Goal: Information Seeking & Learning: Learn about a topic

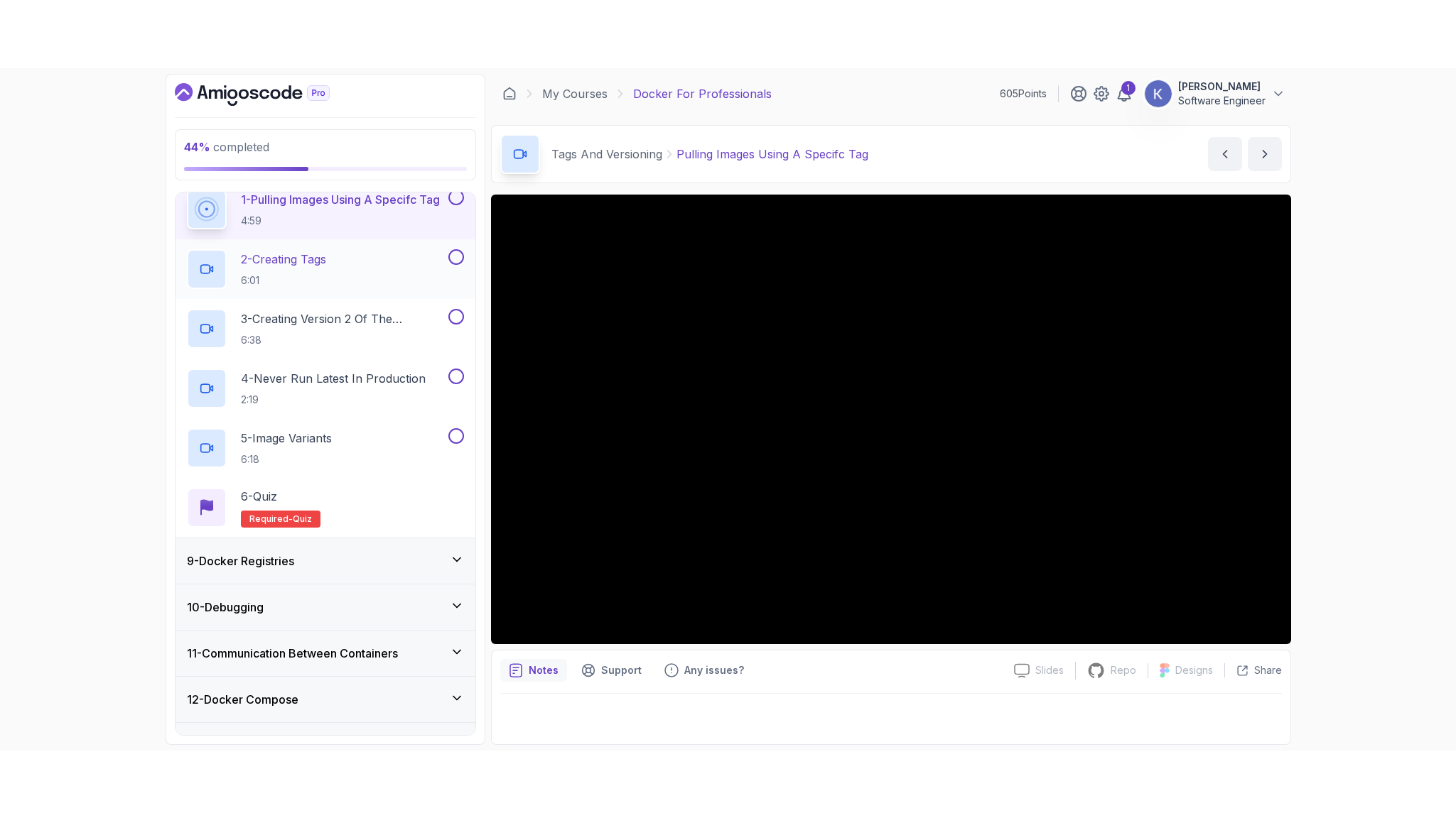
scroll to position [339, 0]
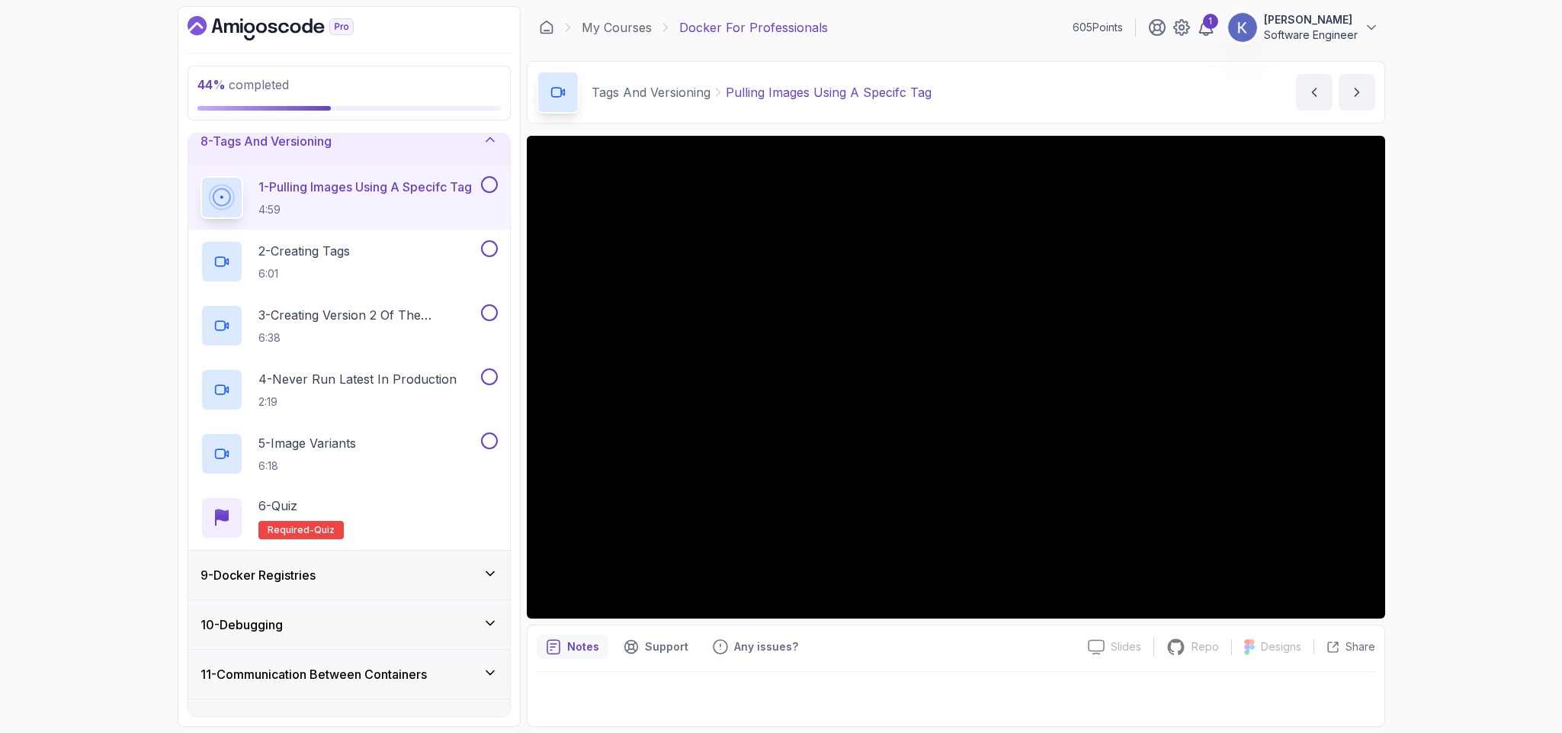
click at [378, 196] on p "1 - Pulling Images Using A Specifc Tag" at bounding box center [364, 187] width 213 height 18
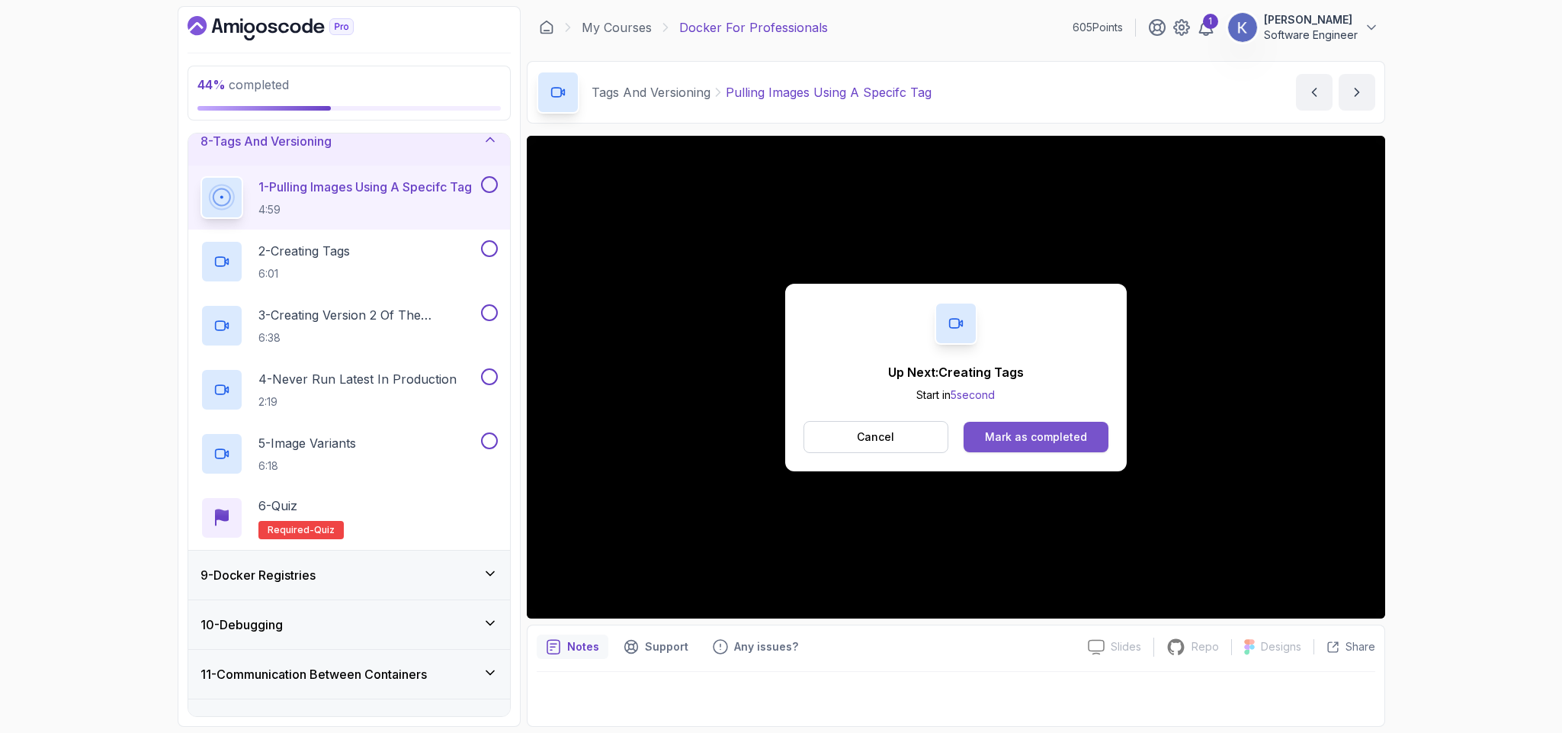
click at [1092, 446] on button "Mark as completed" at bounding box center [1035, 437] width 144 height 30
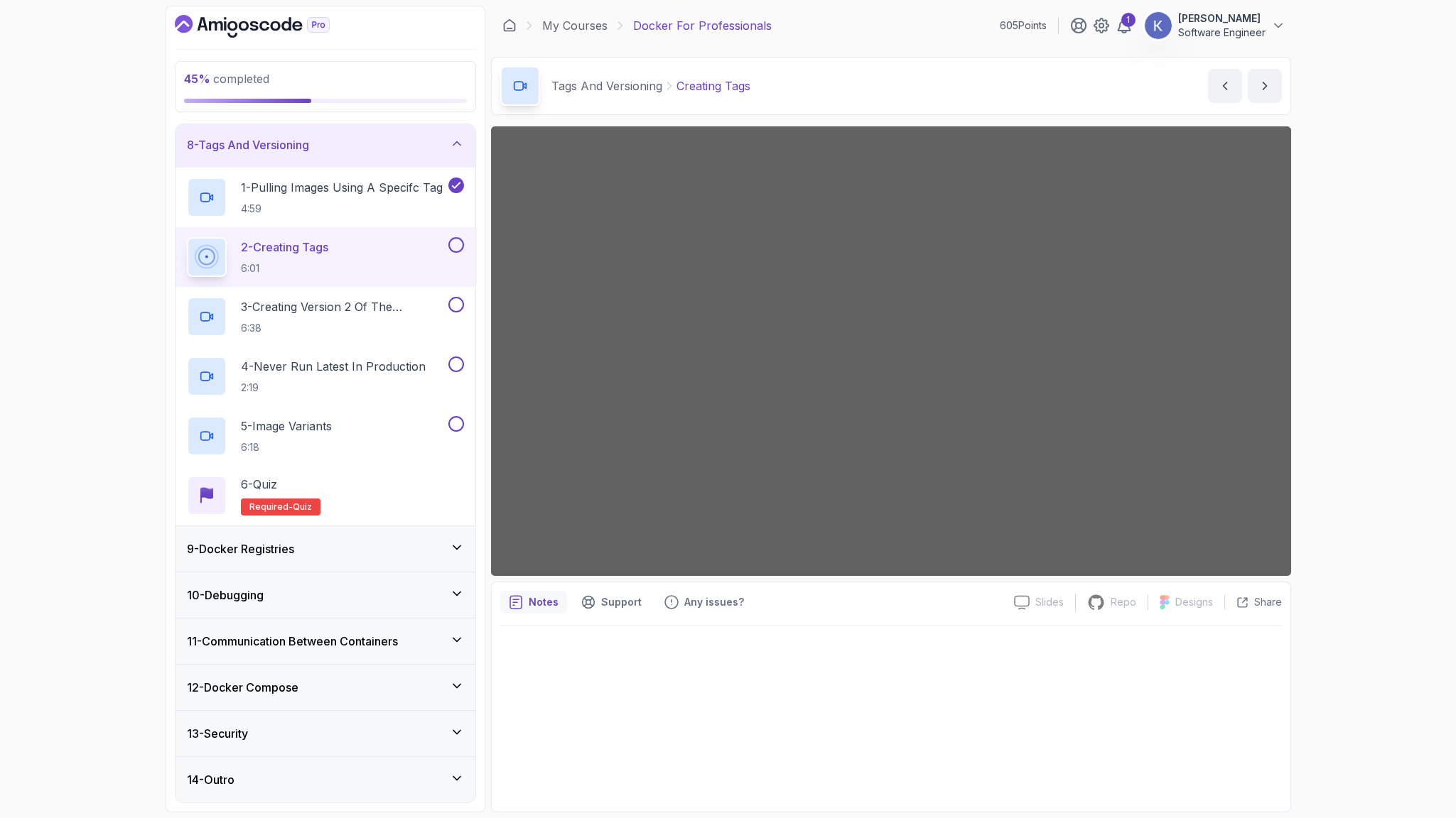
scroll to position [339, 0]
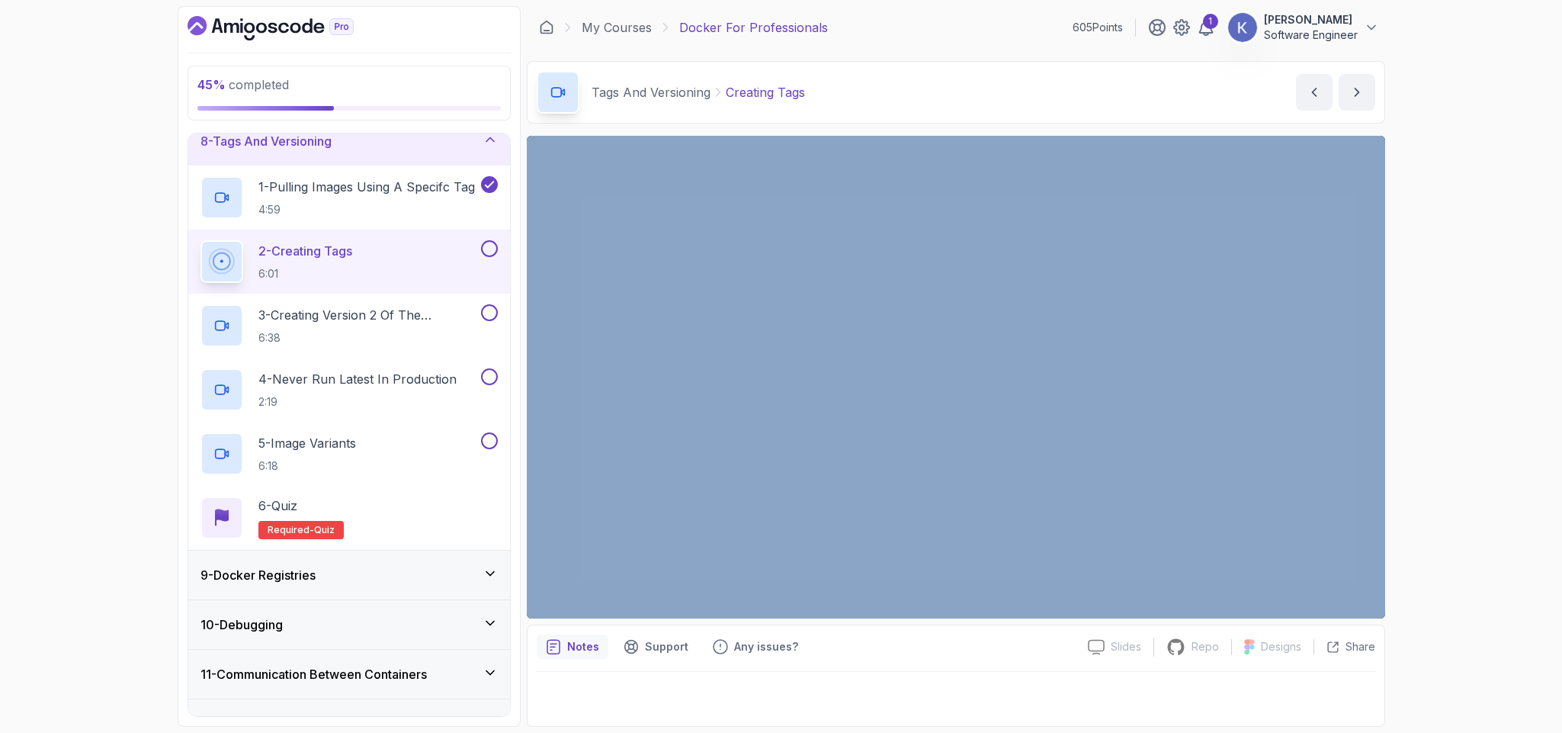
click at [1496, 361] on div "45 % completed 1 - Intro 2 - Getting Started 3 - Containers 4 - Images 5 - Dock…" at bounding box center [781, 366] width 1562 height 733
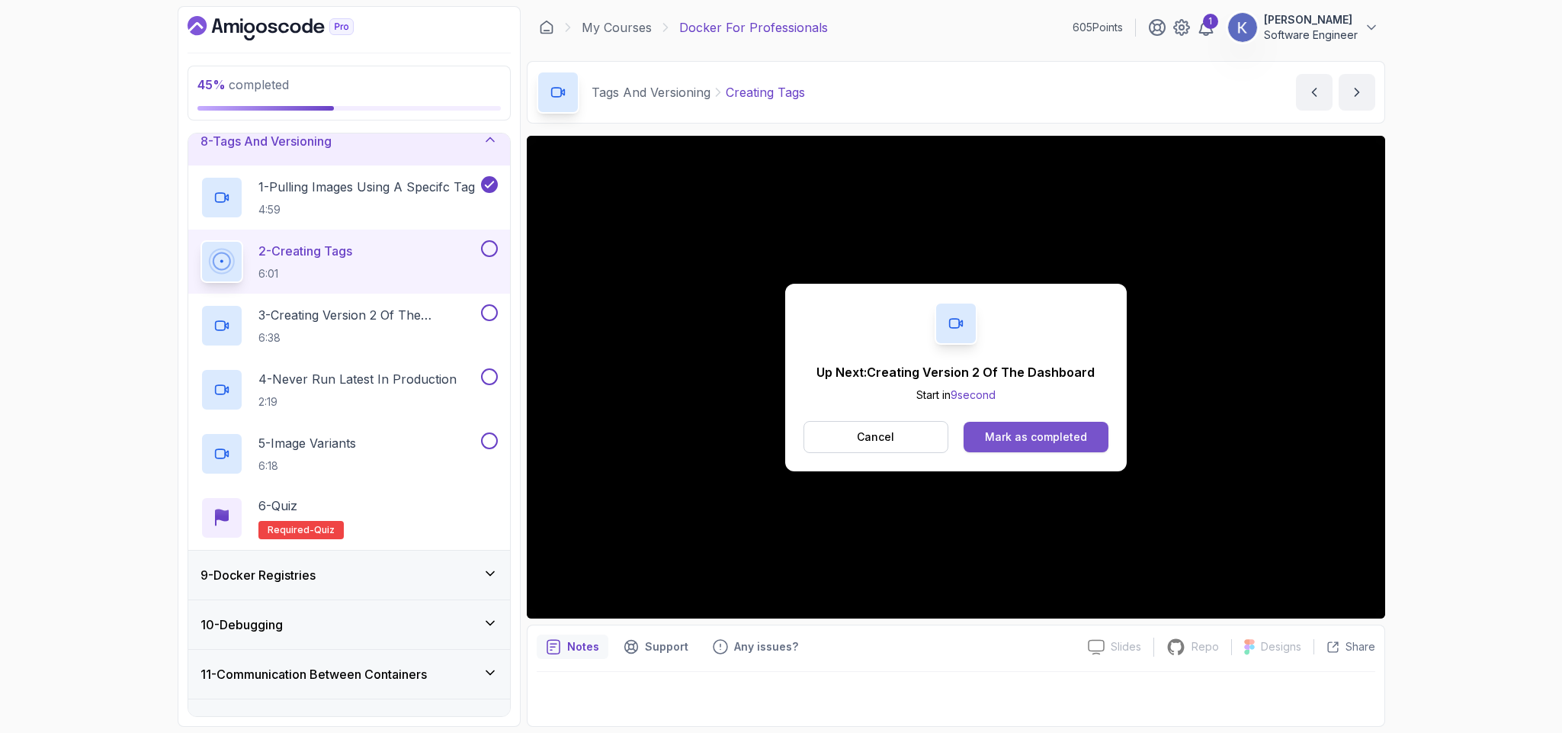
click at [1088, 433] on button "Mark as completed" at bounding box center [1035, 437] width 144 height 30
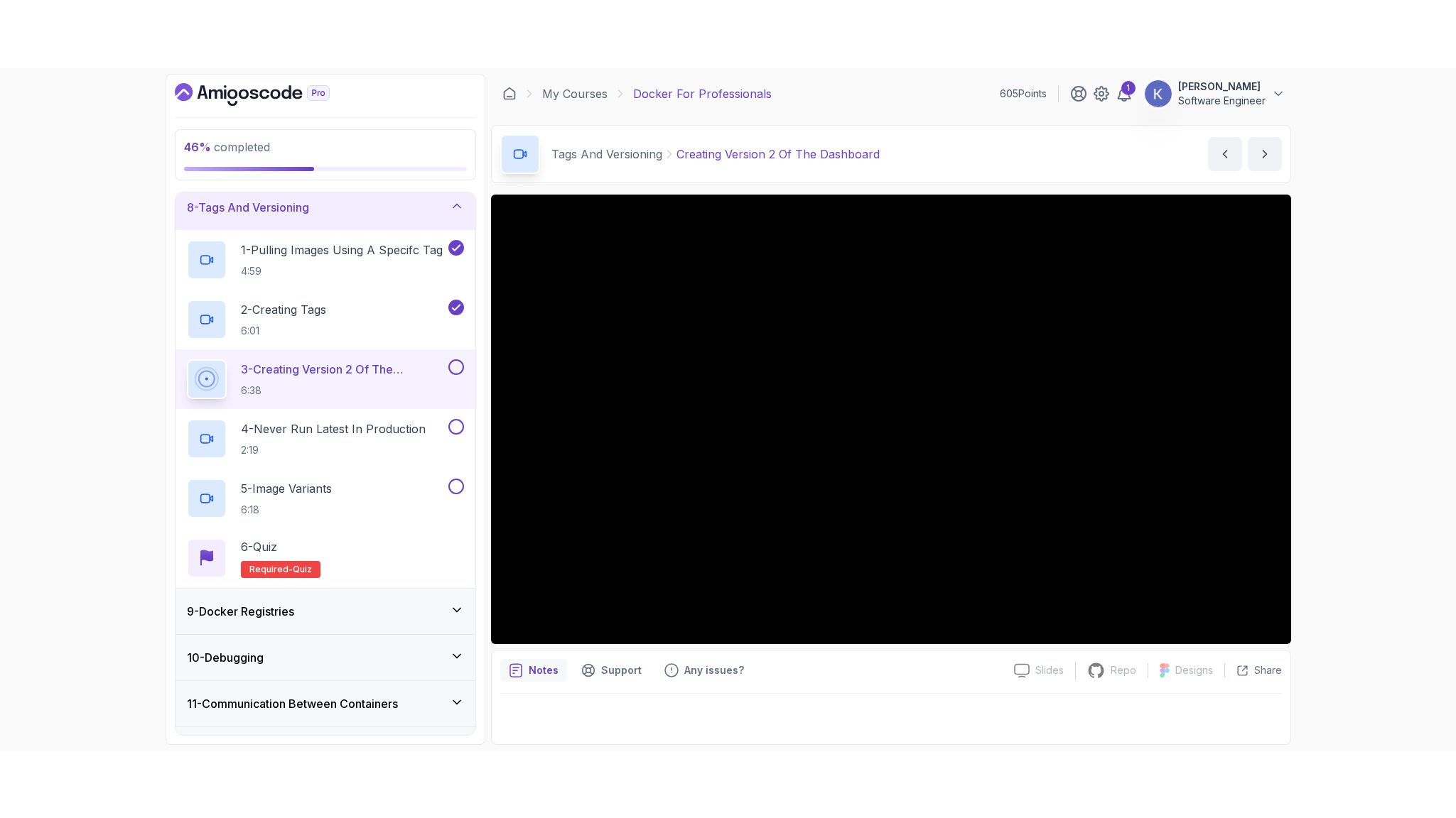
scroll to position [339, 0]
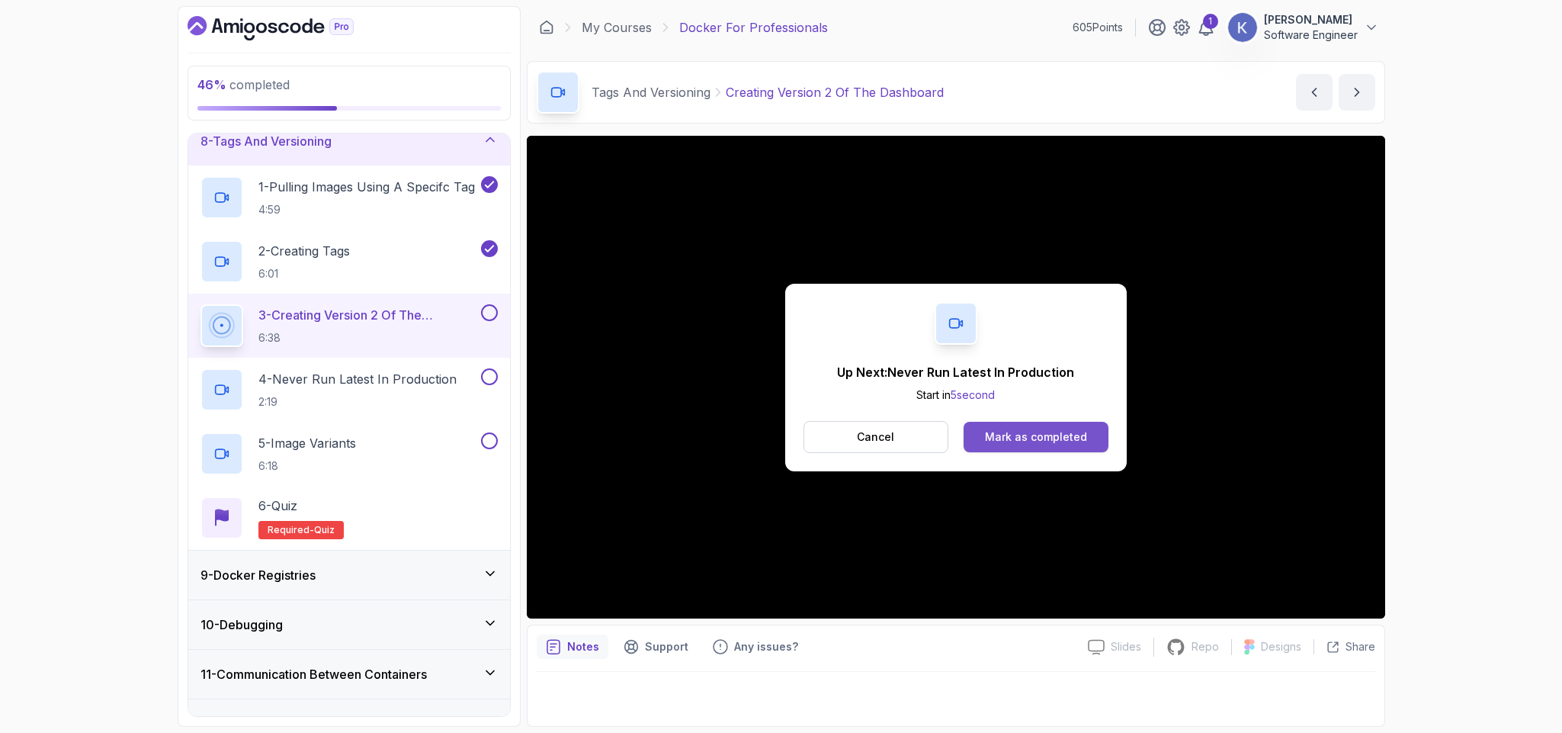
click at [1066, 435] on div "Mark as completed" at bounding box center [1036, 436] width 102 height 15
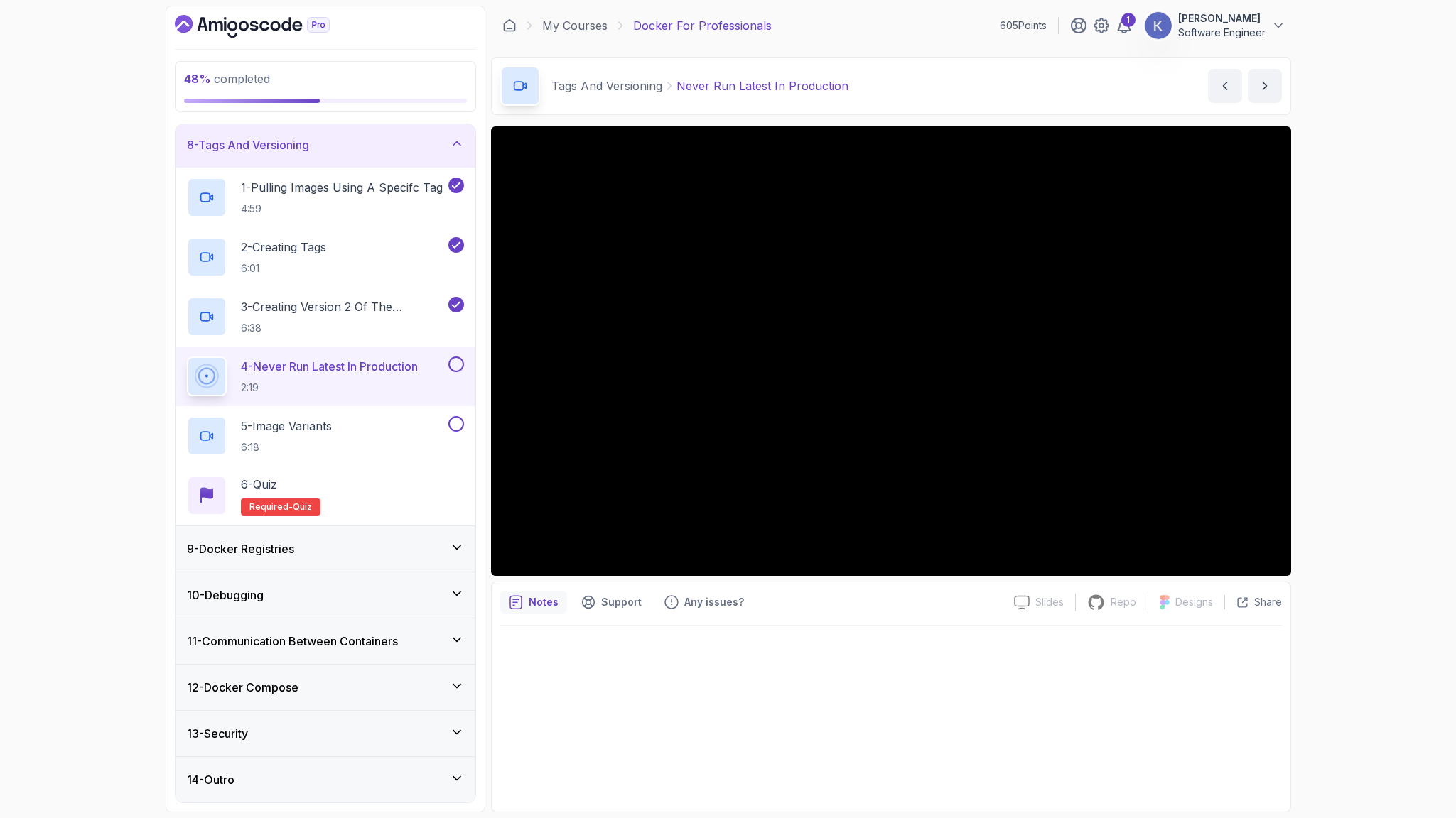
scroll to position [339, 0]
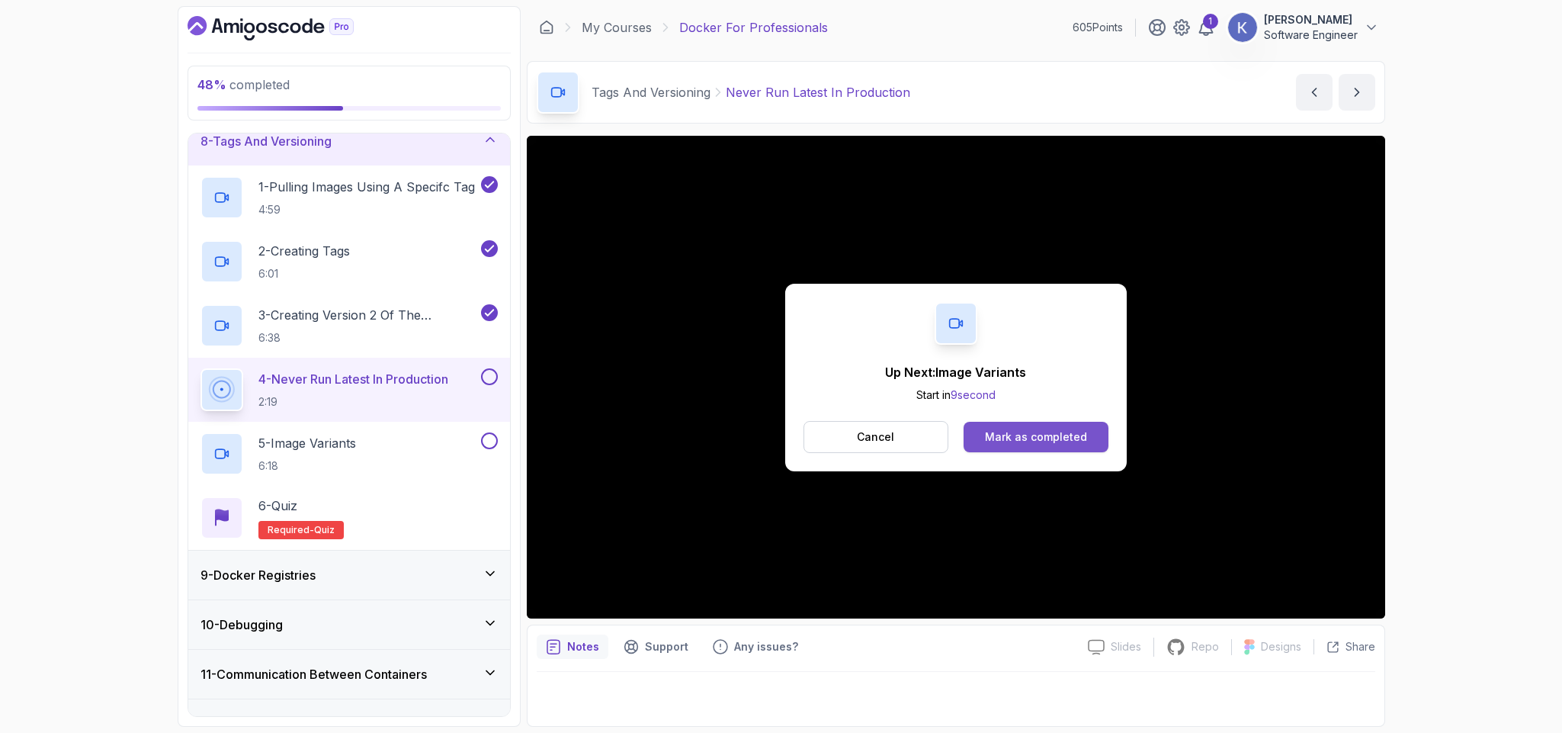
click at [1085, 431] on button "Mark as completed" at bounding box center [1035, 437] width 144 height 30
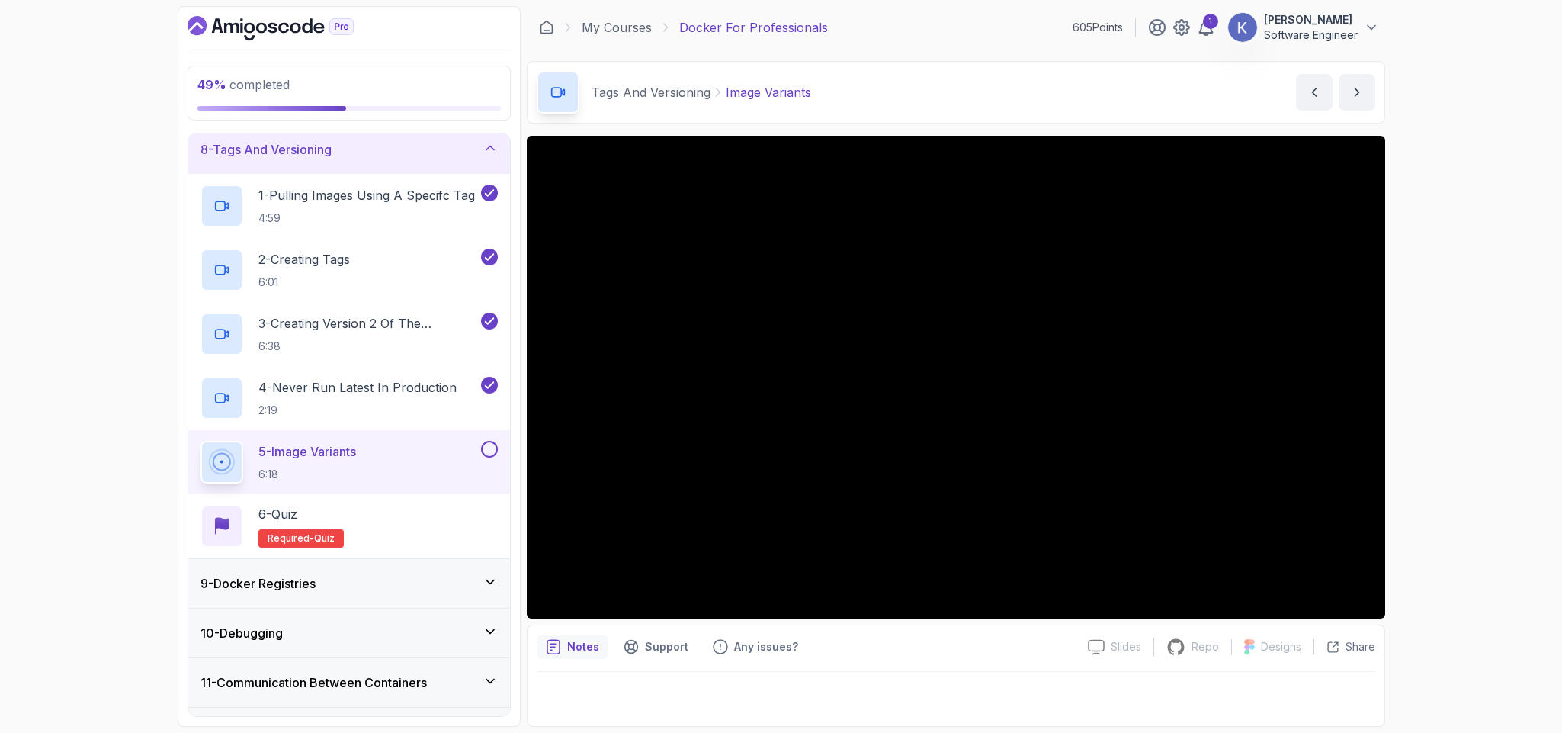
scroll to position [364, 0]
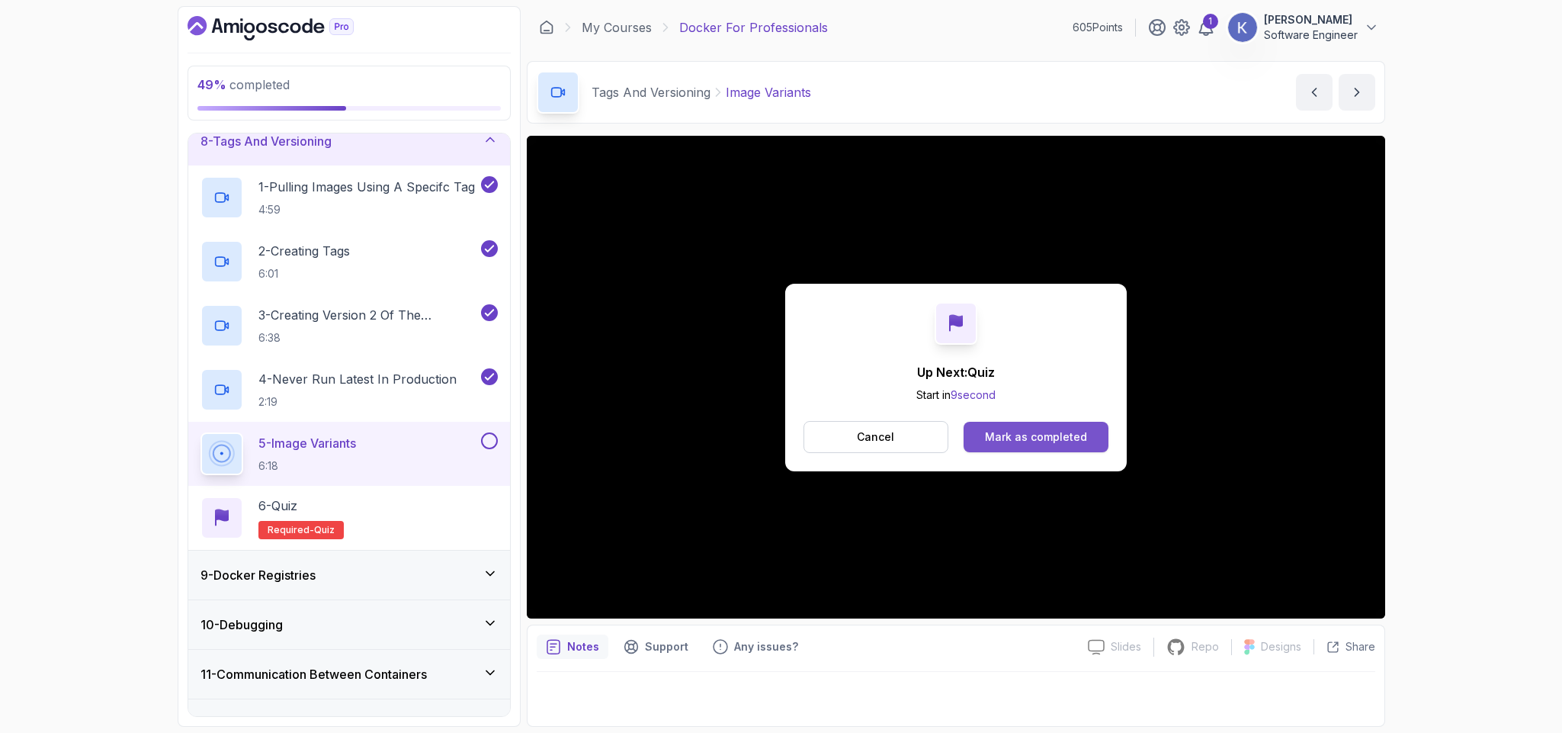
click at [1093, 439] on button "Mark as completed" at bounding box center [1035, 437] width 144 height 30
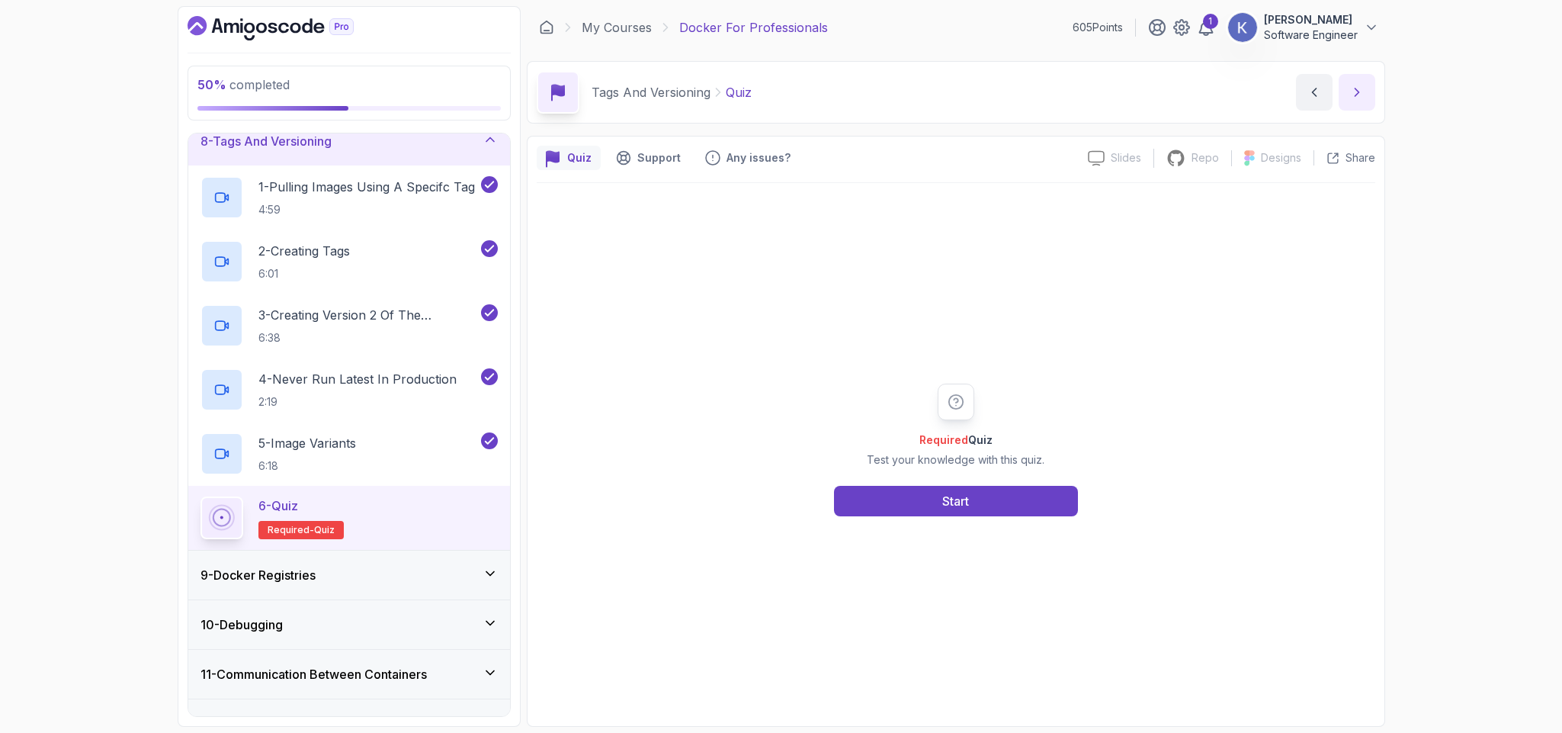
click at [1354, 94] on icon "next content" at bounding box center [1356, 92] width 15 height 15
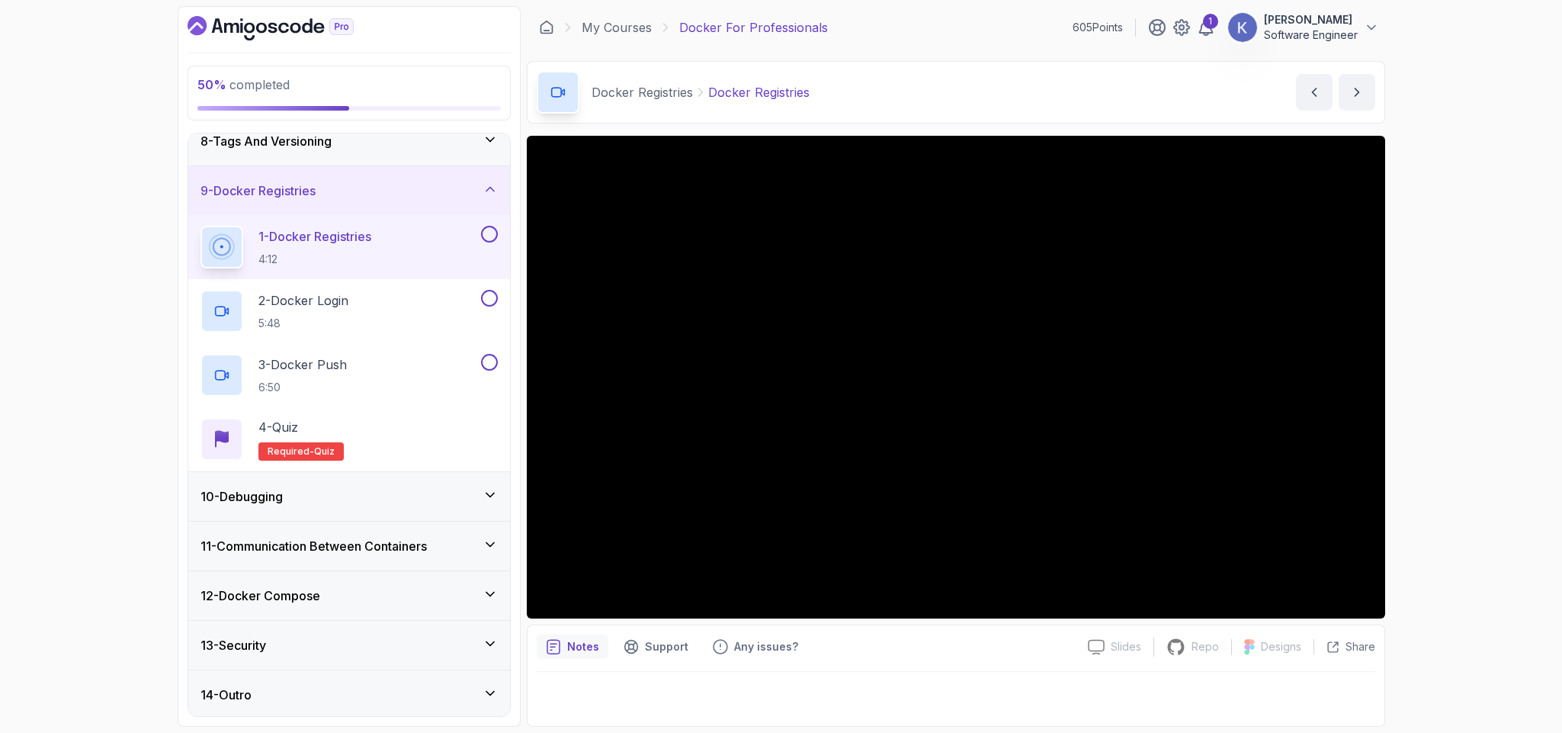
click at [462, 512] on div "10 - Debugging" at bounding box center [349, 496] width 322 height 49
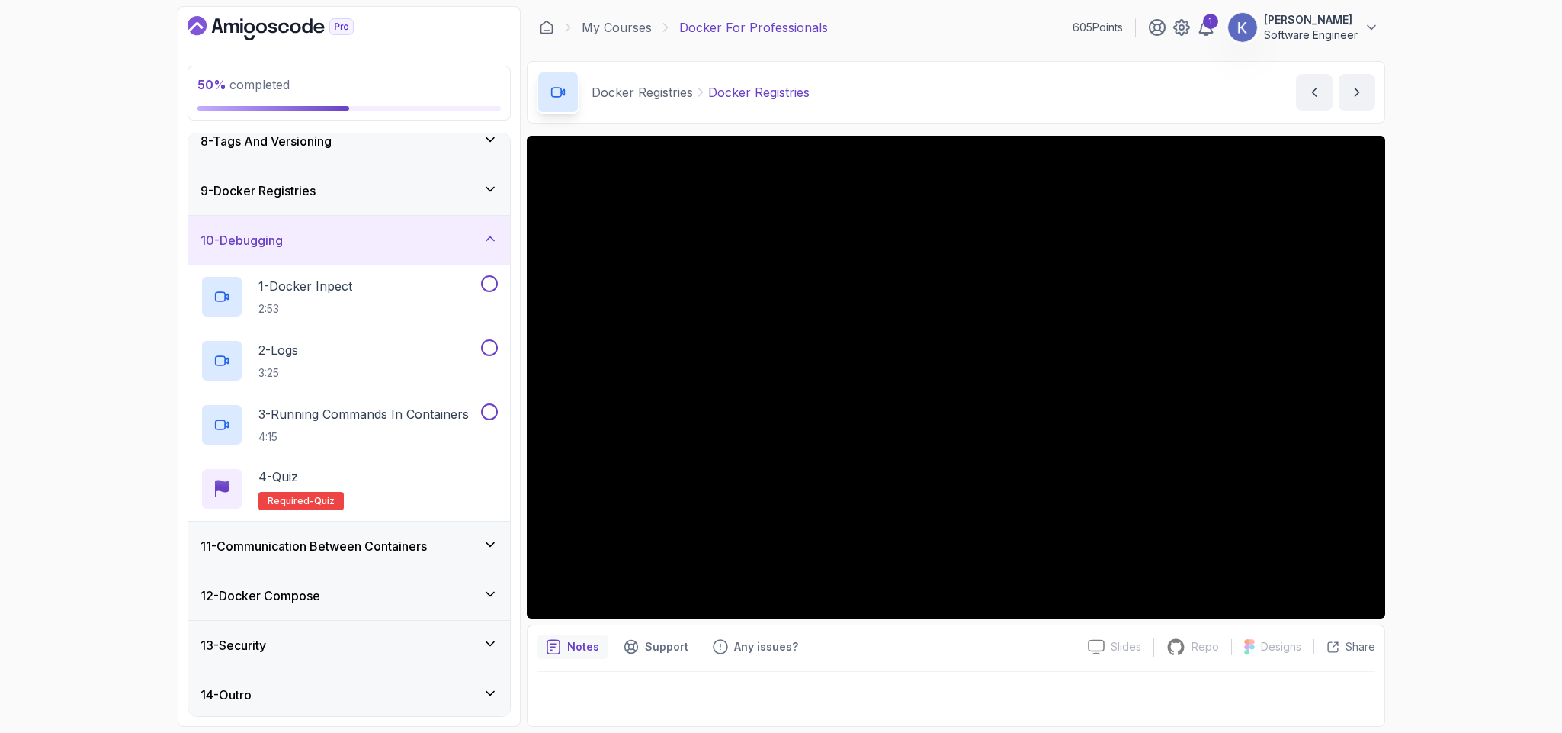
click at [440, 257] on div "10 - Debugging" at bounding box center [349, 240] width 322 height 49
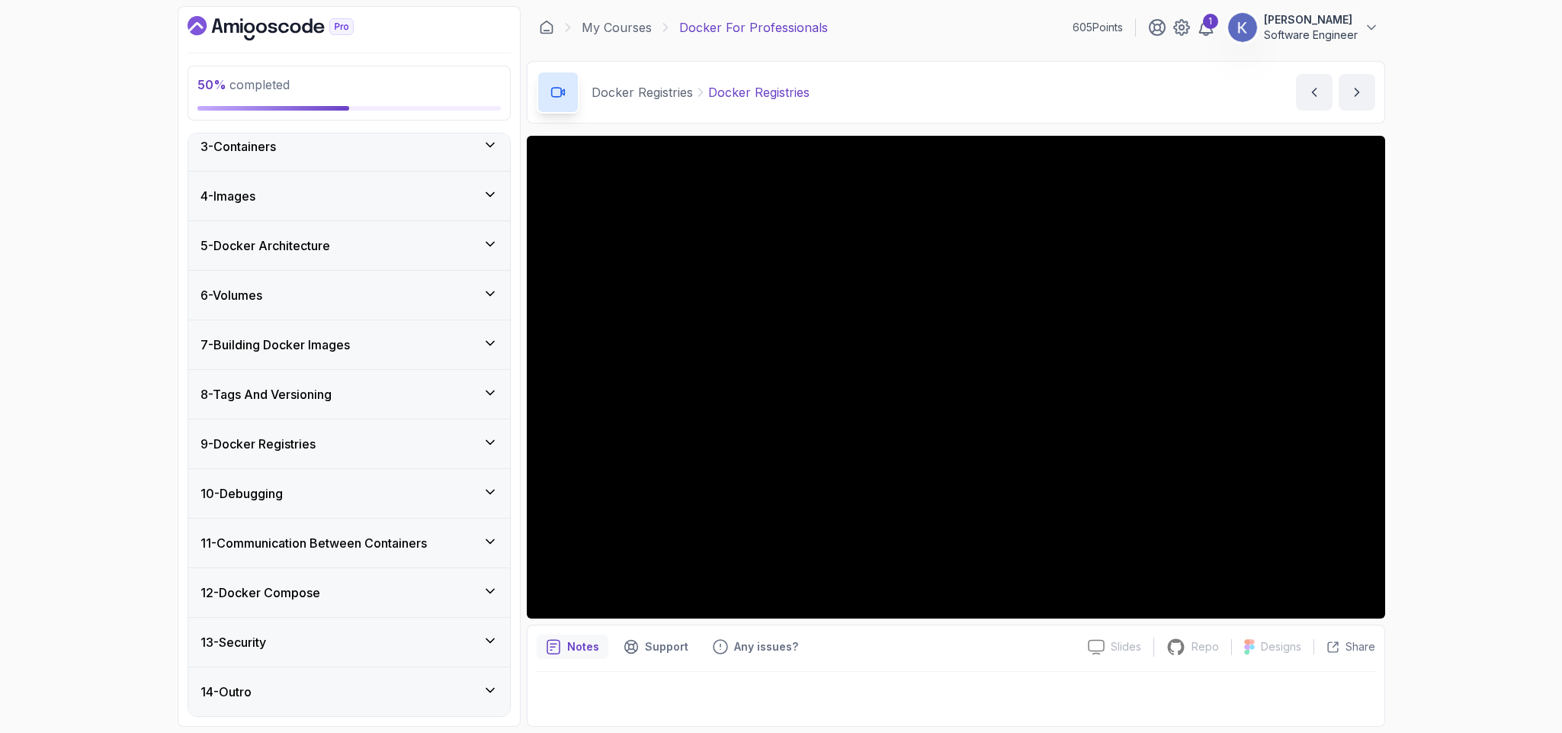
scroll to position [117, 0]
click at [409, 554] on div "11 - Communication Between Containers" at bounding box center [349, 542] width 322 height 49
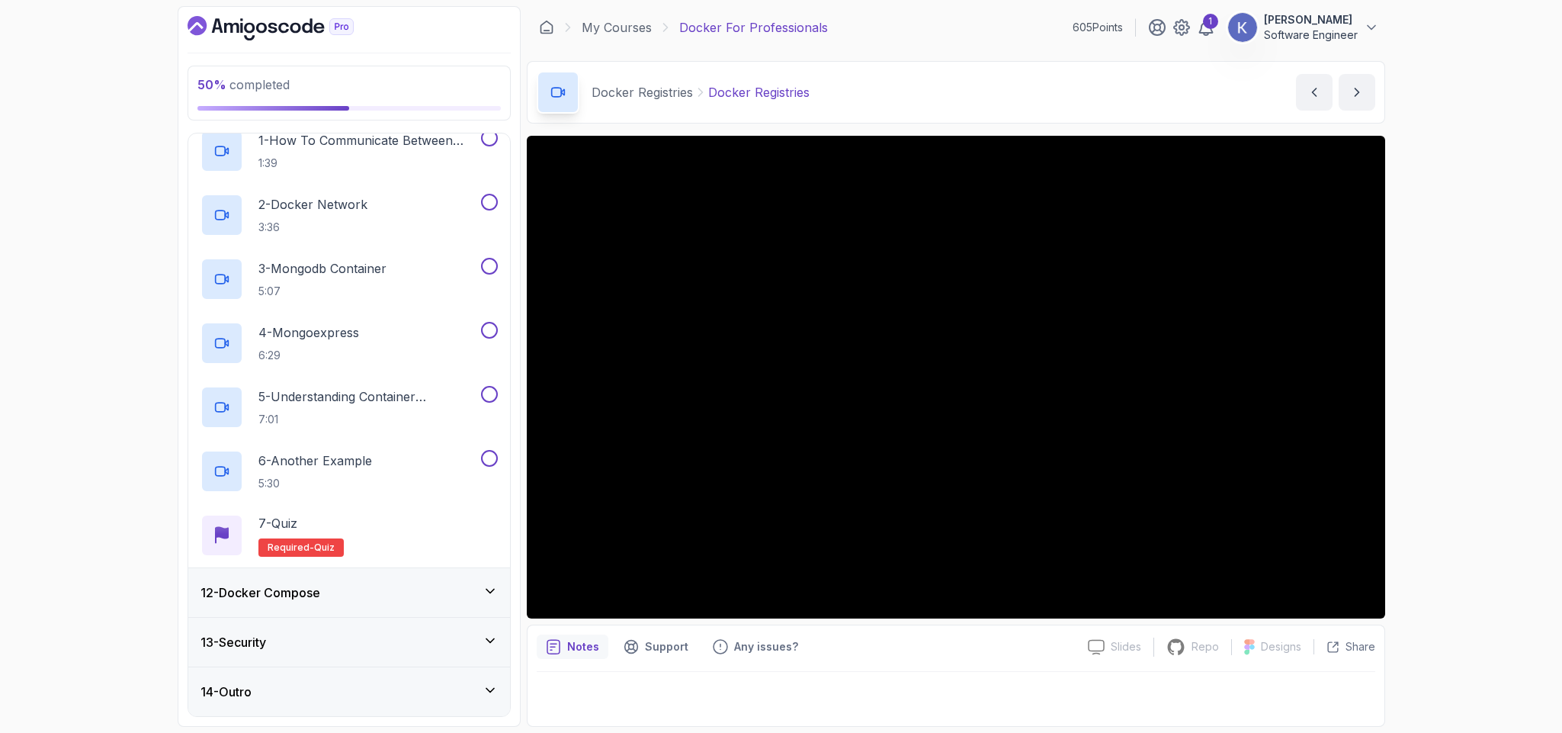
scroll to position [57, 0]
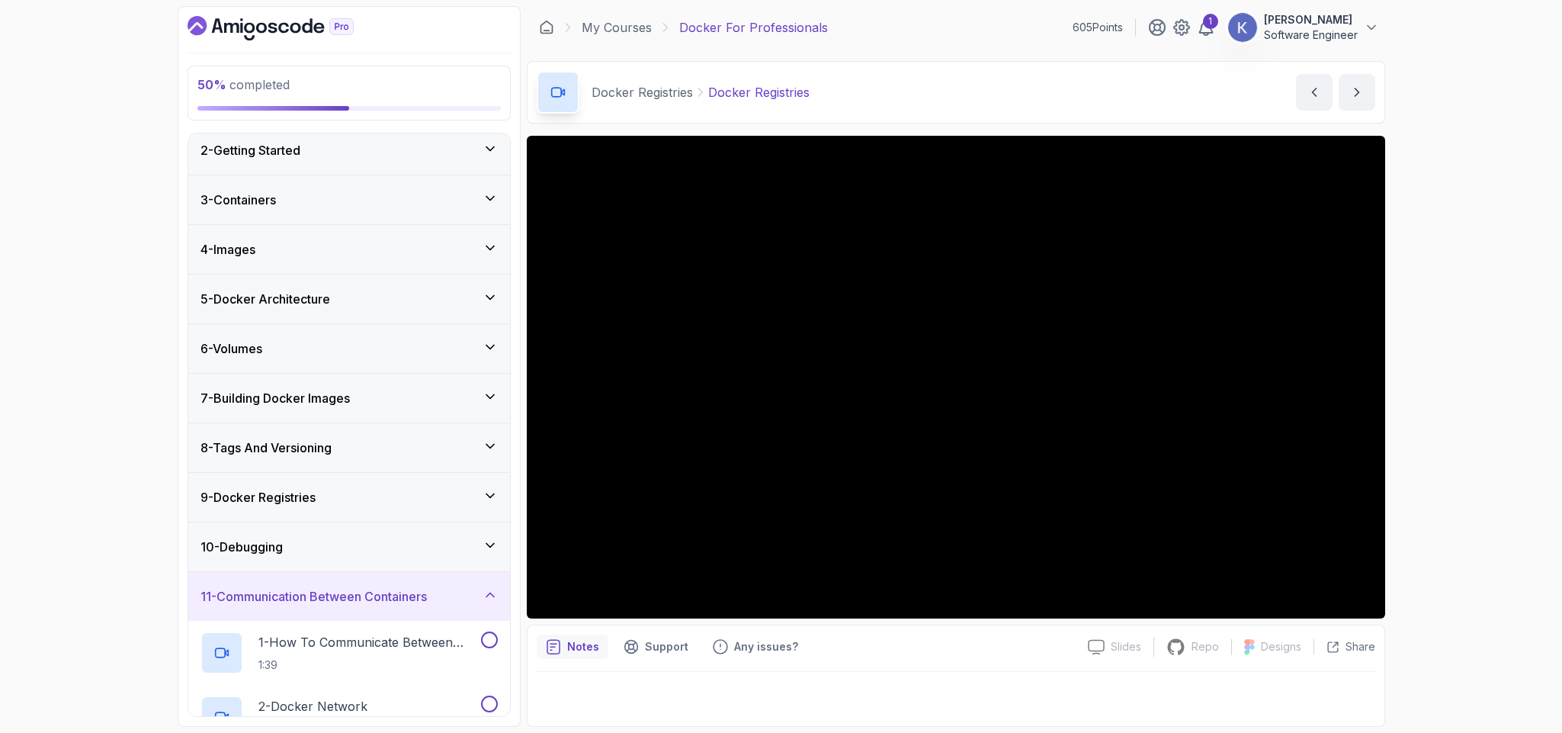
click at [391, 489] on div "9 - Docker Registries" at bounding box center [349, 497] width 322 height 49
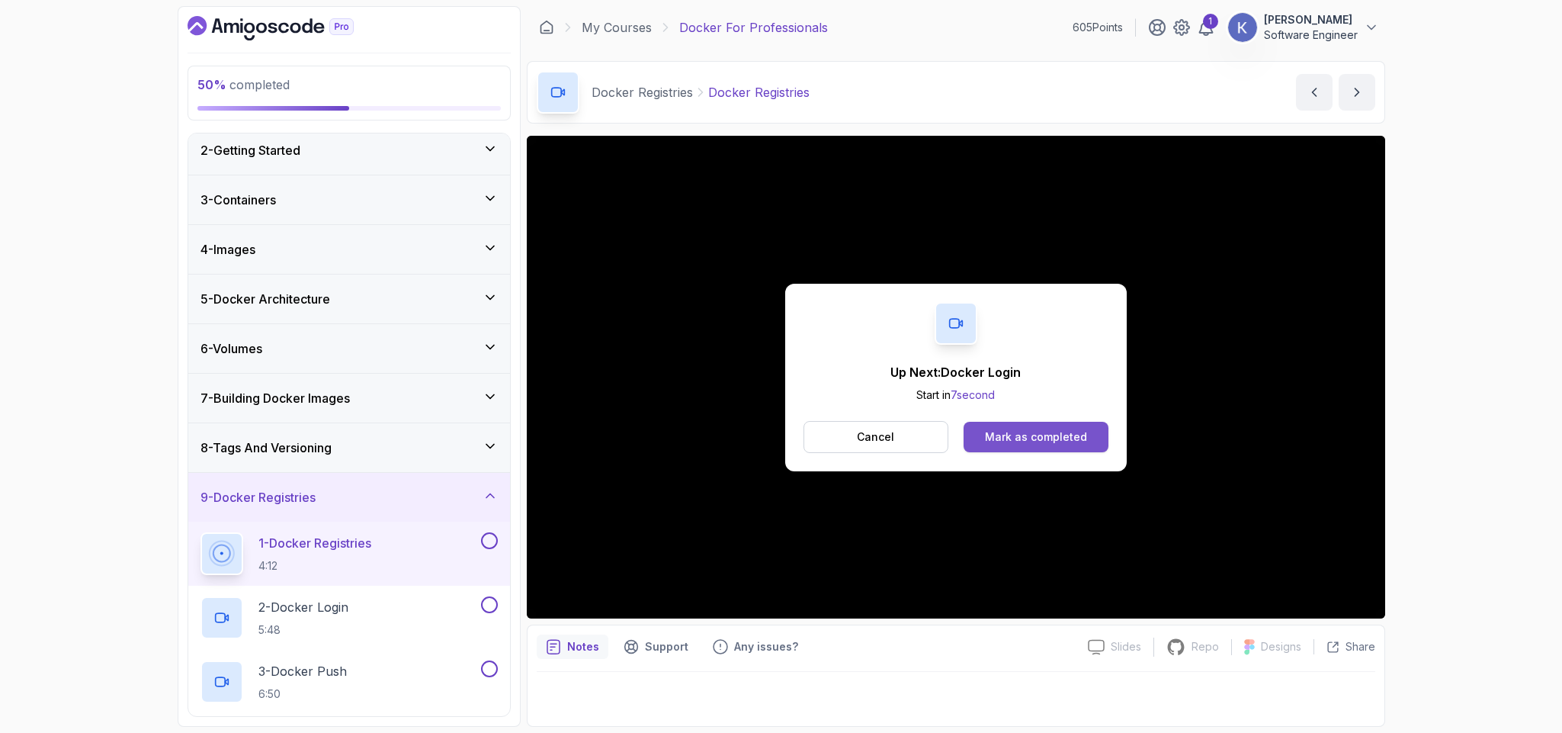
click at [1018, 422] on button "Mark as completed" at bounding box center [1035, 437] width 144 height 30
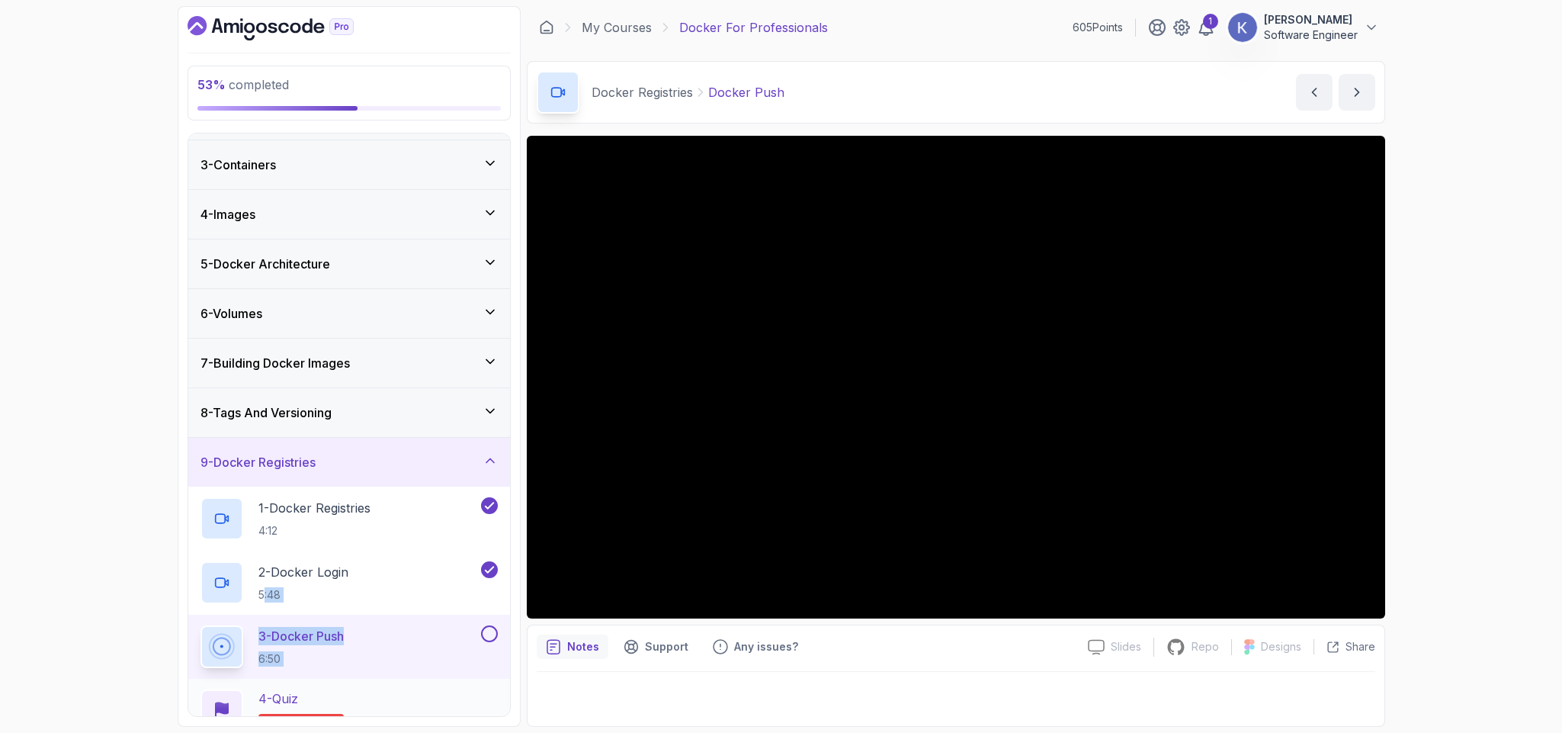
scroll to position [108, 0]
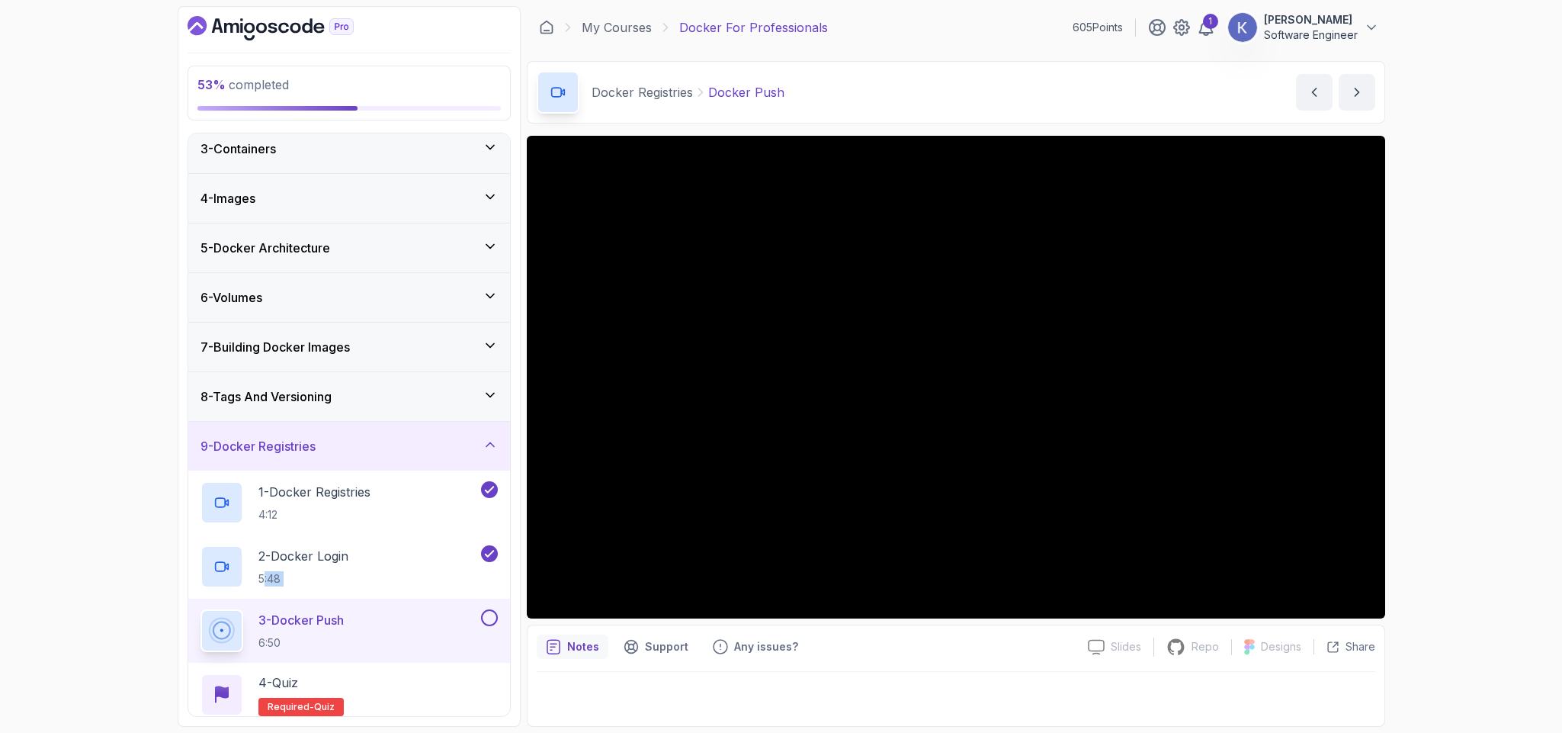
drag, startPoint x: 265, startPoint y: 647, endPoint x: 194, endPoint y: 645, distance: 70.9
click at [194, 645] on div "1 - Docker Registries 4:12 2 - Docker Login 5:48 3 - Docker Push 6:50 4 - Quiz …" at bounding box center [349, 598] width 322 height 256
click at [194, 645] on div "3 - Docker Push 6:50" at bounding box center [349, 630] width 322 height 64
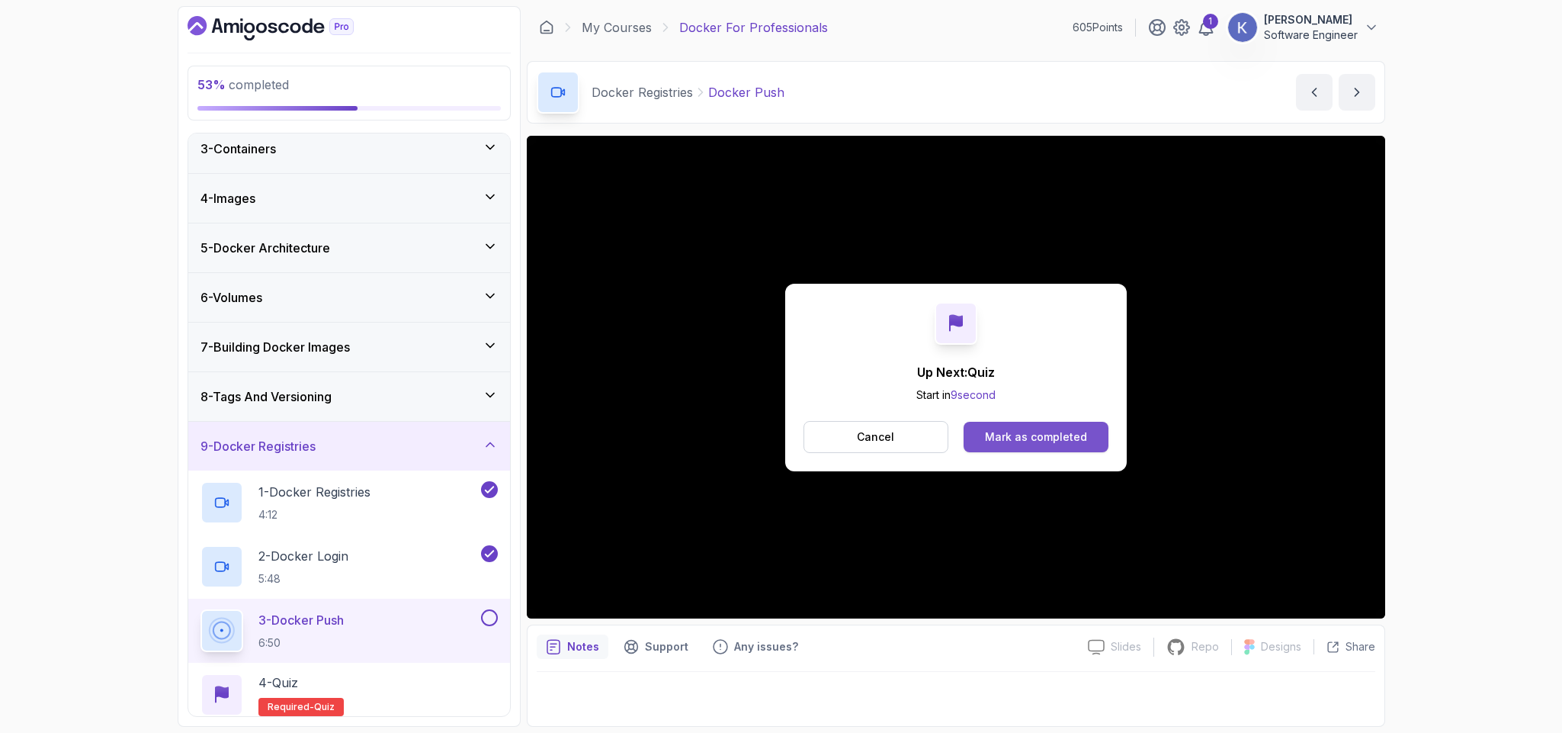
click at [1096, 425] on button "Mark as completed" at bounding box center [1035, 437] width 144 height 30
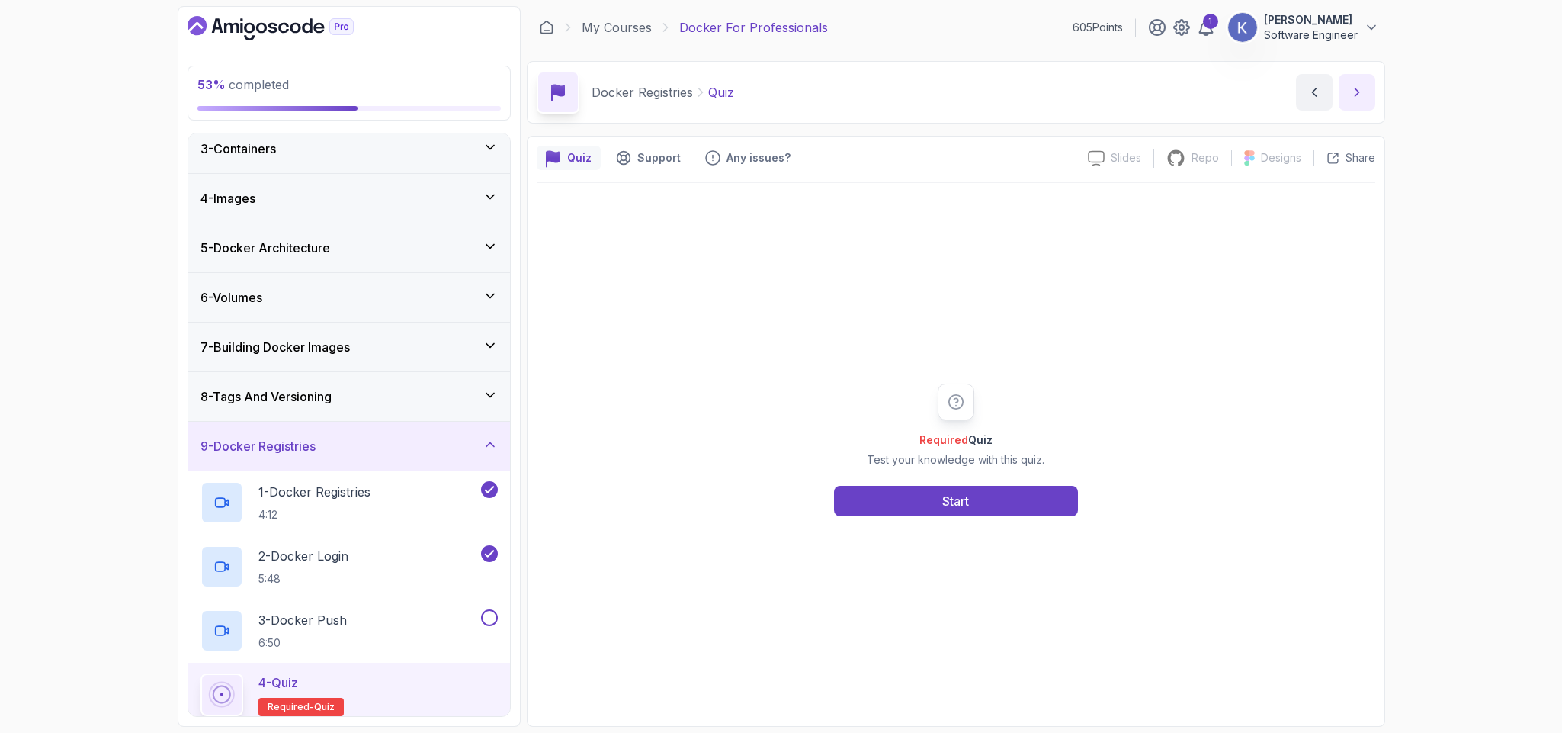
click at [1363, 88] on icon "next content" at bounding box center [1356, 92] width 15 height 15
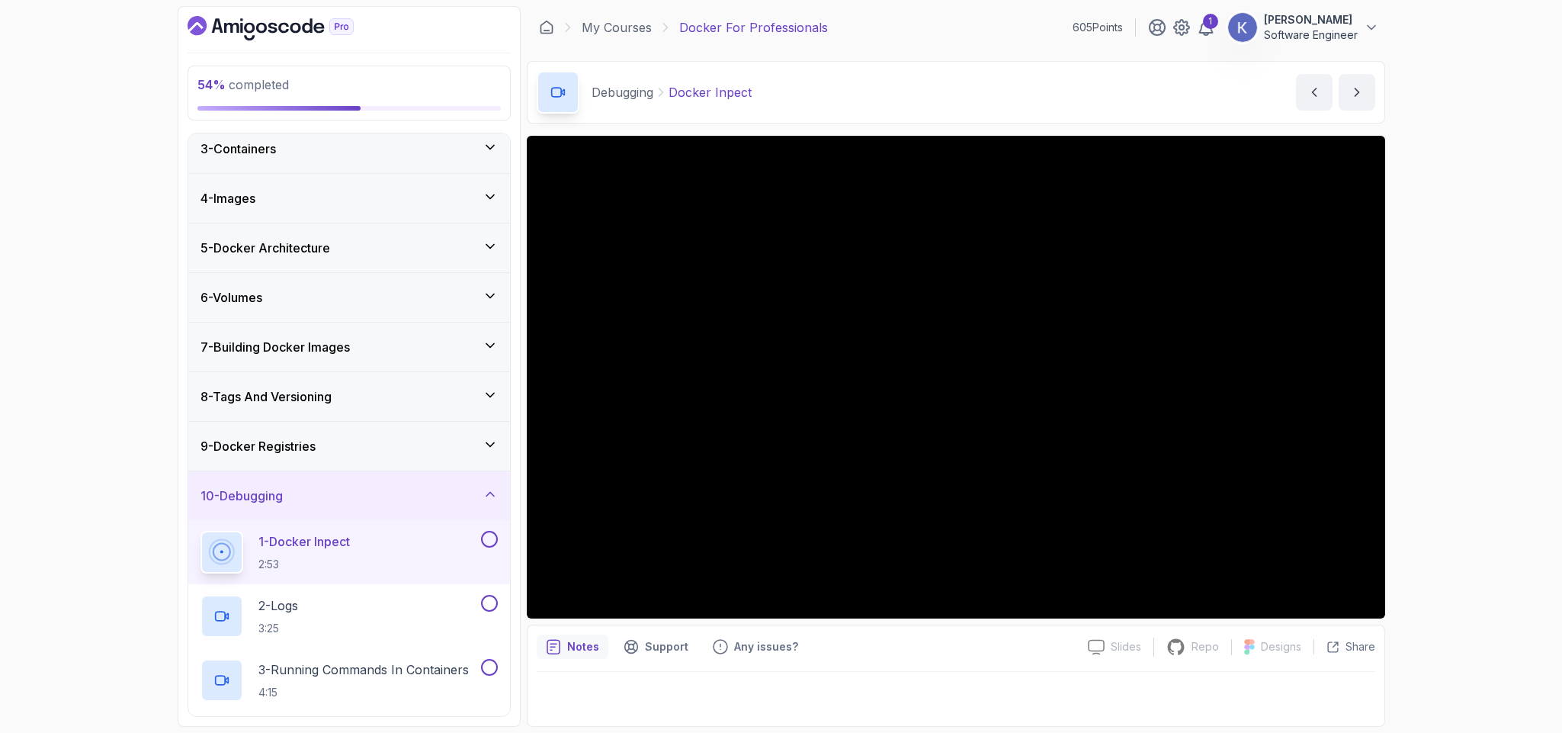
click at [197, 542] on div "1 - Docker Inpect 2:53" at bounding box center [349, 552] width 322 height 64
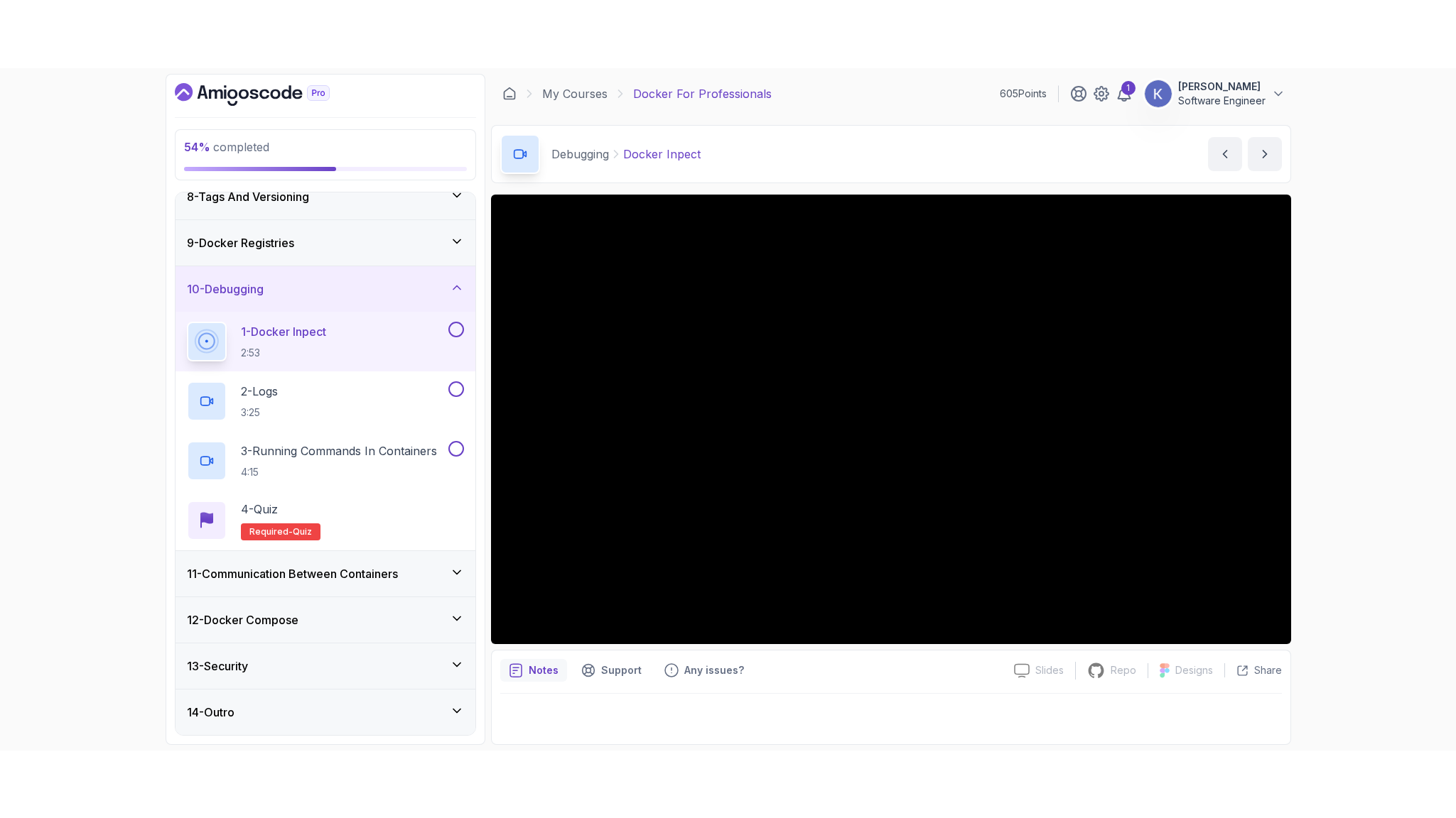
scroll to position [348, 0]
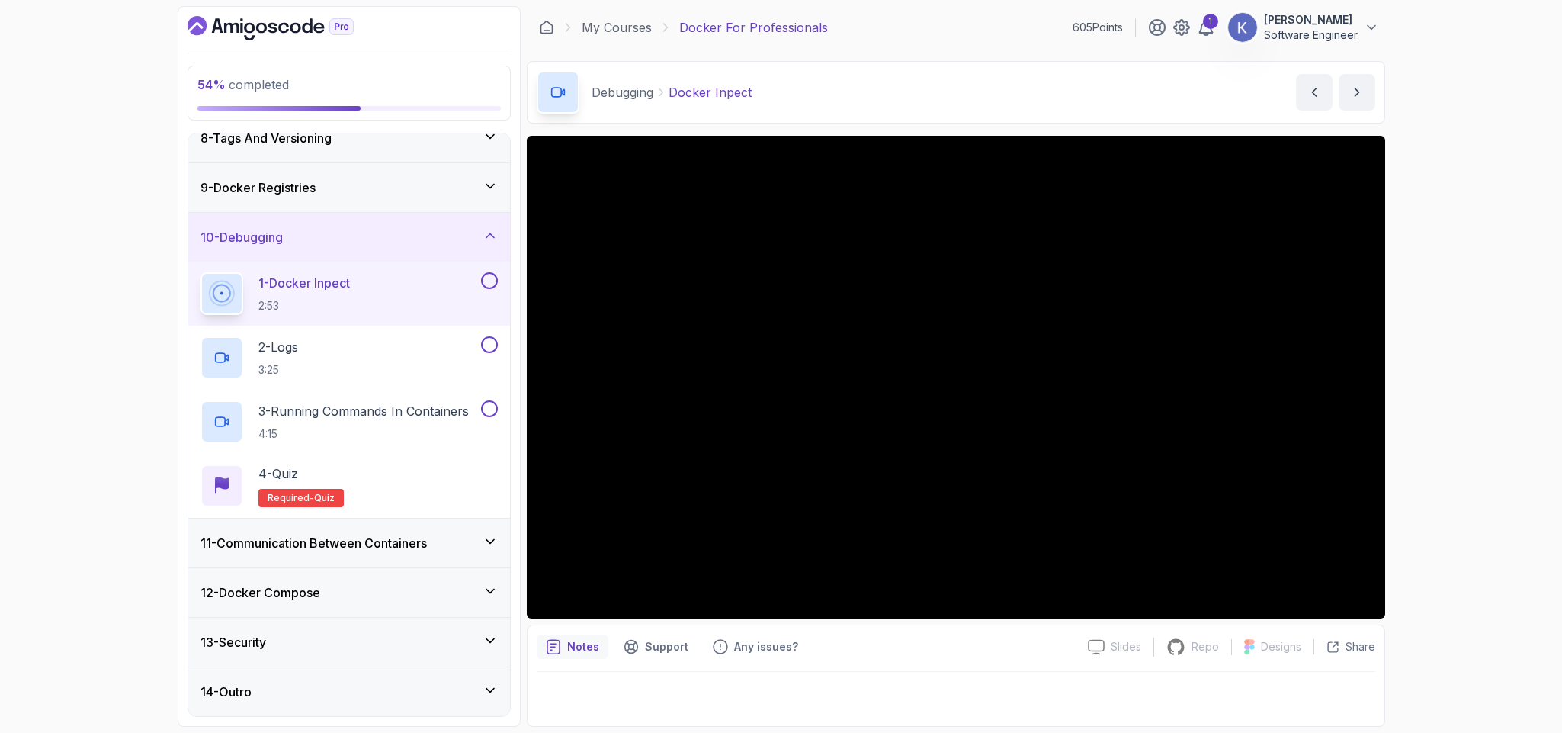
click at [291, 595] on h3 "12 - Docker Compose" at bounding box center [260, 592] width 120 height 18
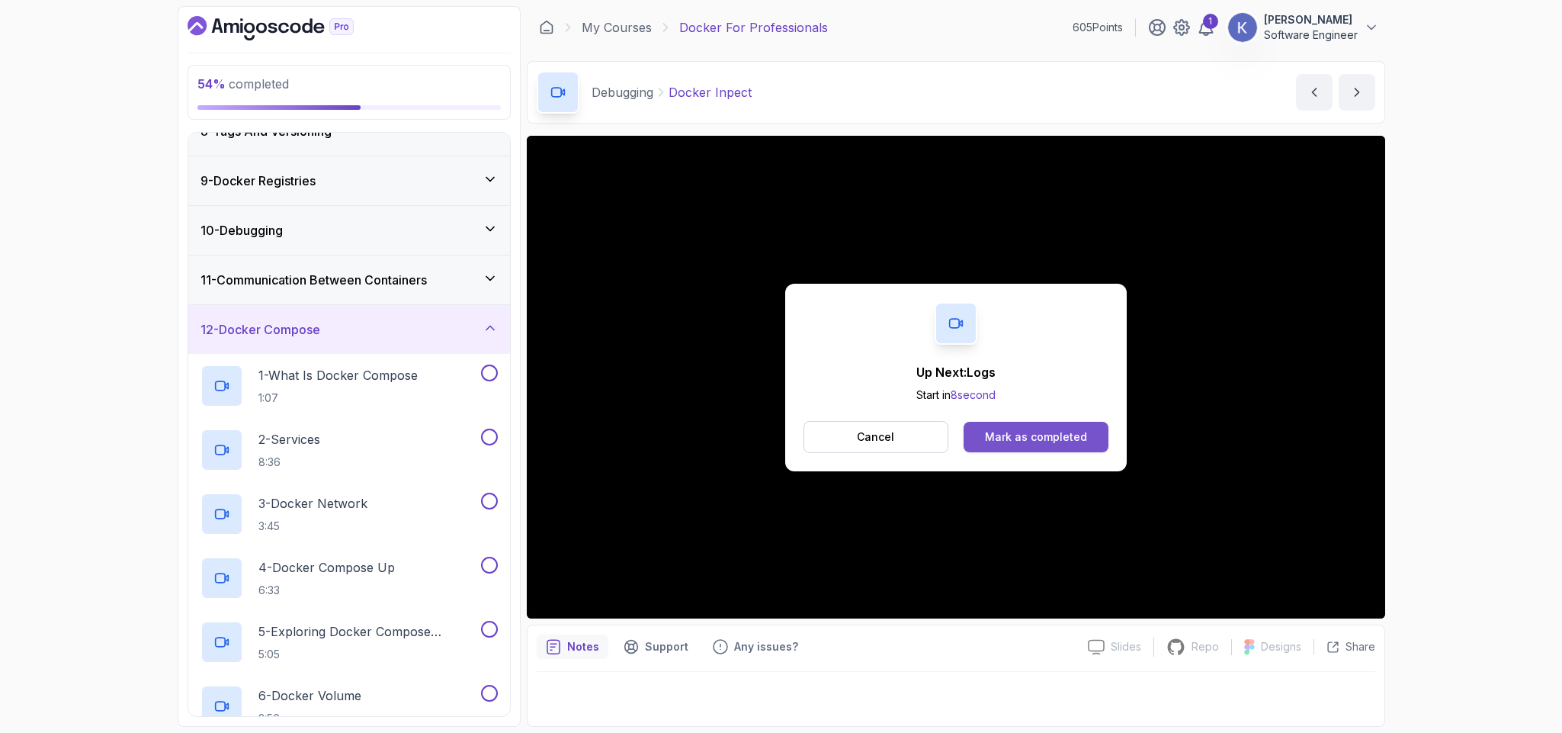
click at [1073, 432] on div "Mark as completed" at bounding box center [1036, 436] width 102 height 15
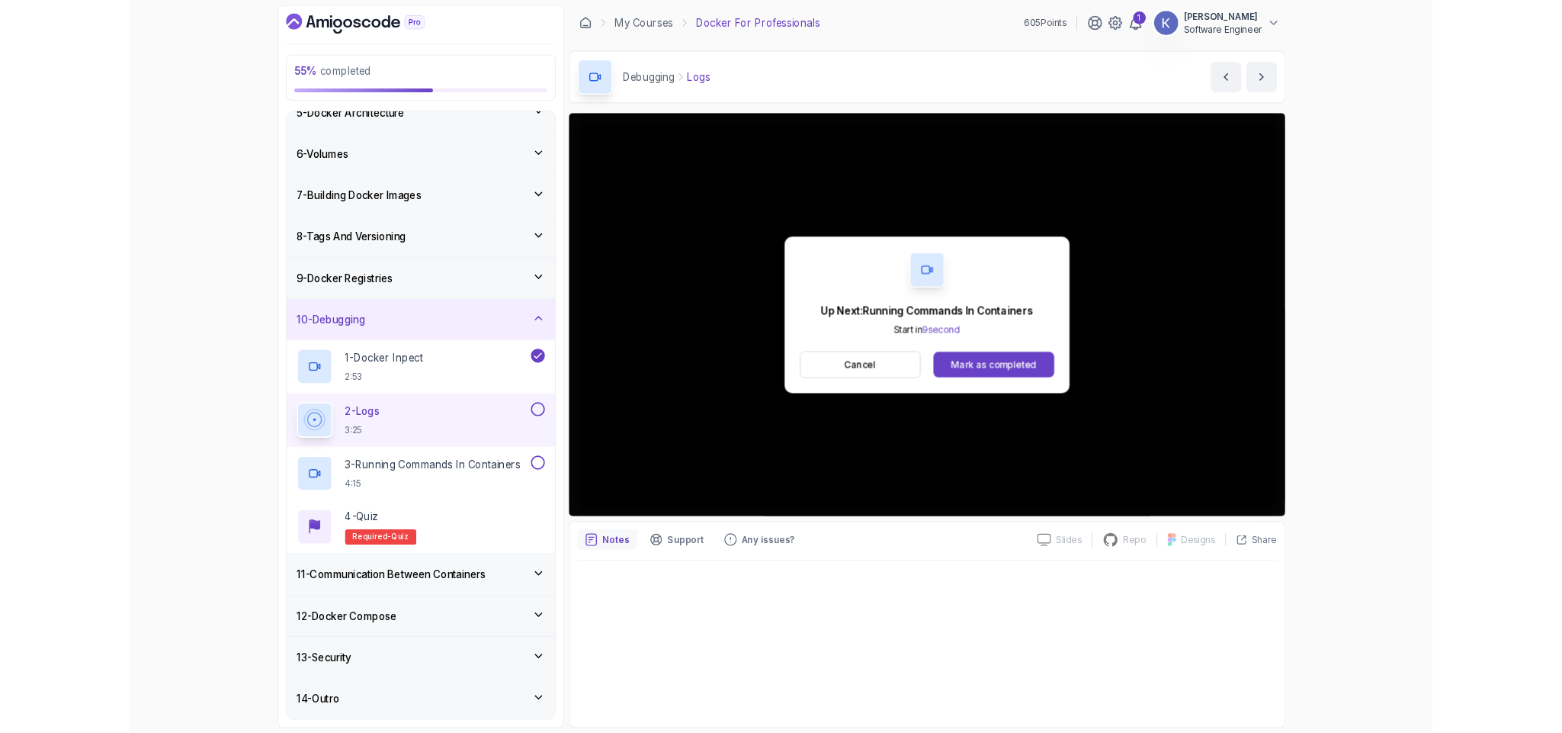
scroll to position [373, 0]
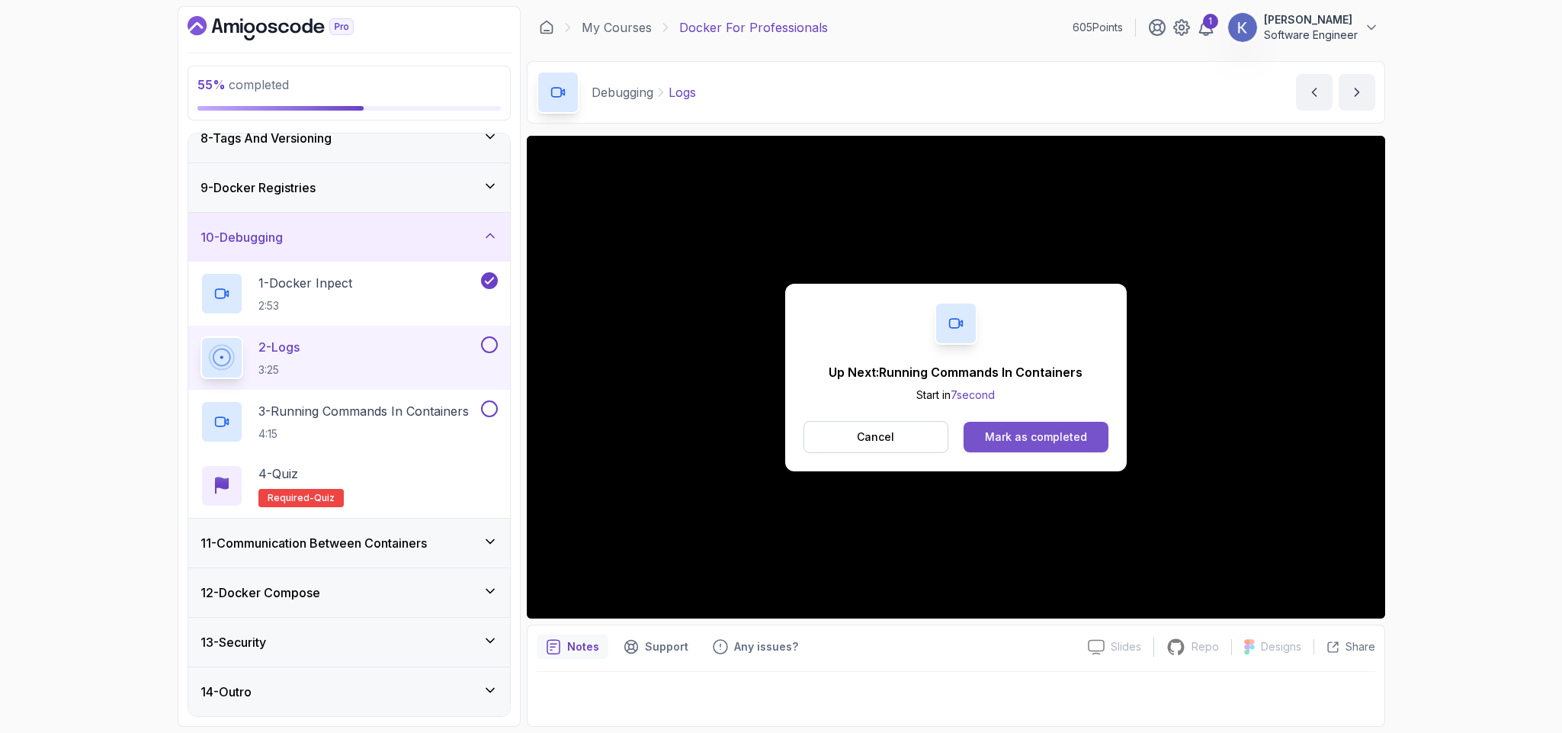
click at [1070, 439] on div "Mark as completed" at bounding box center [1036, 436] width 102 height 15
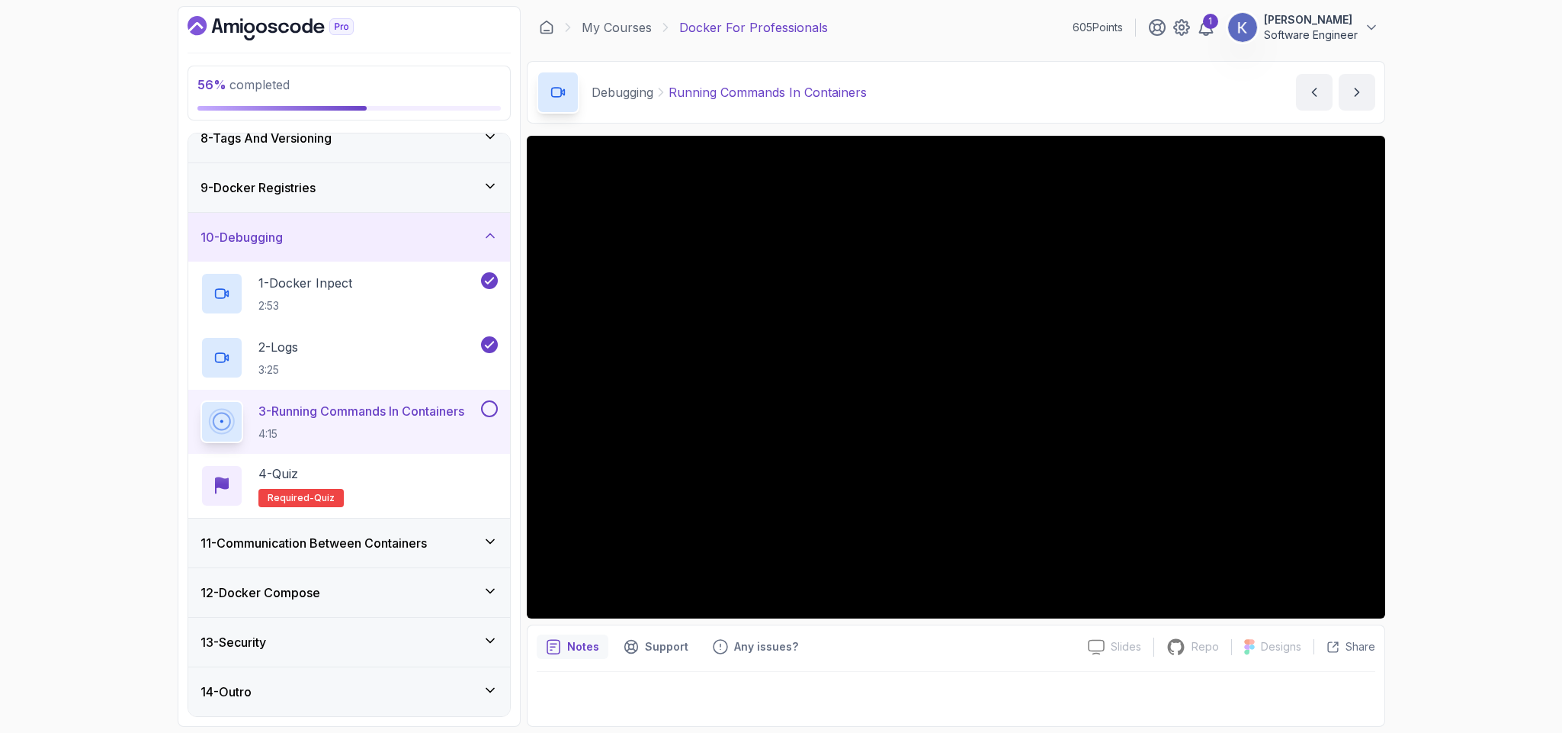
click at [319, 646] on div "13 - Security" at bounding box center [348, 642] width 297 height 18
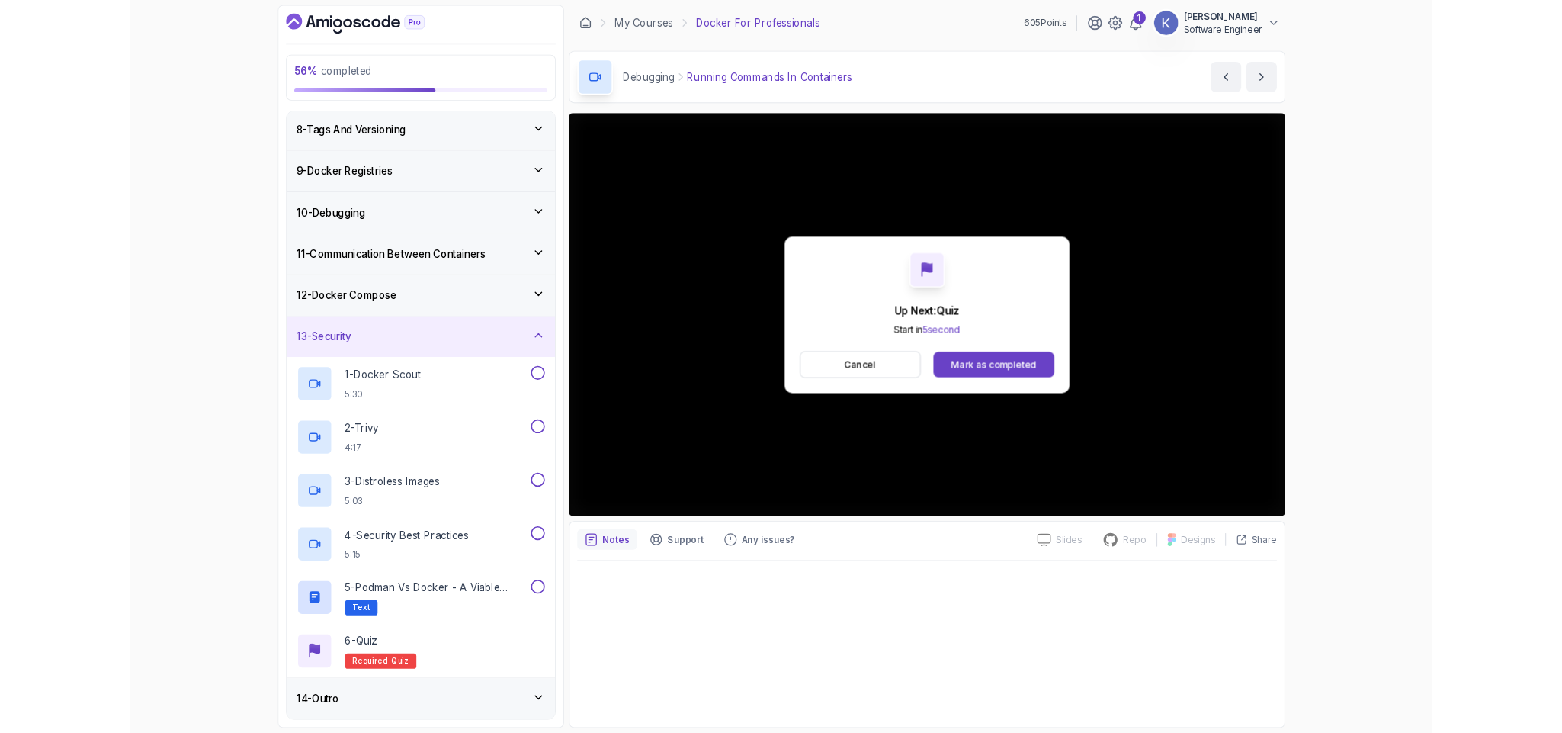
scroll to position [501, 0]
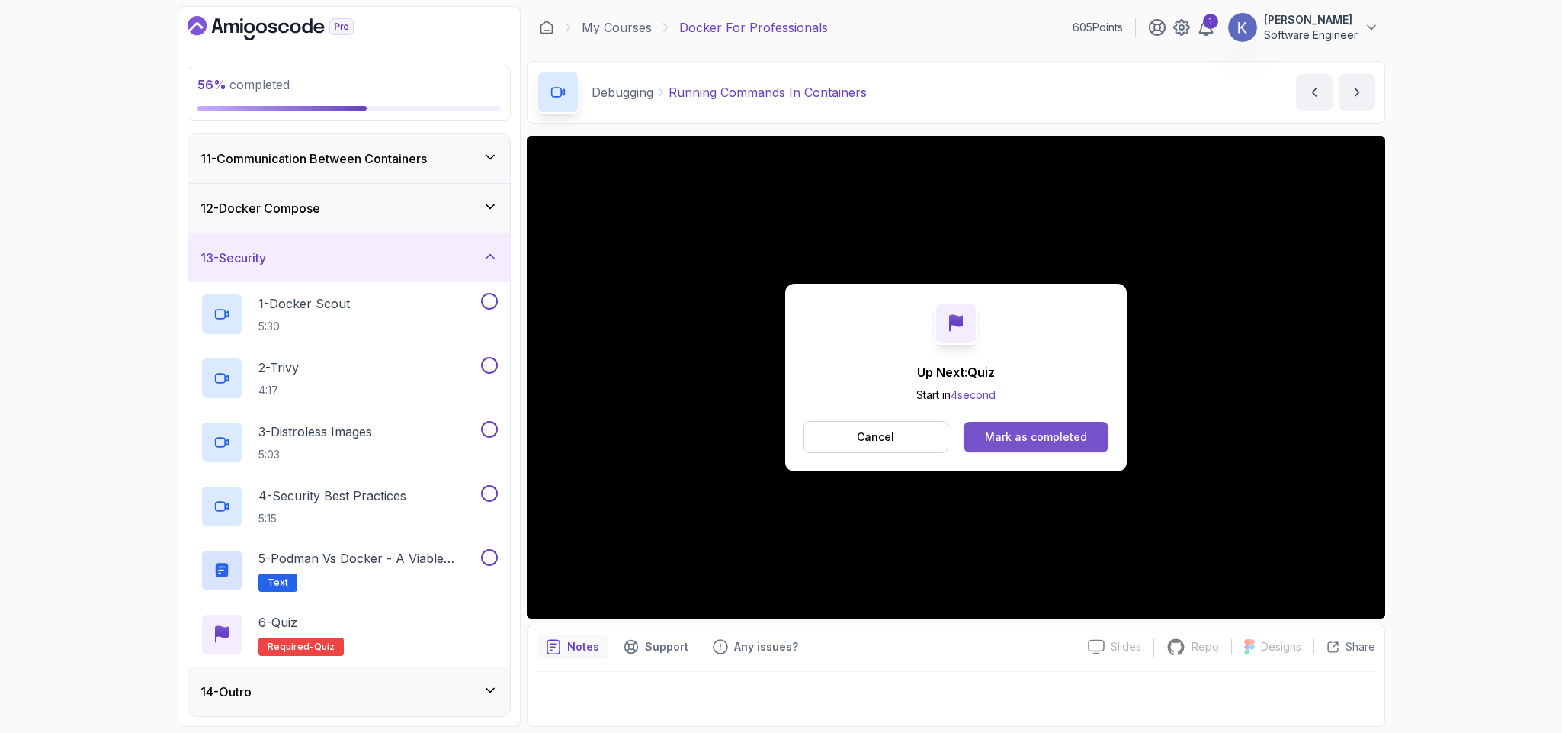
click at [1075, 444] on div "Mark as completed" at bounding box center [1036, 436] width 102 height 15
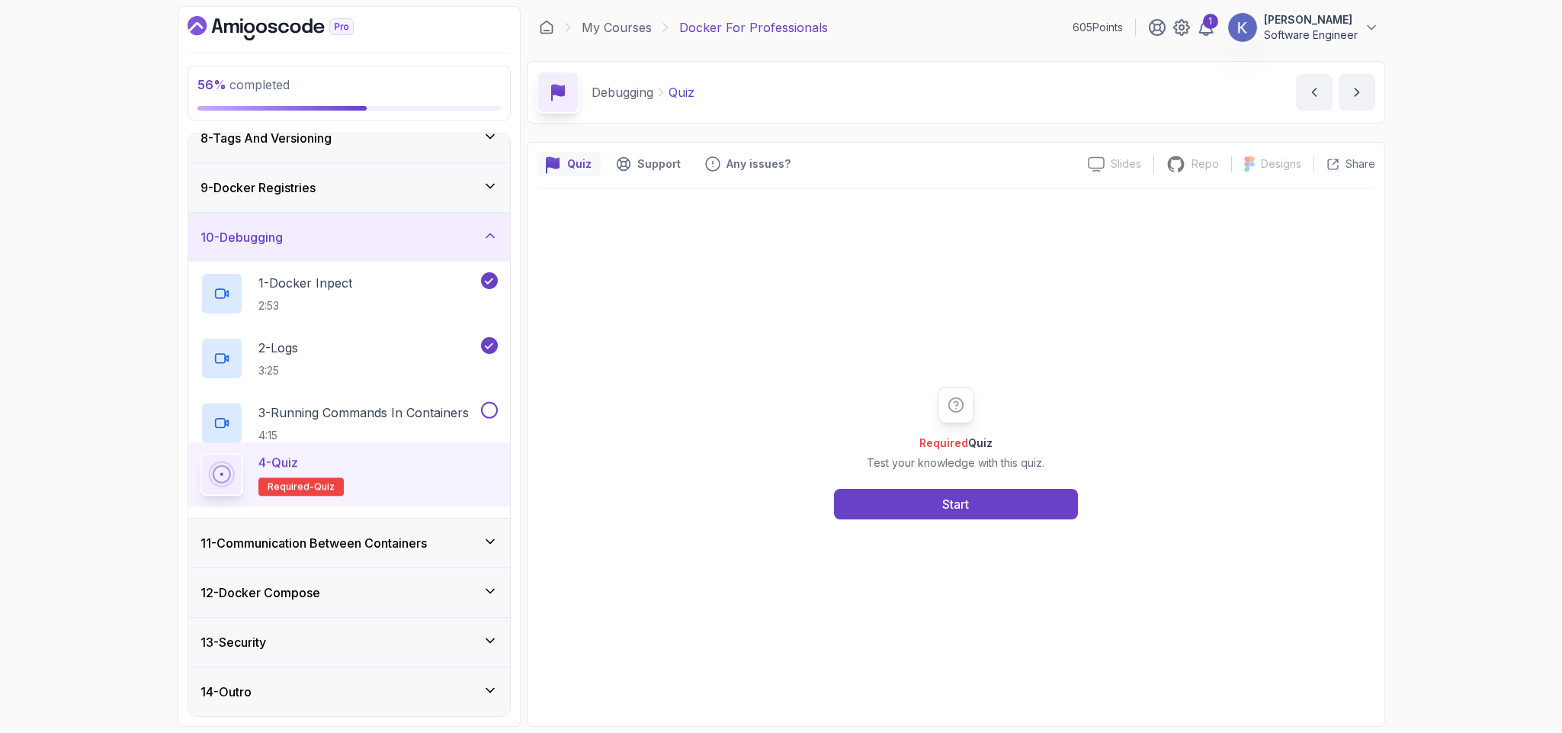
scroll to position [373, 0]
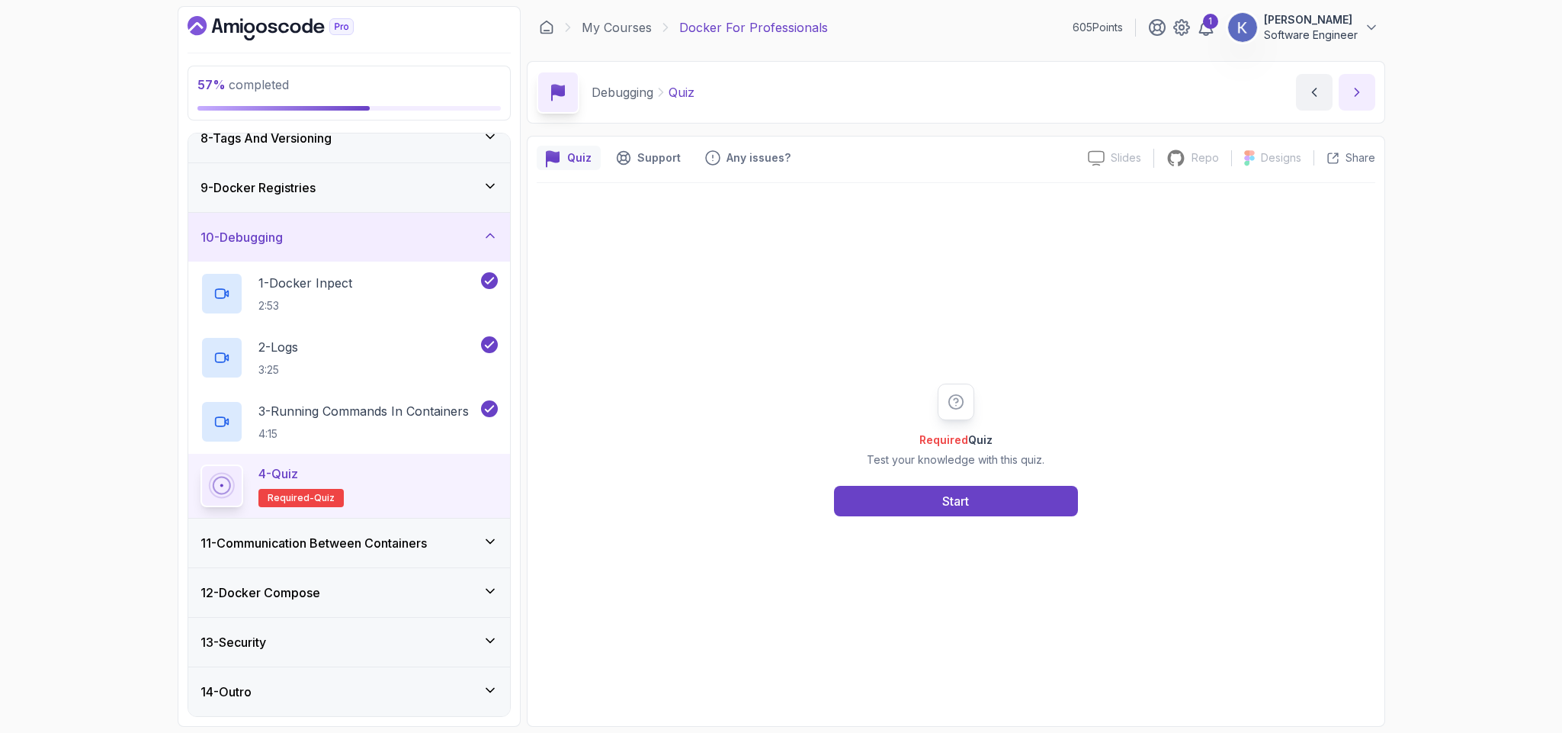
click at [1368, 95] on button "next content" at bounding box center [1356, 92] width 37 height 37
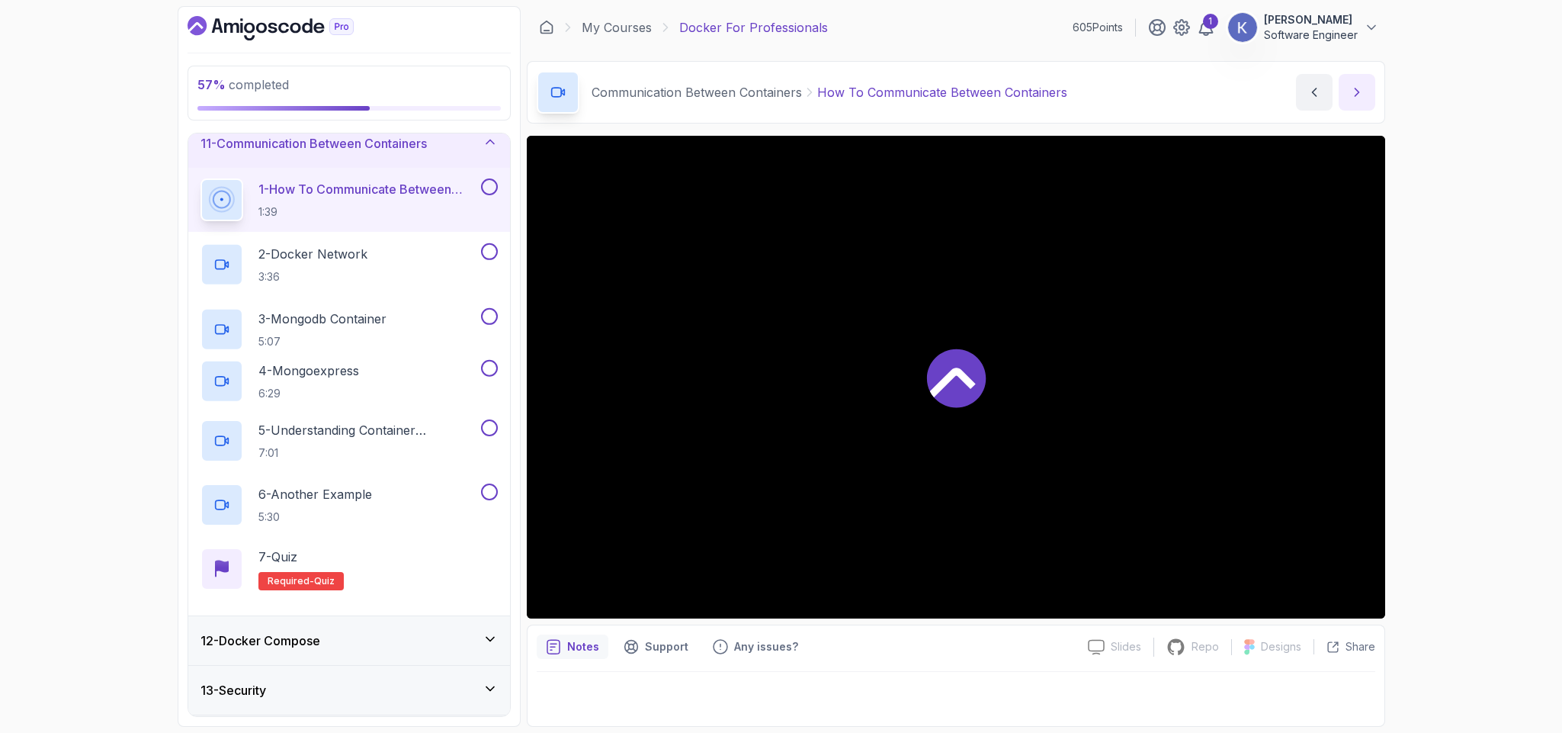
scroll to position [501, 0]
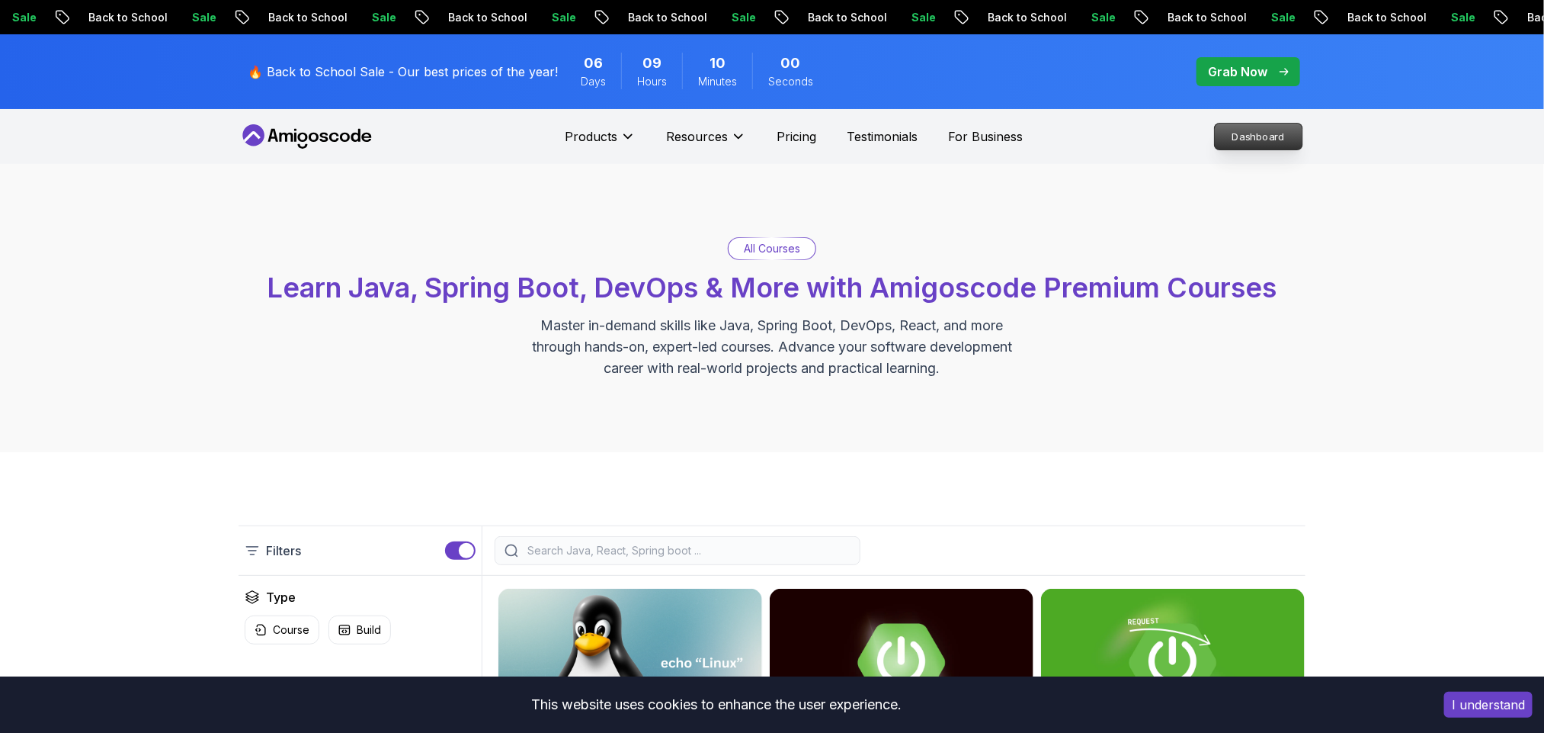
click at [1274, 143] on p "Dashboard" at bounding box center [1259, 136] width 88 height 26
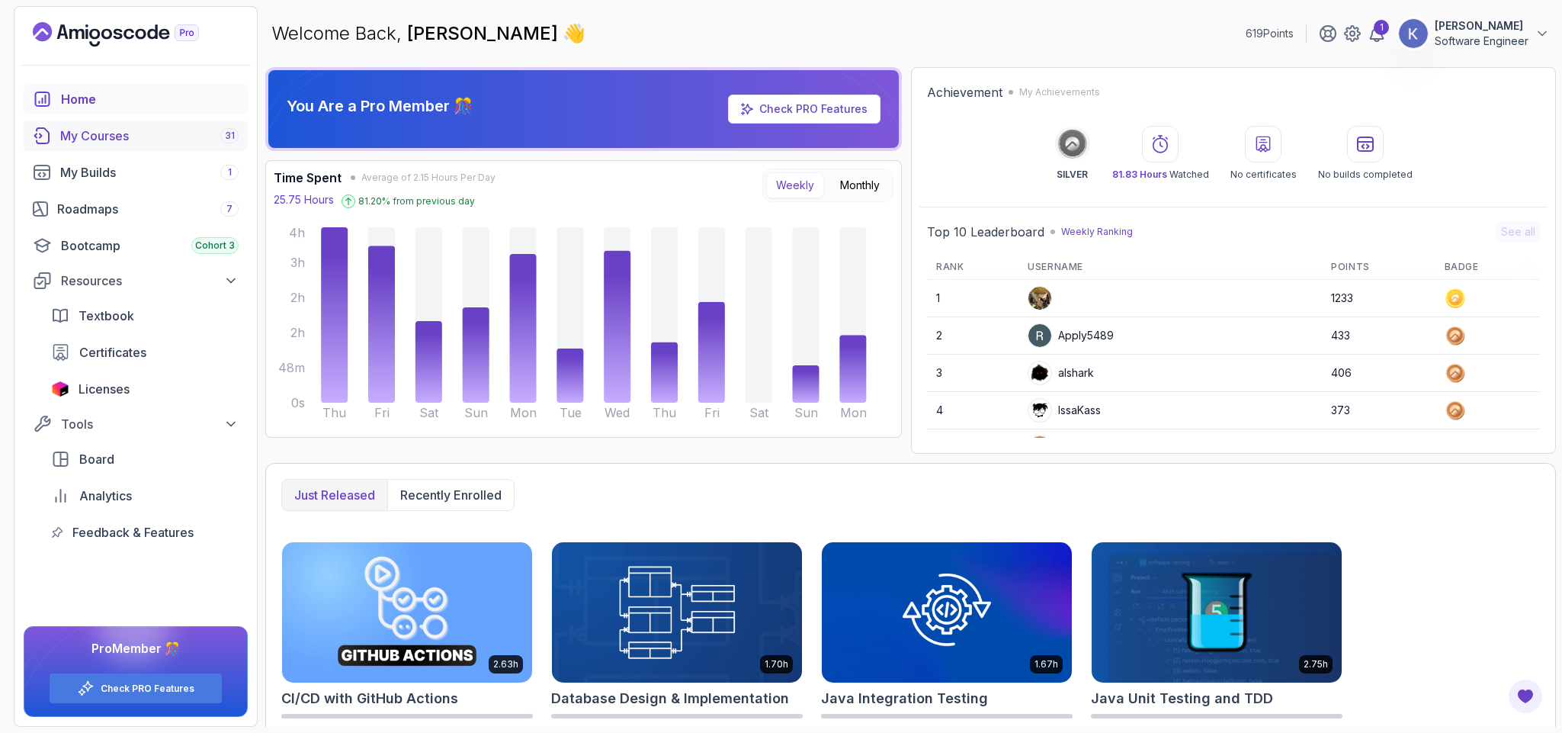
click at [96, 127] on div "My Courses 31" at bounding box center [149, 136] width 178 height 18
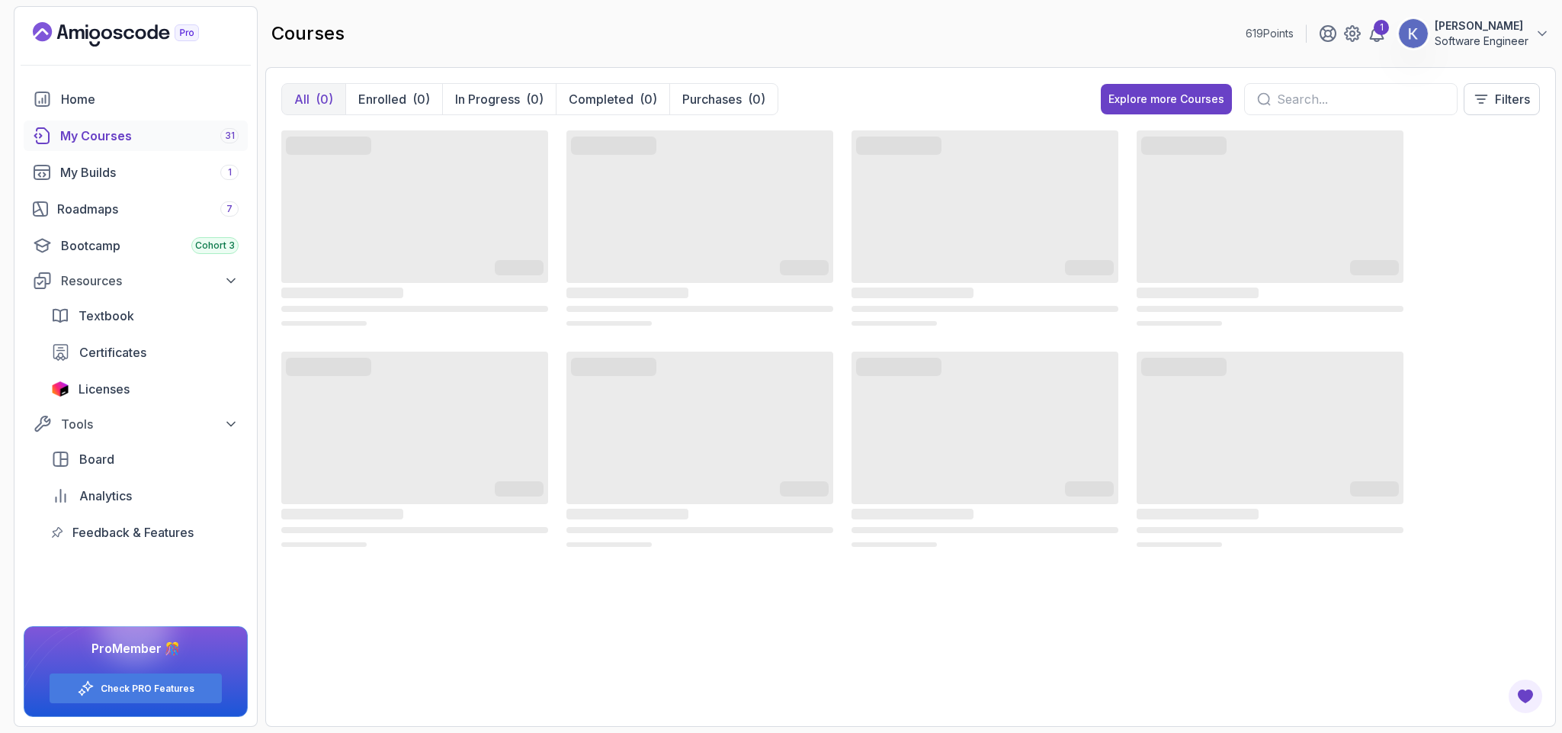
click at [1345, 98] on input "text" at bounding box center [1361, 99] width 168 height 18
click at [1412, 98] on input "java threading" at bounding box center [1361, 99] width 168 height 18
click at [1326, 92] on input "java threading" at bounding box center [1361, 99] width 168 height 18
type input "java"
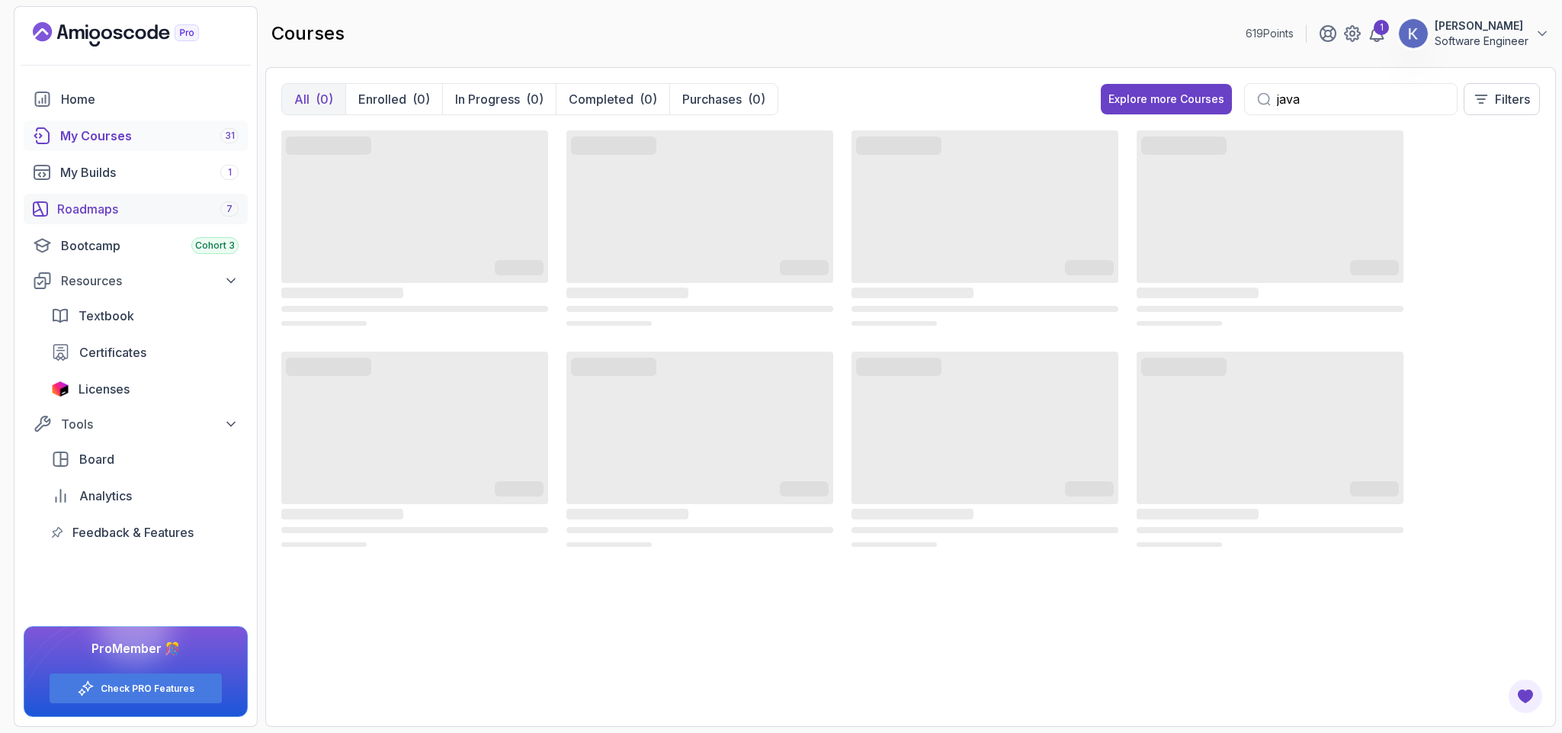
click at [114, 208] on div "Roadmaps 7" at bounding box center [147, 209] width 181 height 18
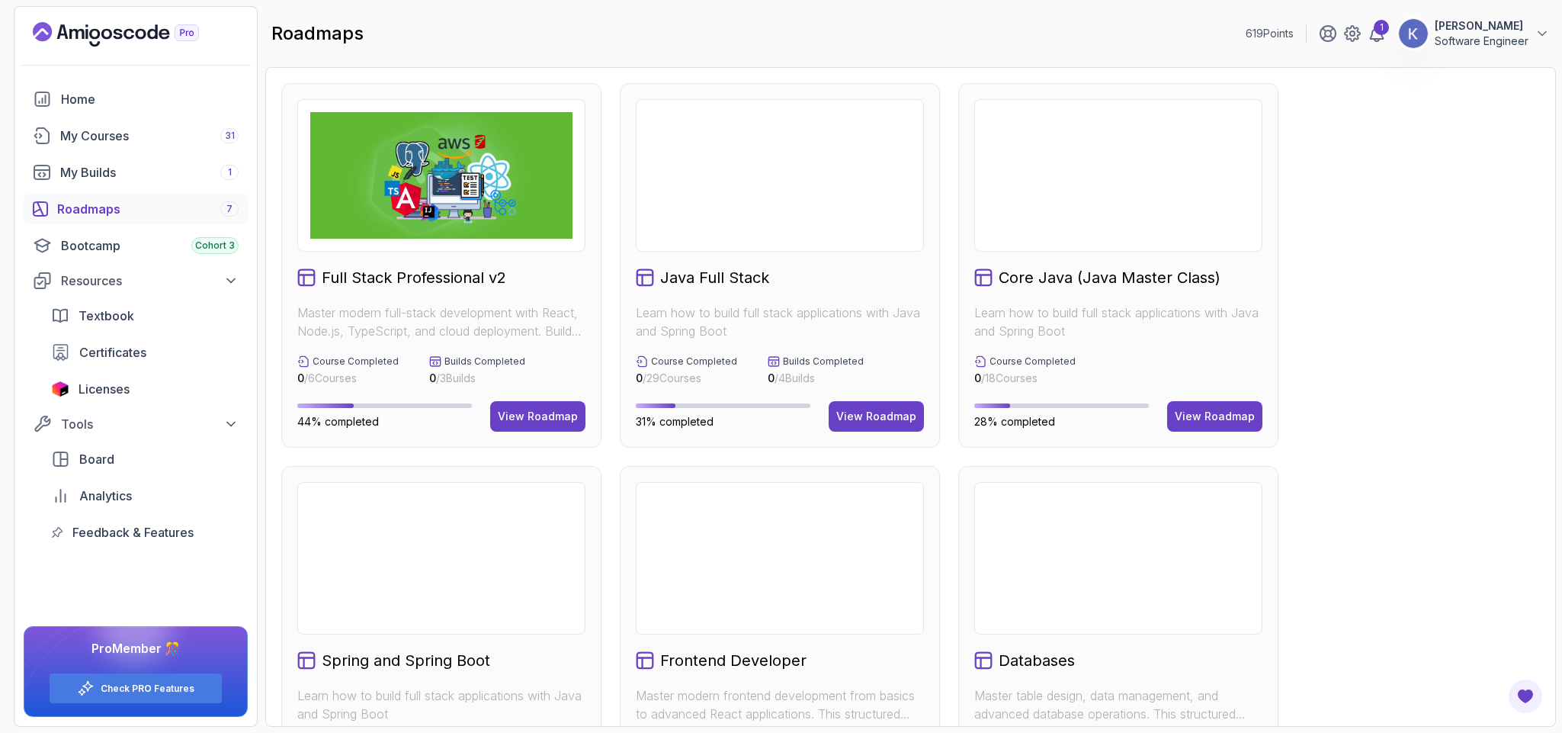
click at [1301, 438] on div "Full Stack Professional v2 Master modern full-stack development with React, Nod…" at bounding box center [910, 648] width 1258 height 1130
click at [1269, 453] on div "Full Stack Professional v2 Master modern full-stack development with React, Nod…" at bounding box center [910, 648] width 1258 height 1130
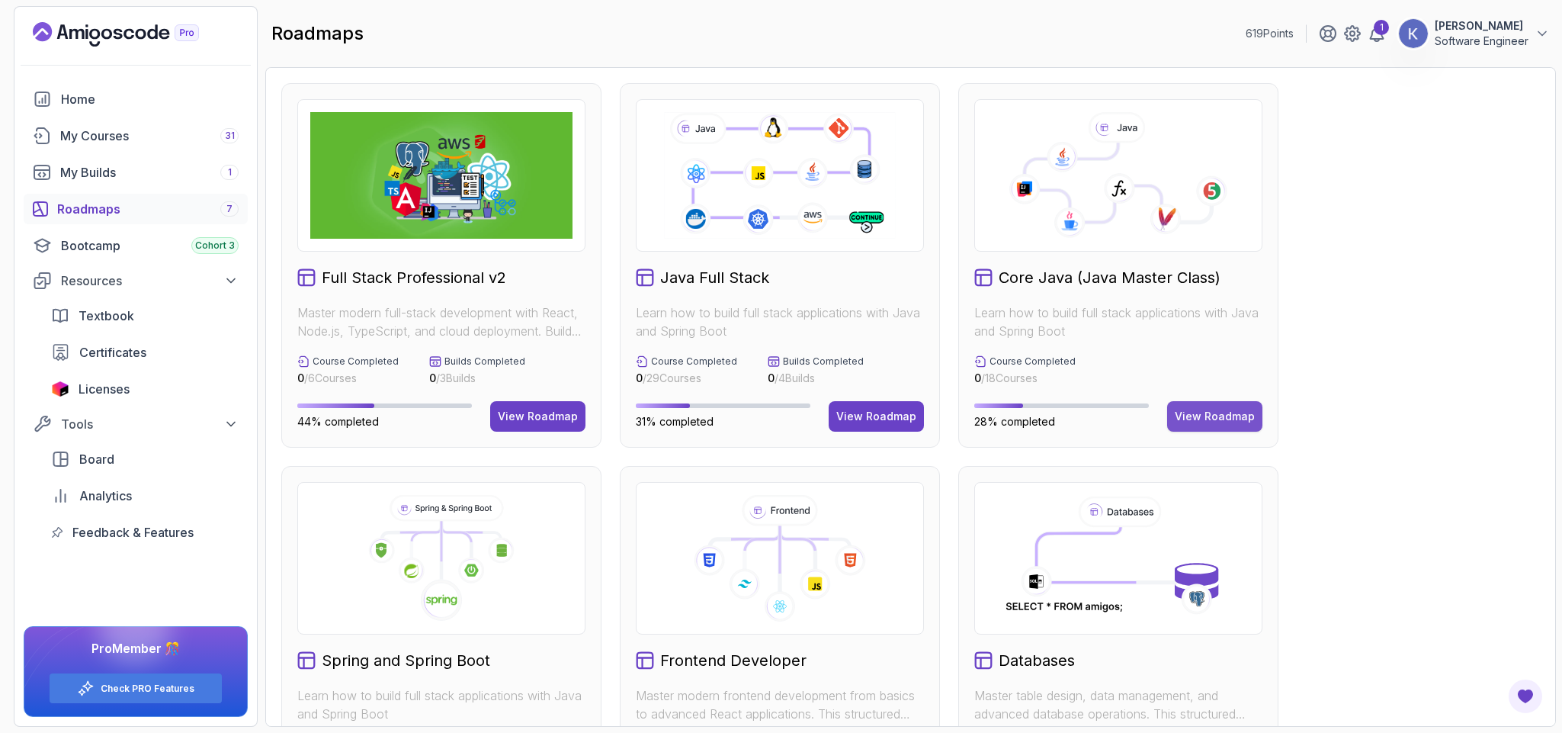
click at [1213, 419] on div "View Roadmap" at bounding box center [1215, 416] width 80 height 15
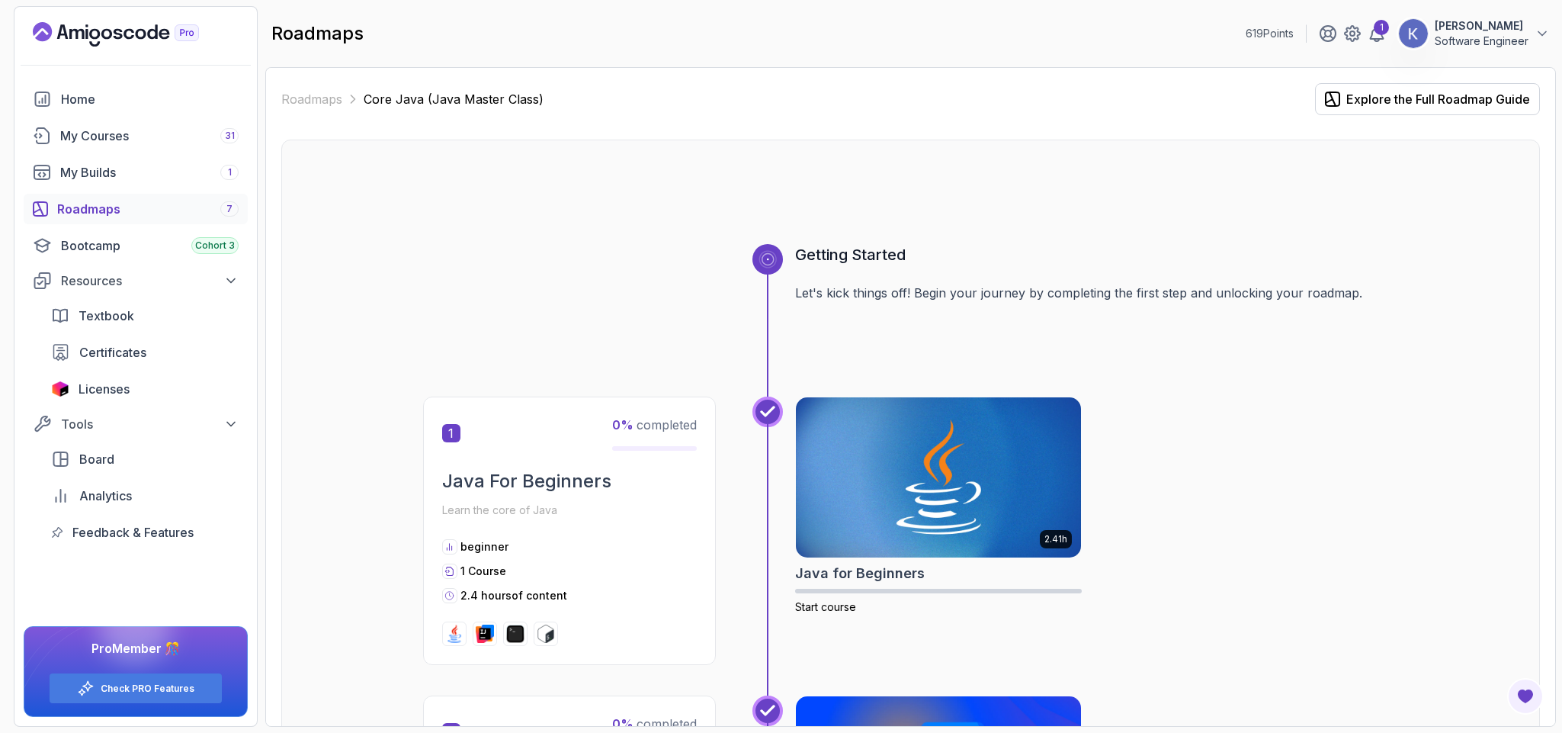
click at [556, 252] on div "Getting Started Let's kick things off! Begin your journey by completing the fir…" at bounding box center [911, 320] width 976 height 152
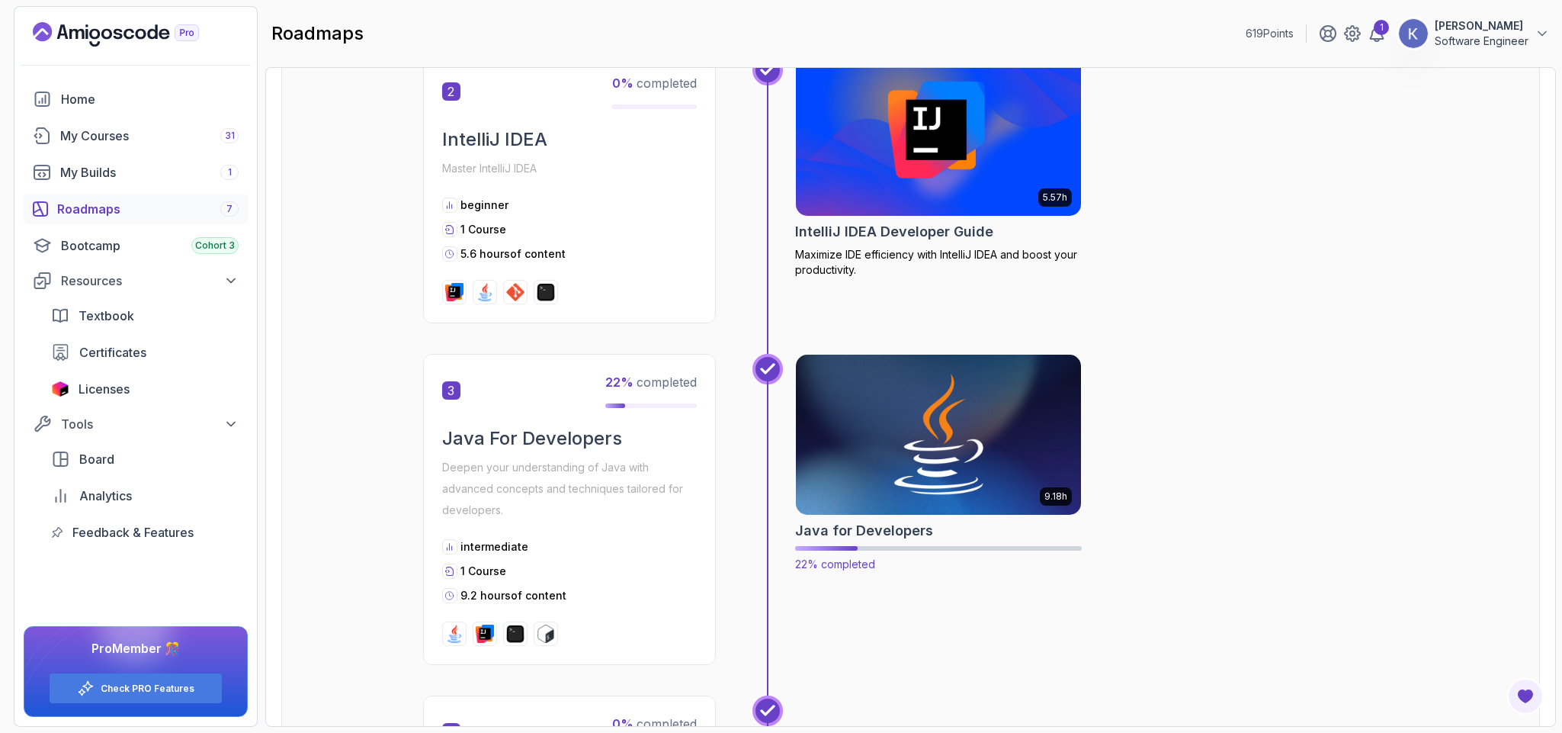
scroll to position [65, 0]
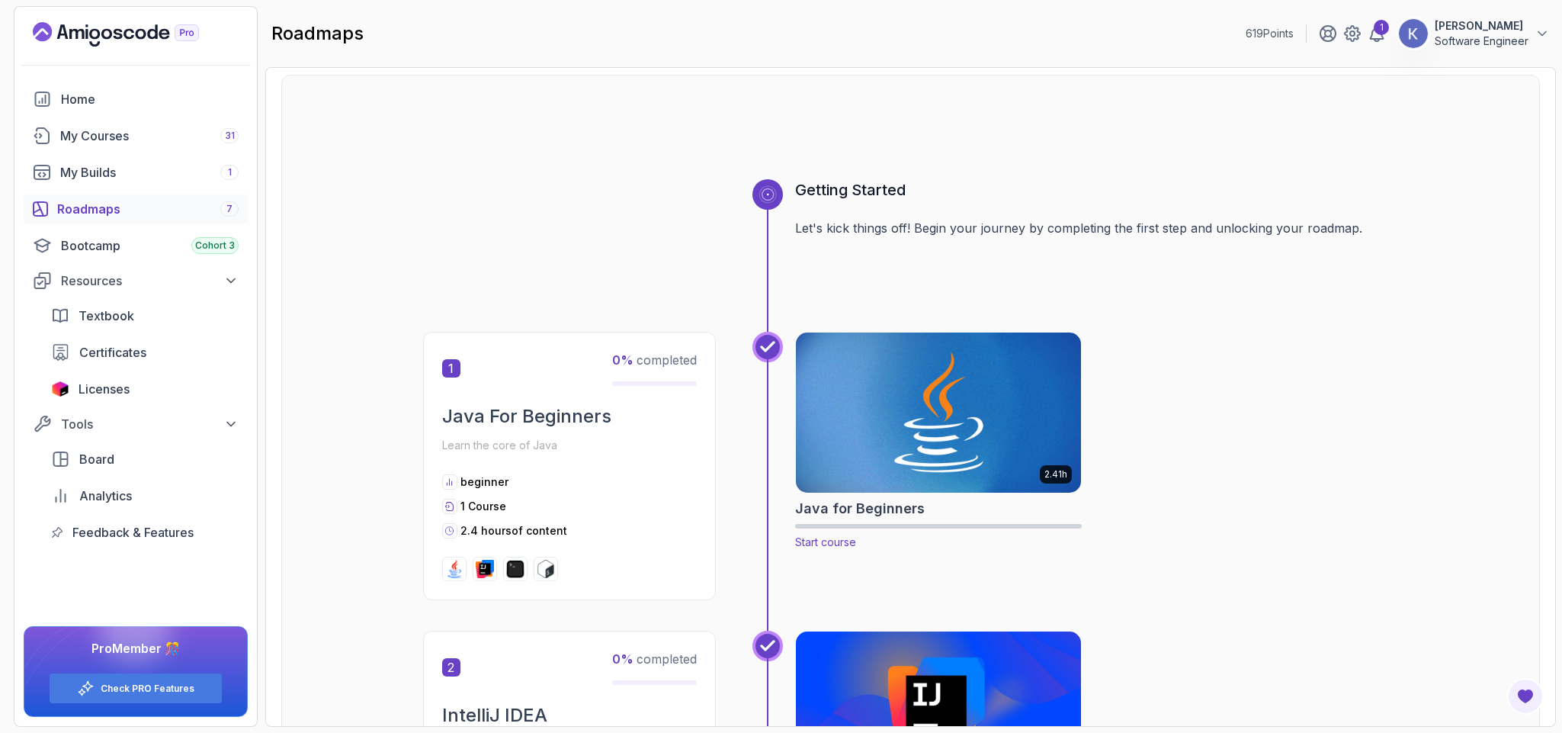
click at [869, 460] on img at bounding box center [938, 413] width 300 height 168
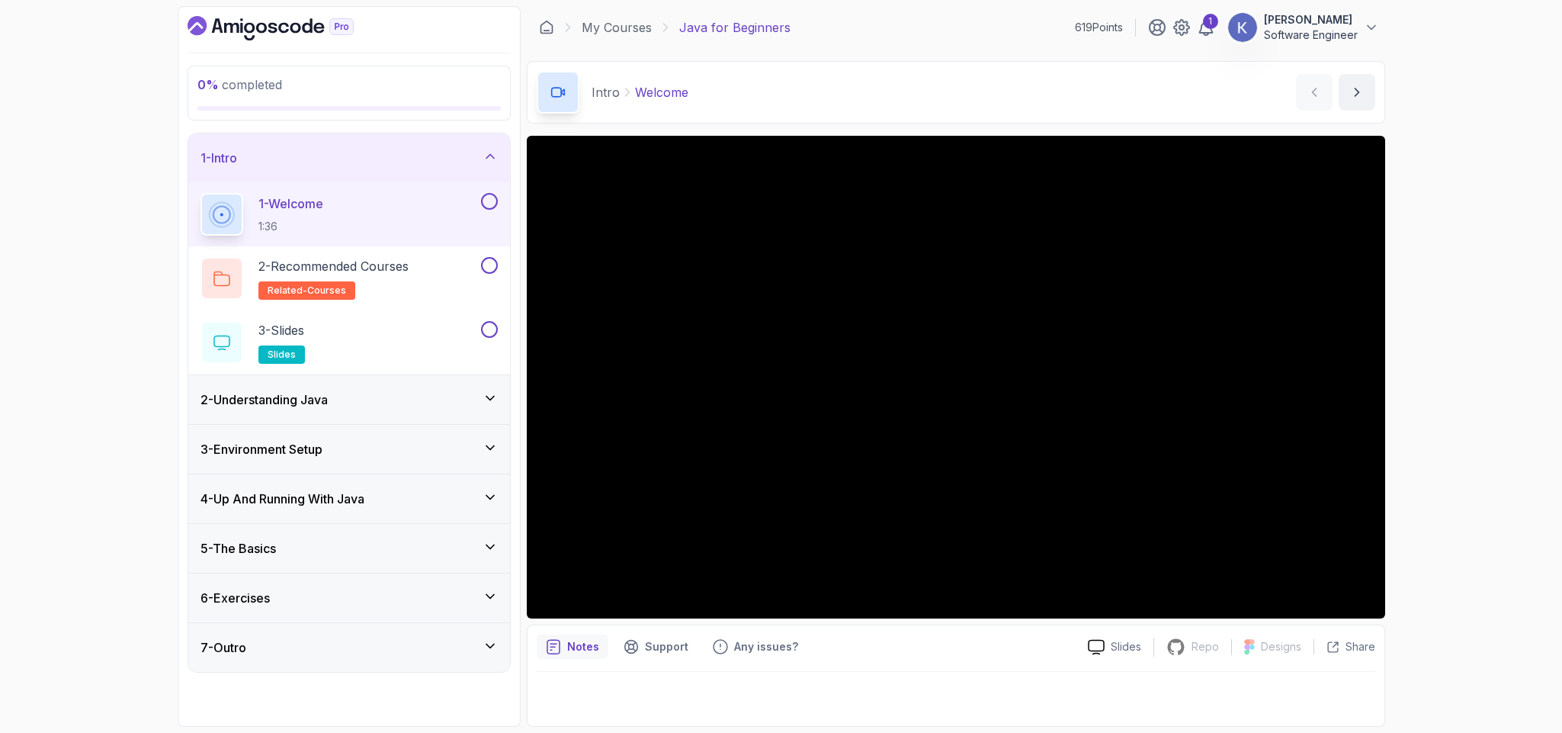
click at [398, 545] on div "5 - The Basics" at bounding box center [348, 548] width 297 height 18
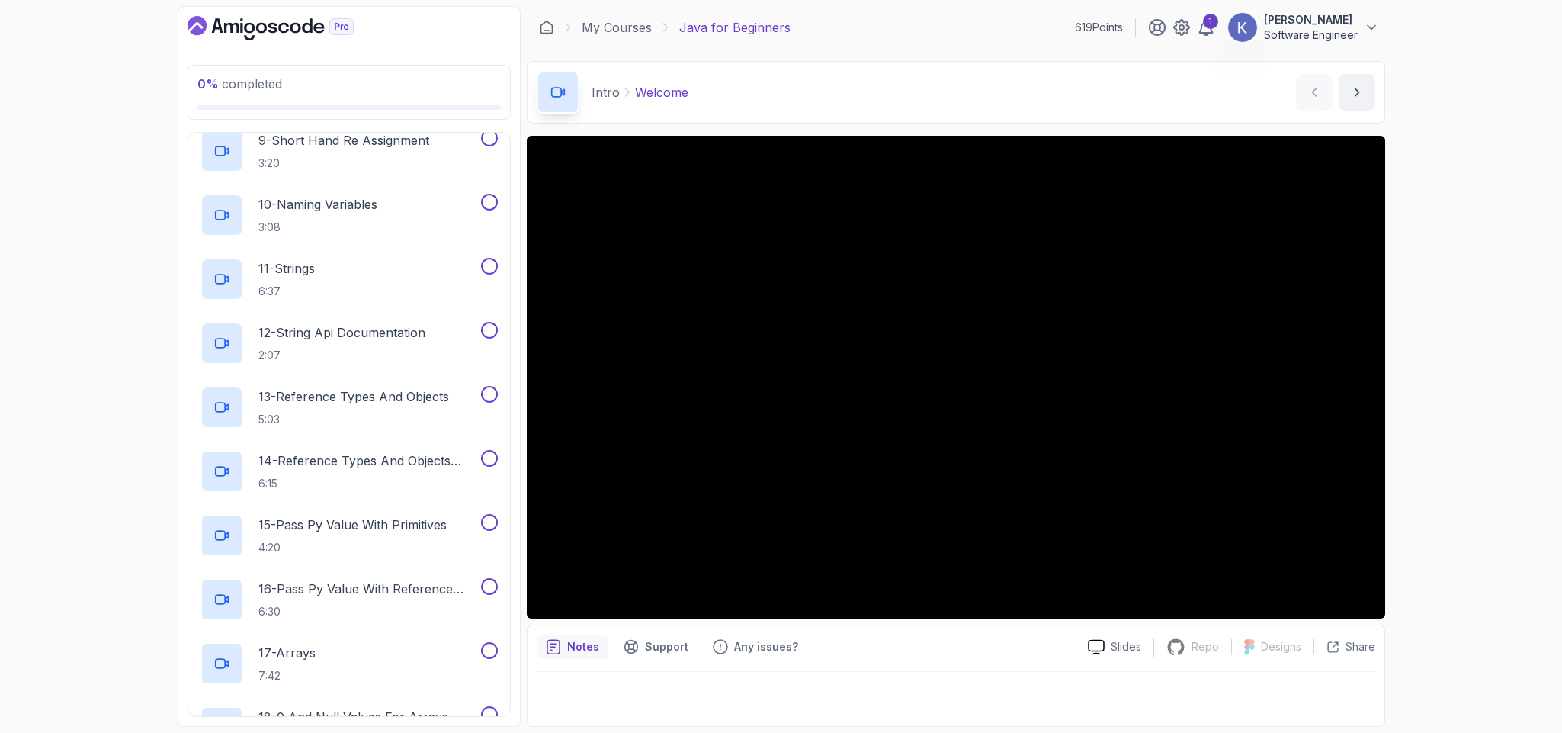
scroll to position [727, 0]
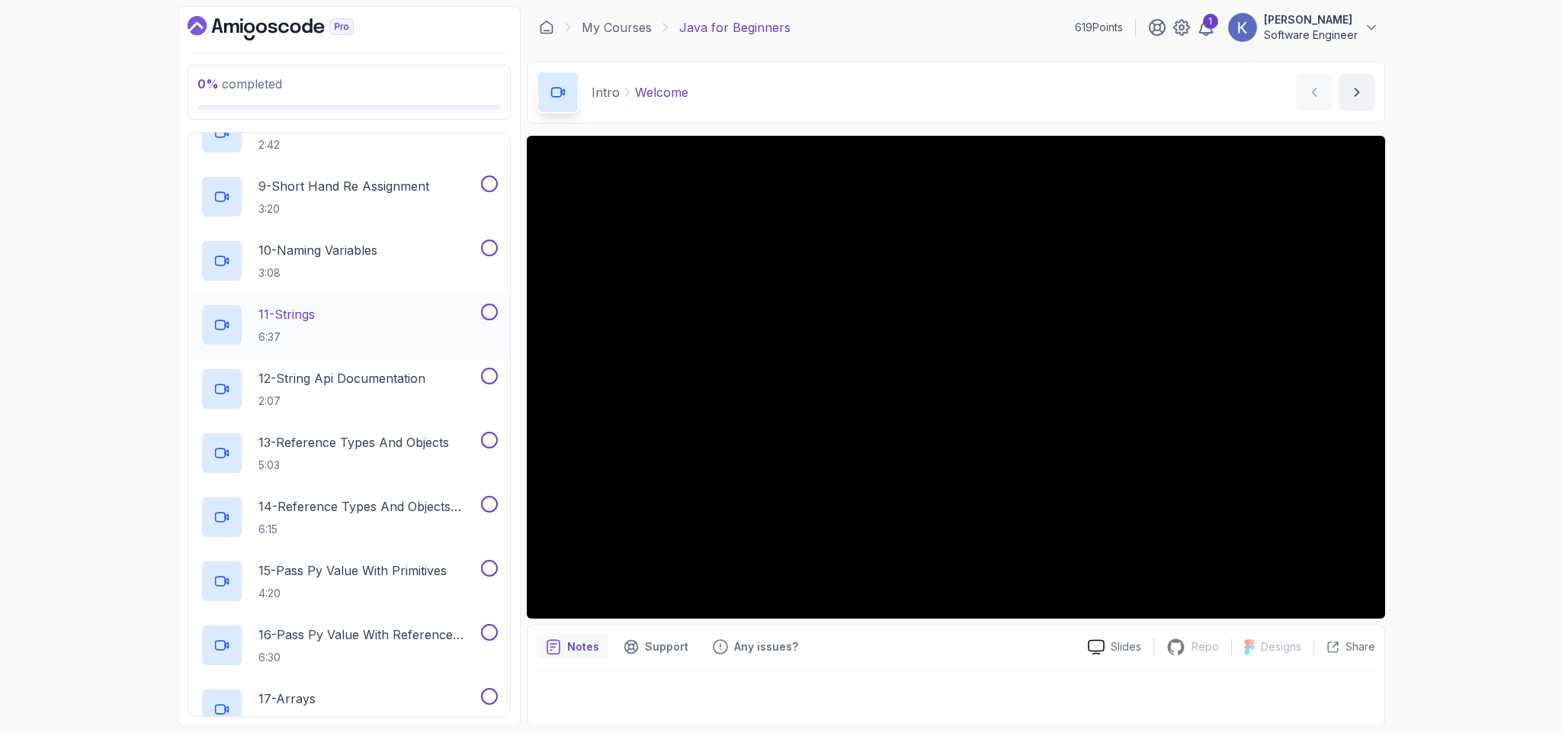
click at [357, 334] on div "11 - Strings 6:37" at bounding box center [338, 324] width 277 height 43
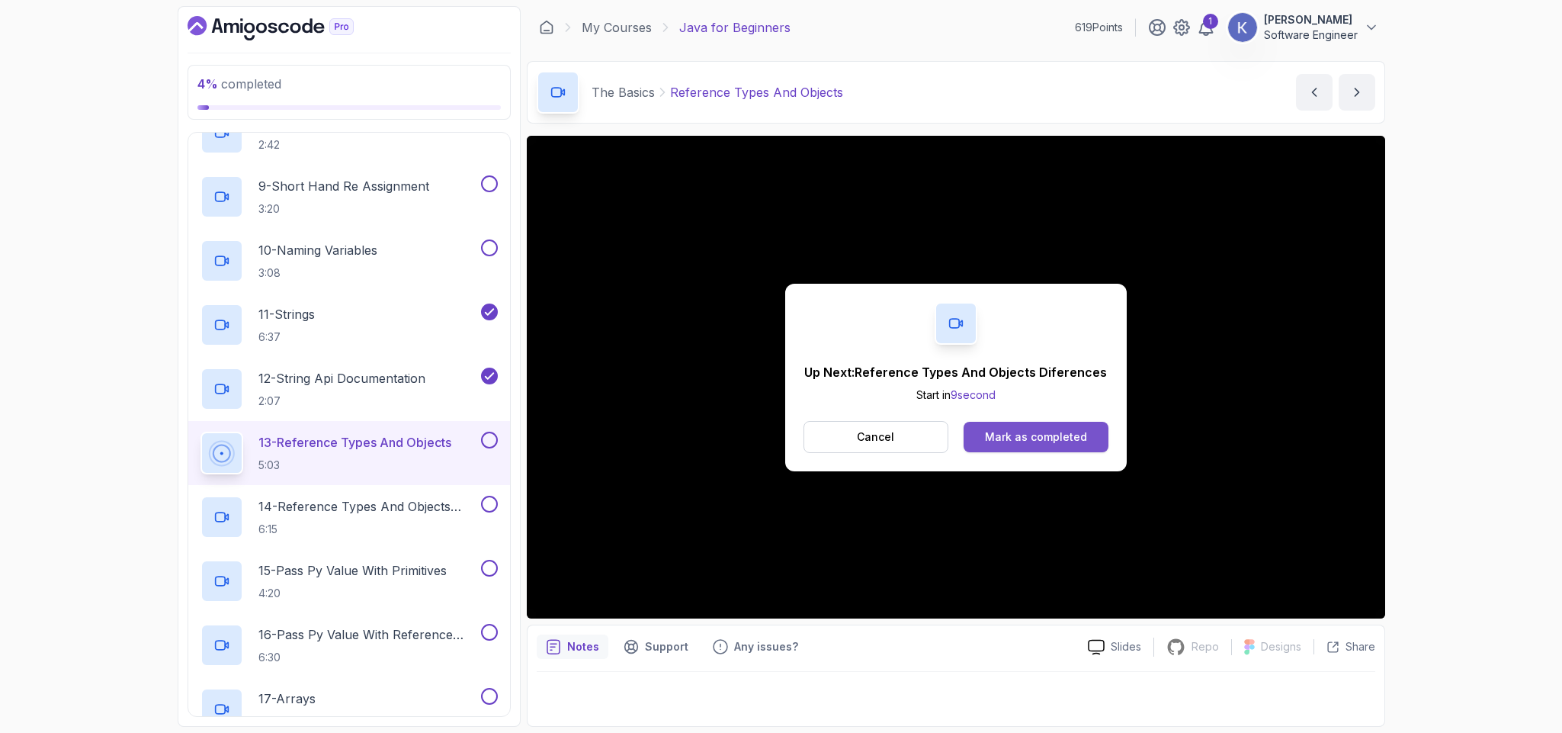
click at [1046, 437] on div "Mark as completed" at bounding box center [1036, 436] width 102 height 15
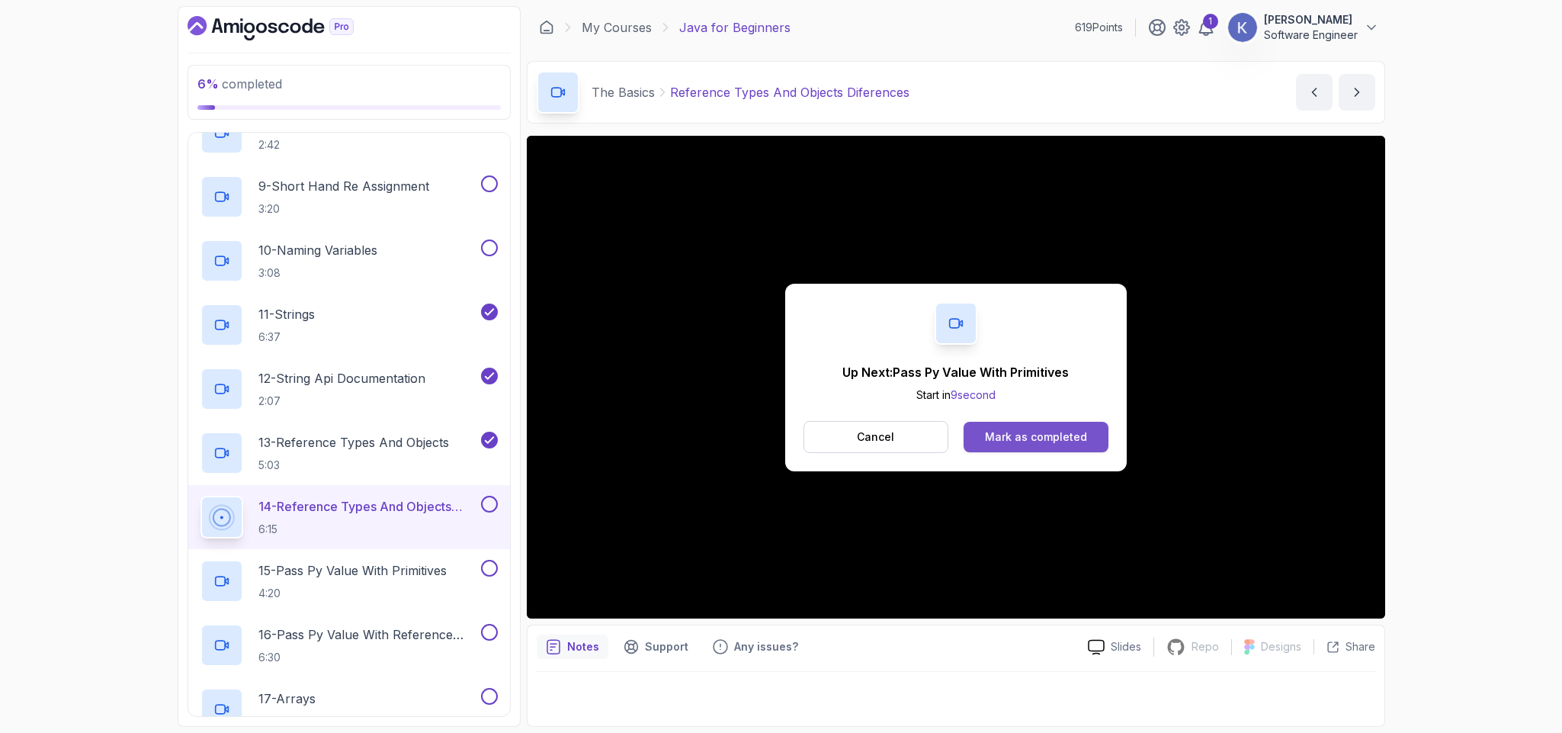
click at [1094, 434] on button "Mark as completed" at bounding box center [1035, 437] width 144 height 30
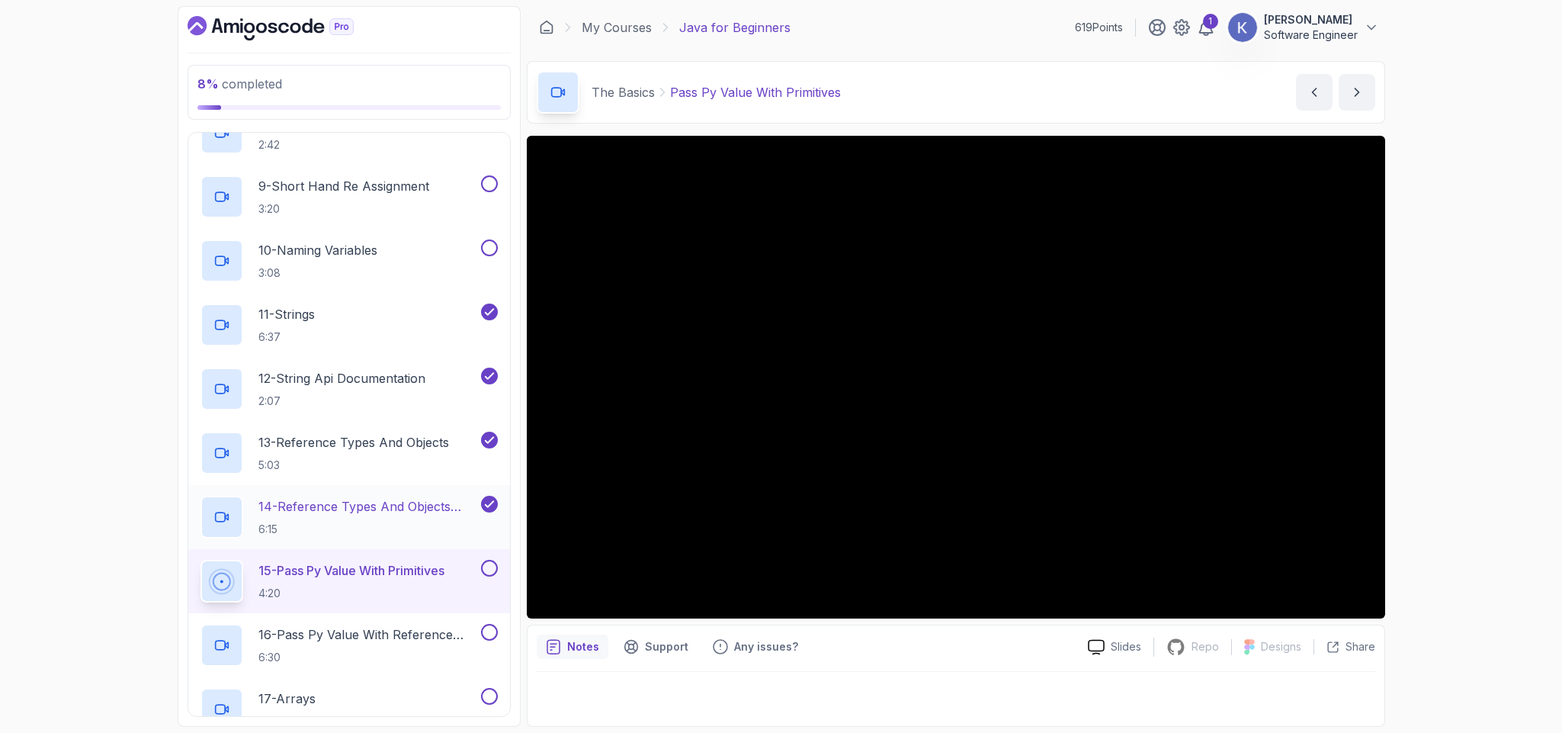
click at [190, 515] on div "14 - Reference Types And Objects Diferences 6:15" at bounding box center [349, 517] width 322 height 64
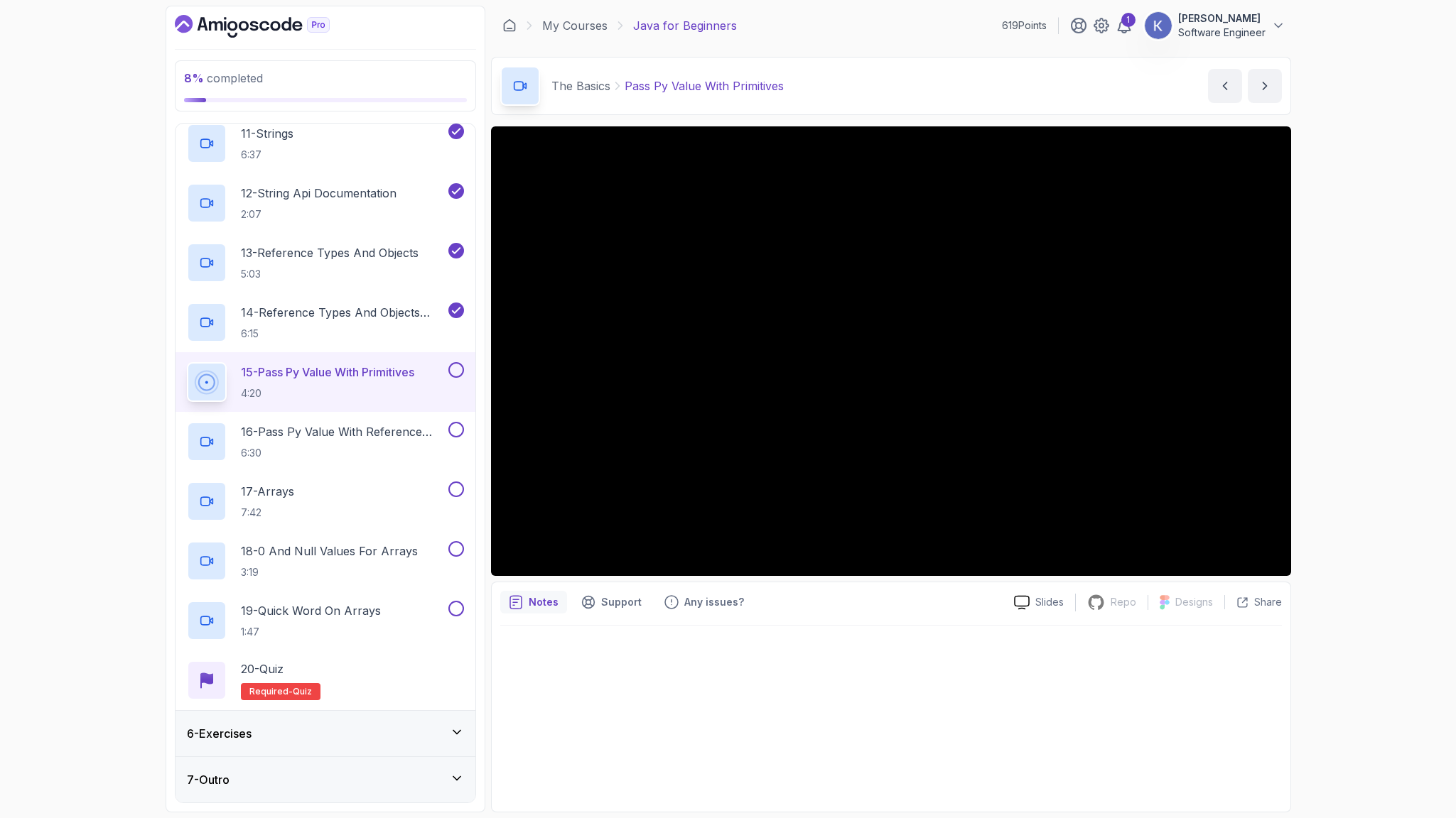
scroll to position [975, 0]
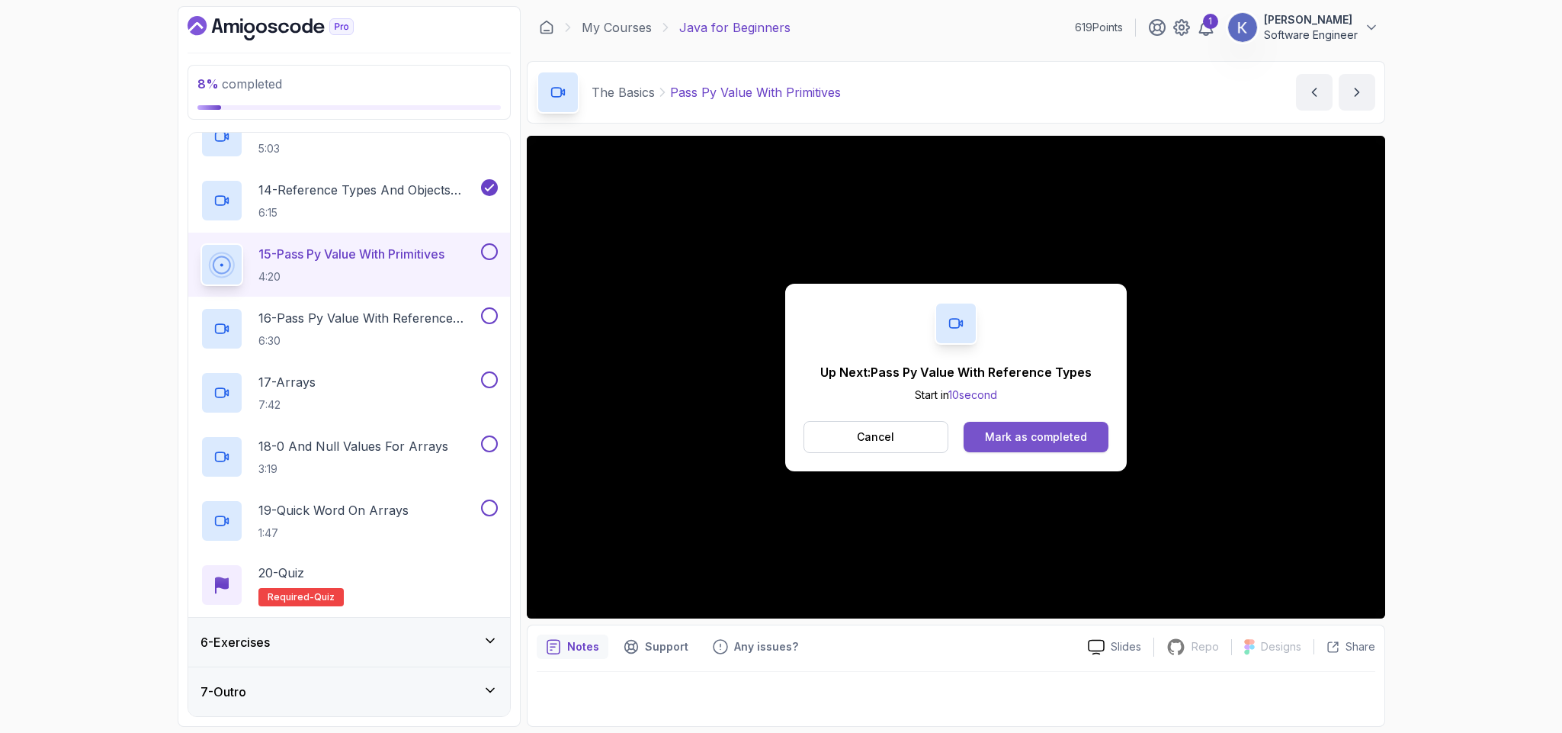
click at [1048, 430] on div "Mark as completed" at bounding box center [1036, 436] width 102 height 15
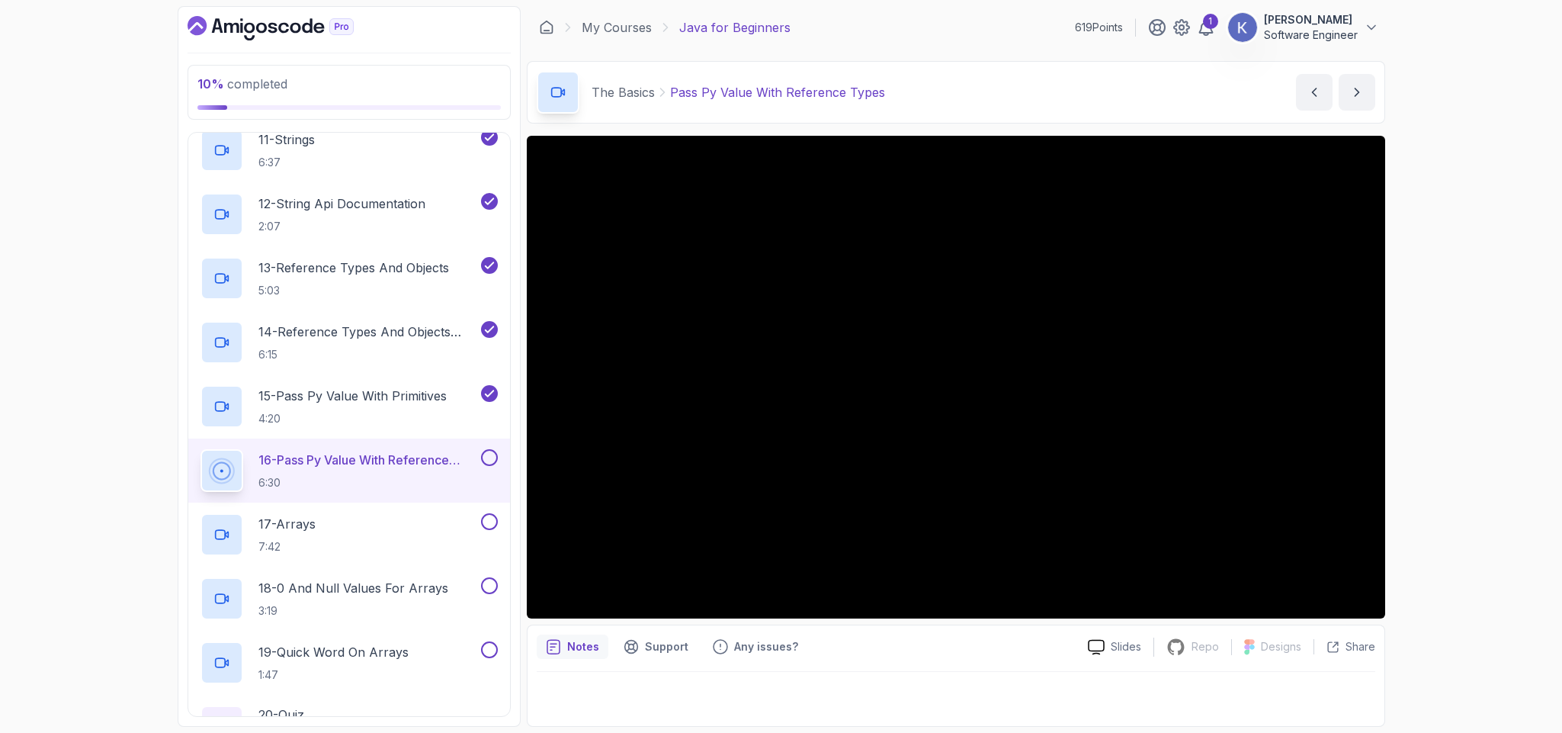
scroll to position [1047, 0]
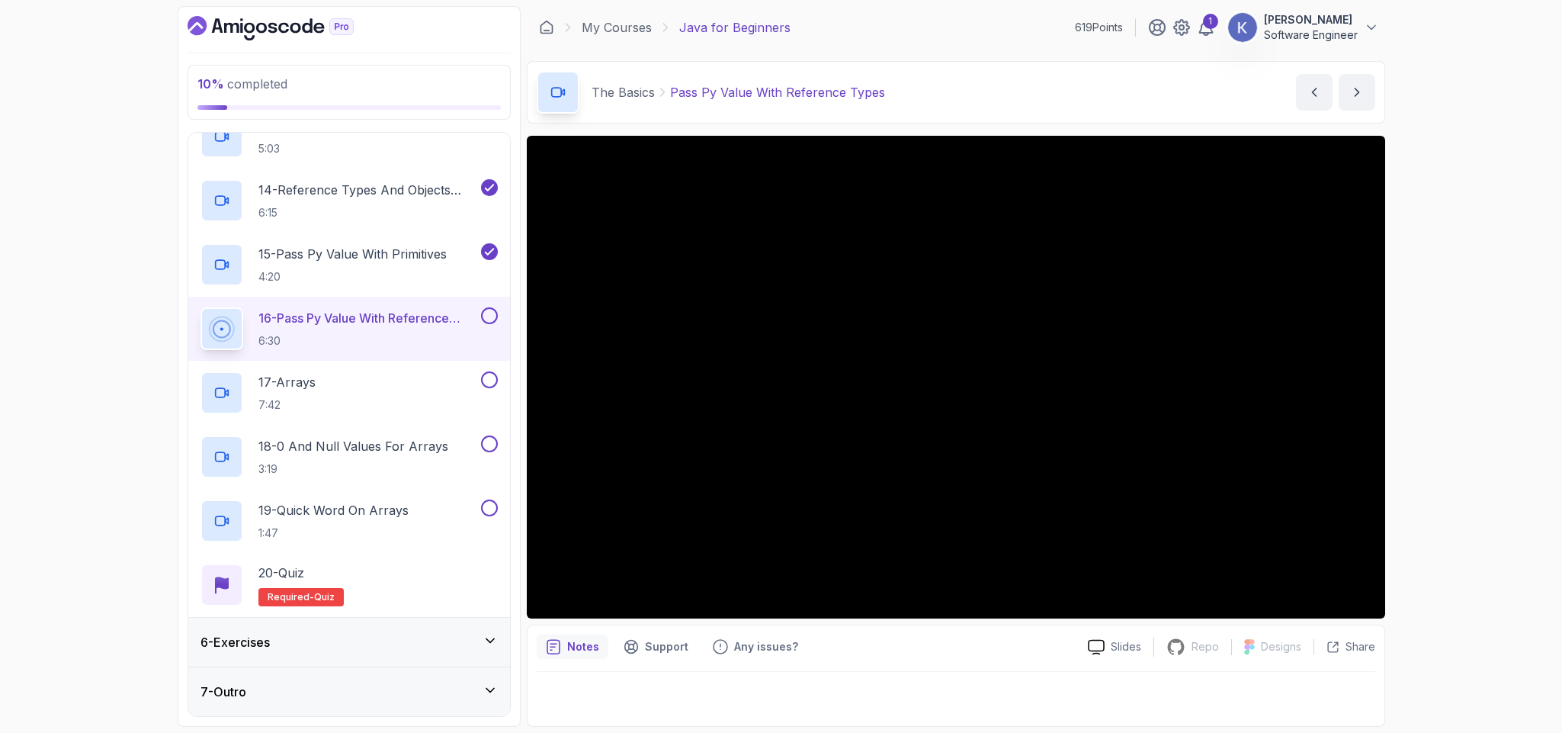
click at [1008, 675] on div at bounding box center [956, 694] width 838 height 45
click at [935, 94] on div "The Basics Pass Py Value With Reference Types Pass Py Value With Reference Type…" at bounding box center [956, 92] width 858 height 63
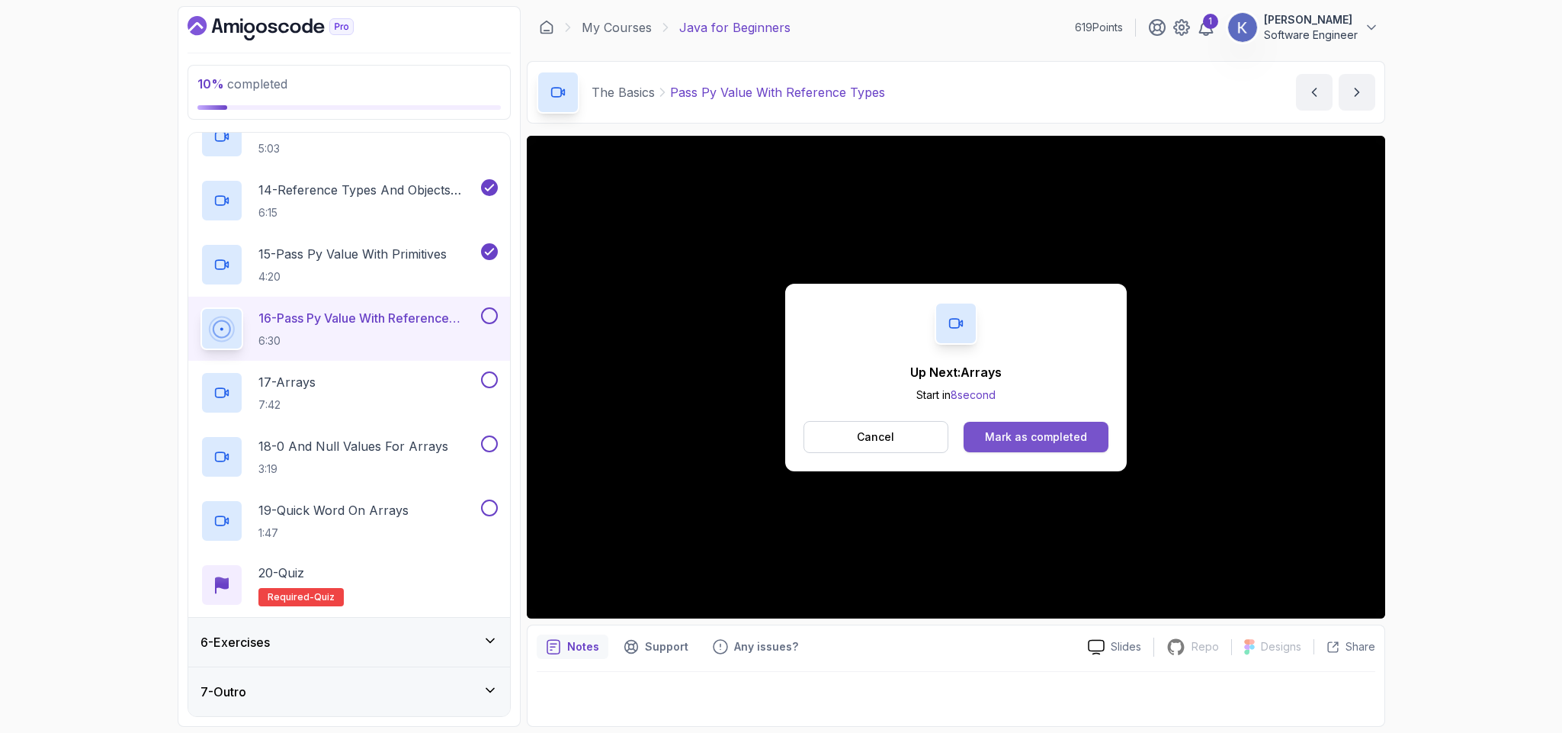
click at [1037, 441] on div "Mark as completed" at bounding box center [1036, 436] width 102 height 15
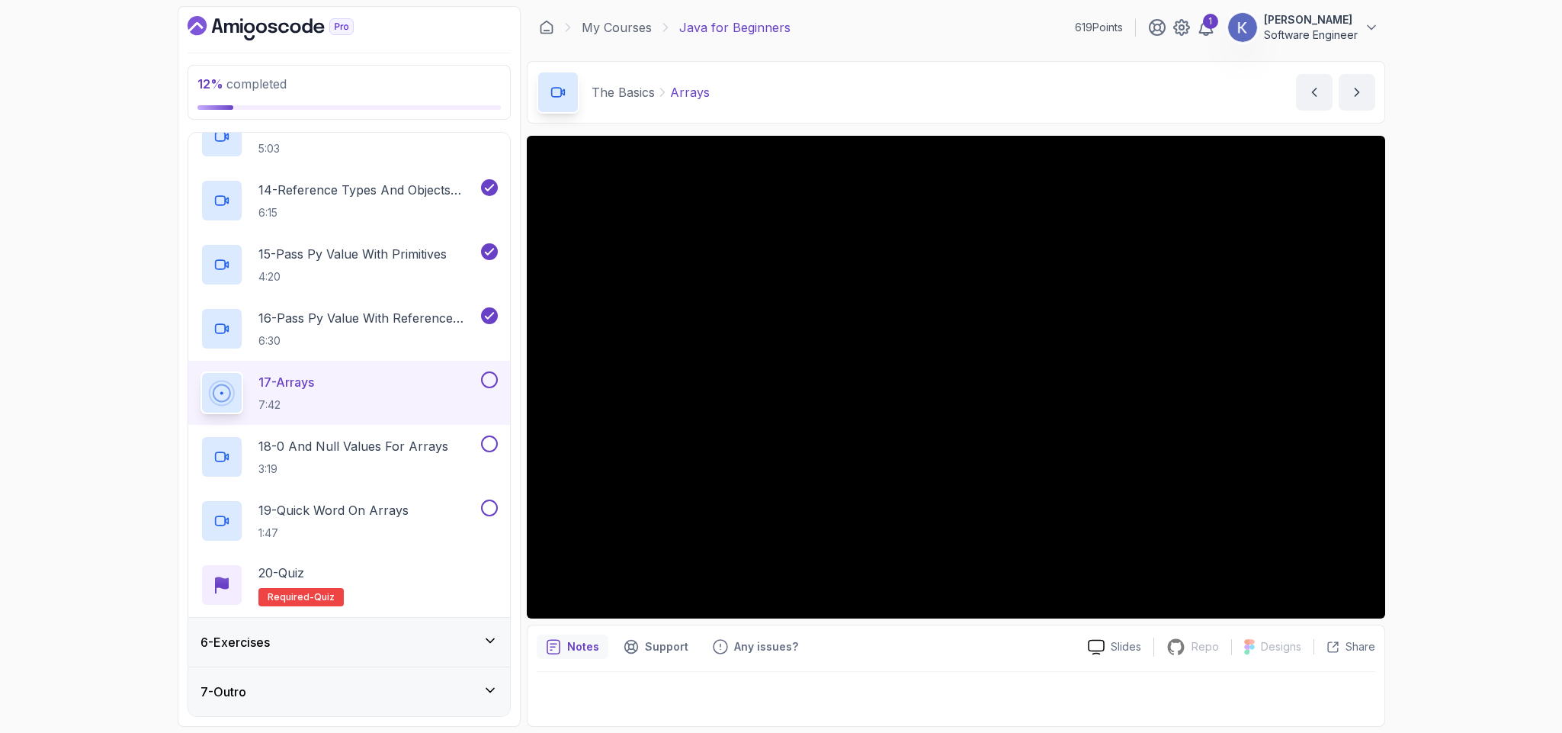
click at [192, 387] on div "17 - Arrays 7:42" at bounding box center [349, 393] width 322 height 64
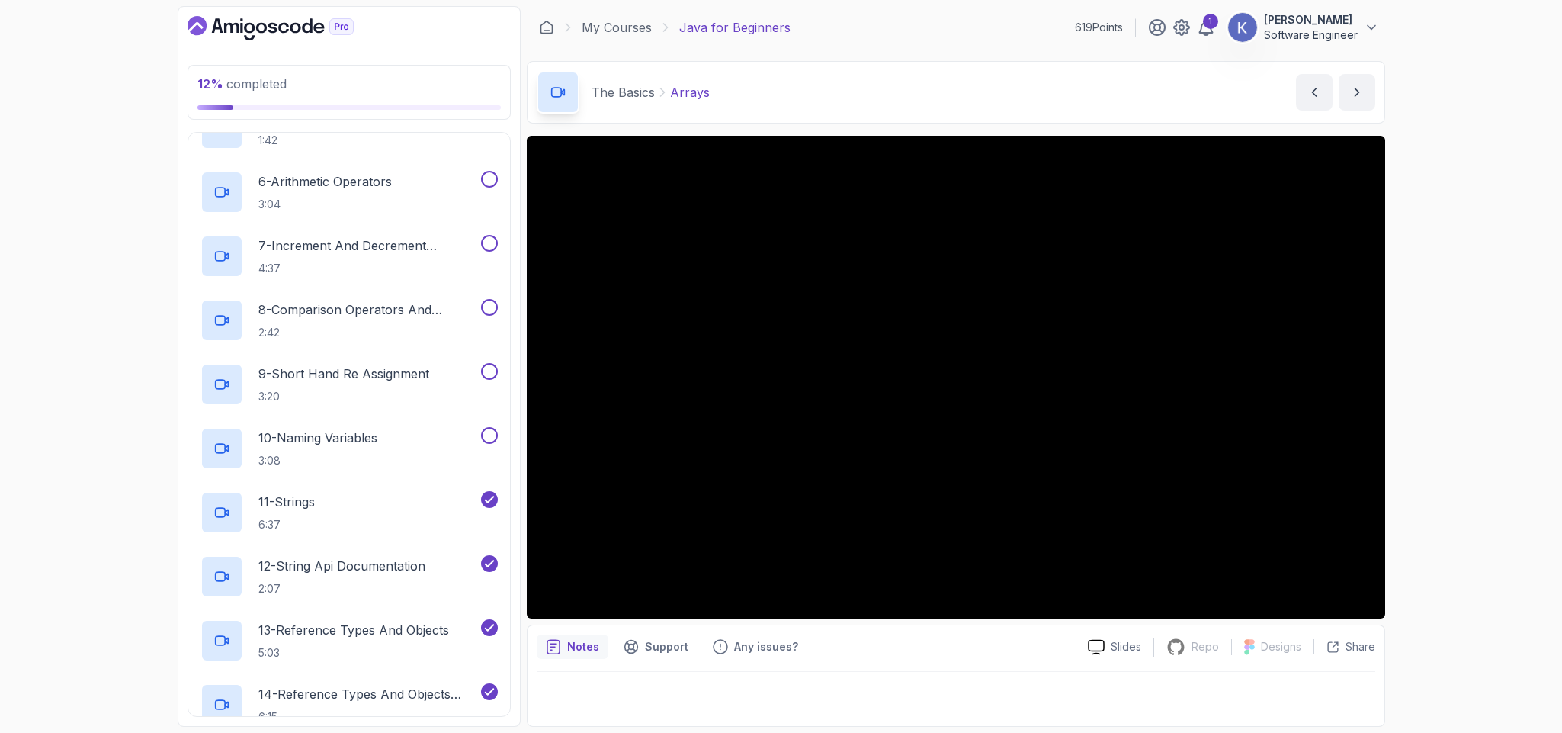
scroll to position [32, 0]
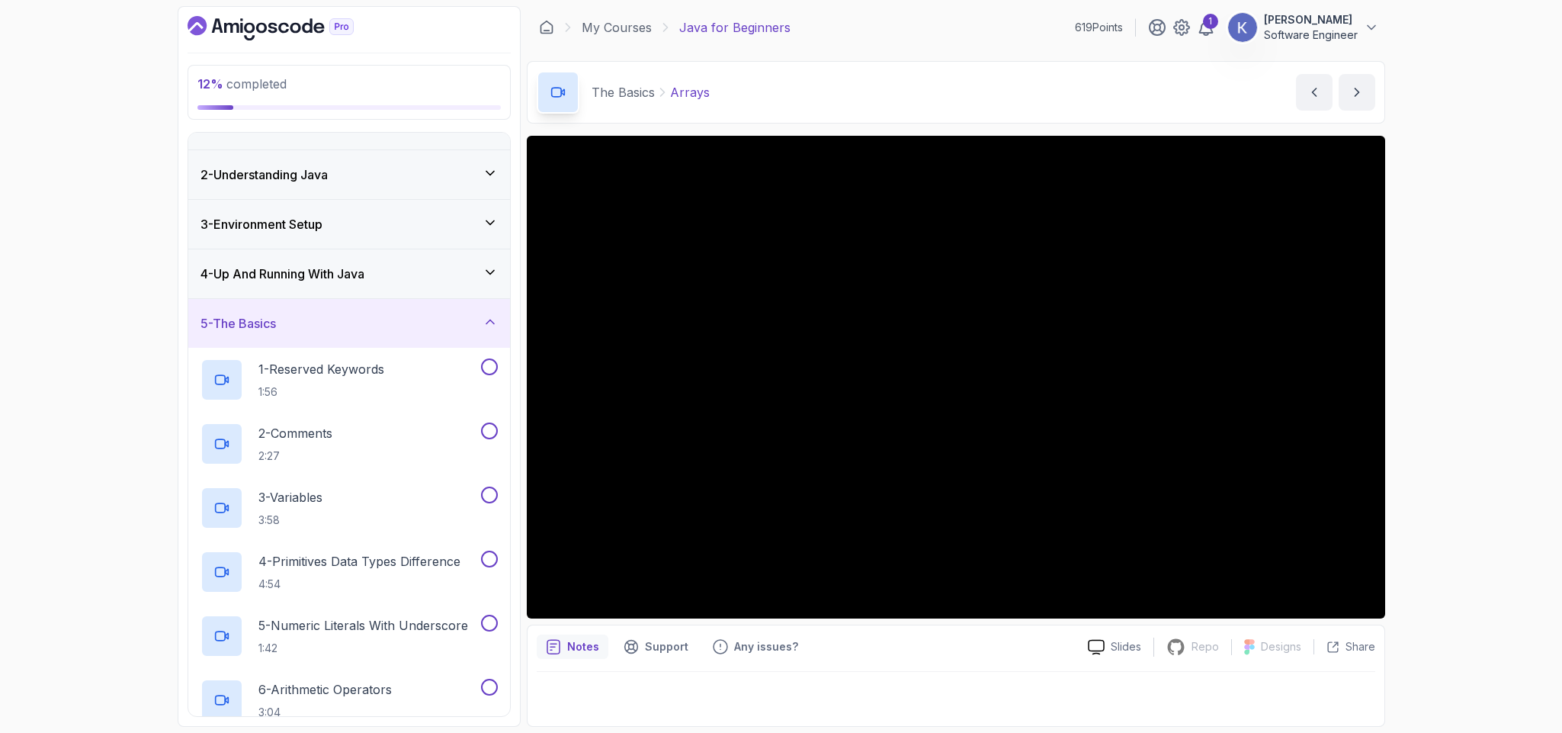
click at [226, 268] on h3 "4 - Up And Running With Java" at bounding box center [282, 273] width 164 height 18
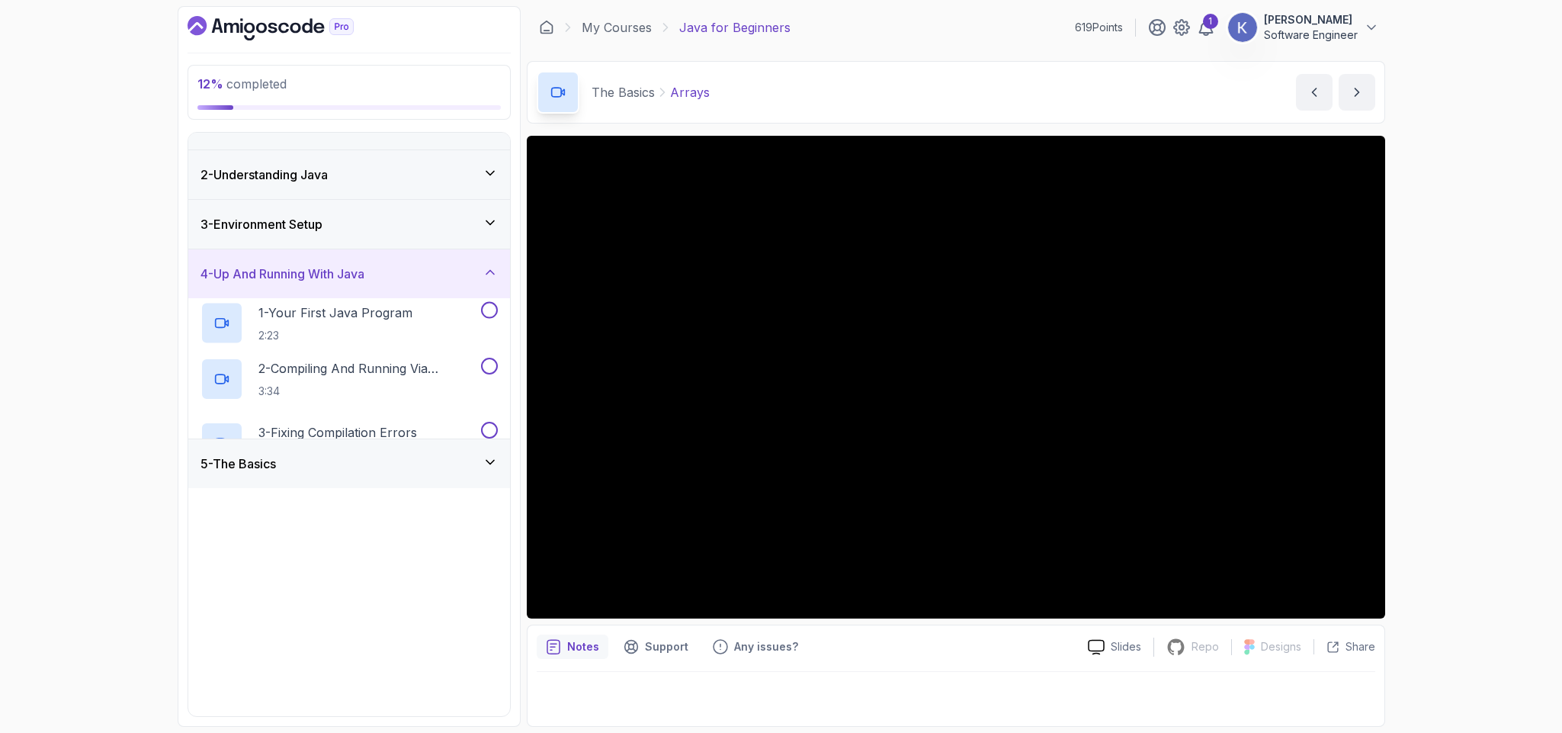
scroll to position [0, 0]
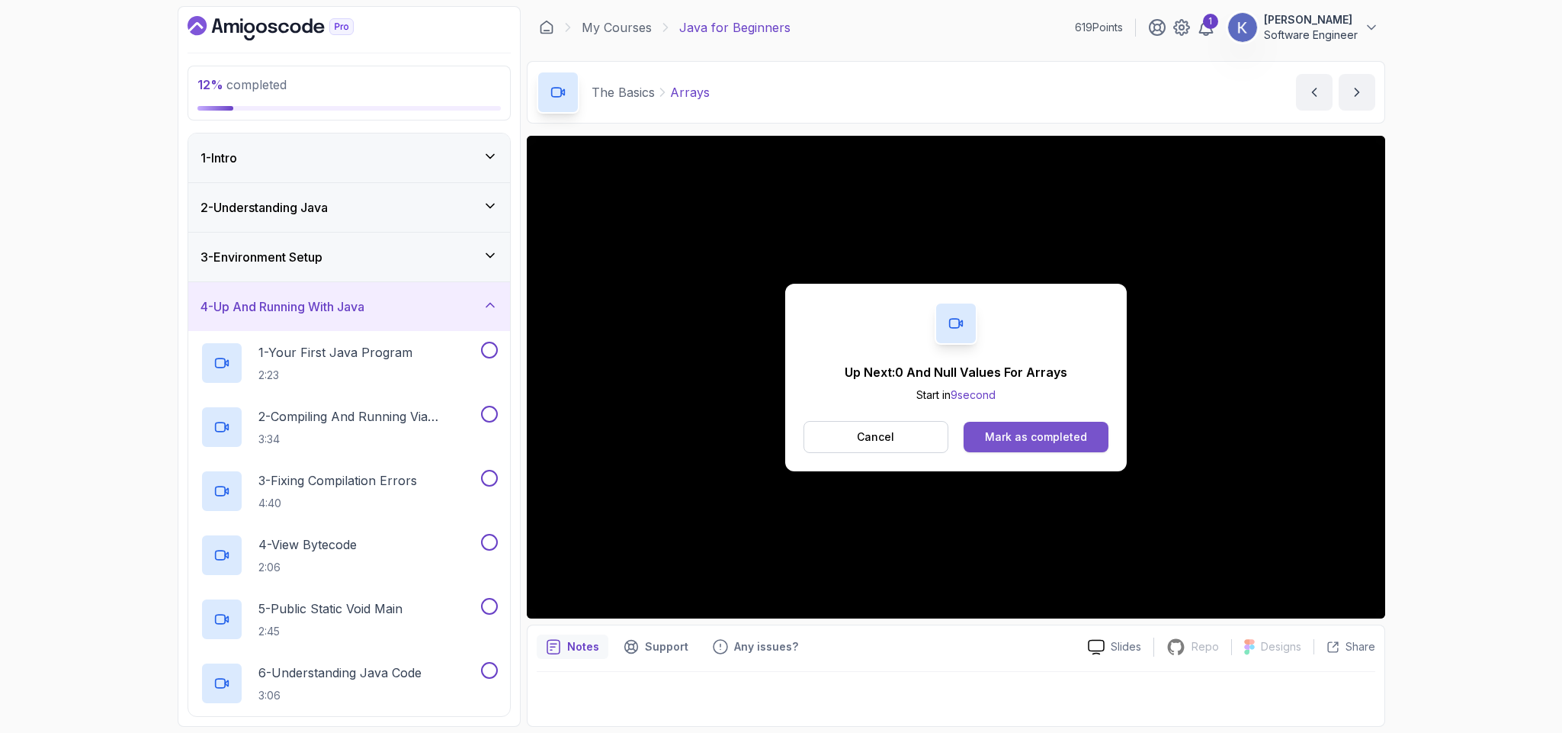
click at [1032, 432] on div "Mark as completed" at bounding box center [1036, 436] width 102 height 15
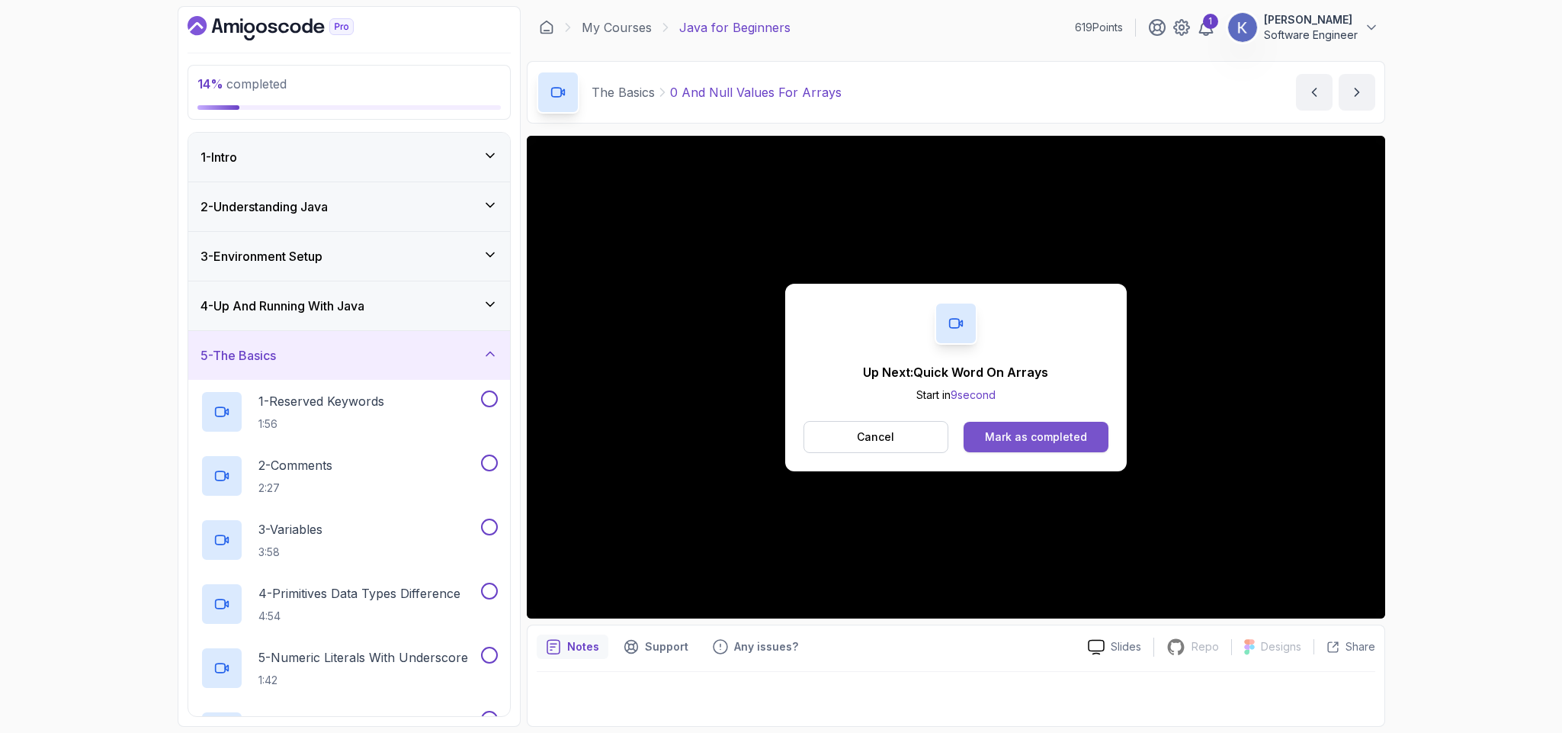
click at [1092, 441] on button "Mark as completed" at bounding box center [1035, 437] width 144 height 30
click at [1082, 439] on div "Mark as completed" at bounding box center [1036, 436] width 102 height 15
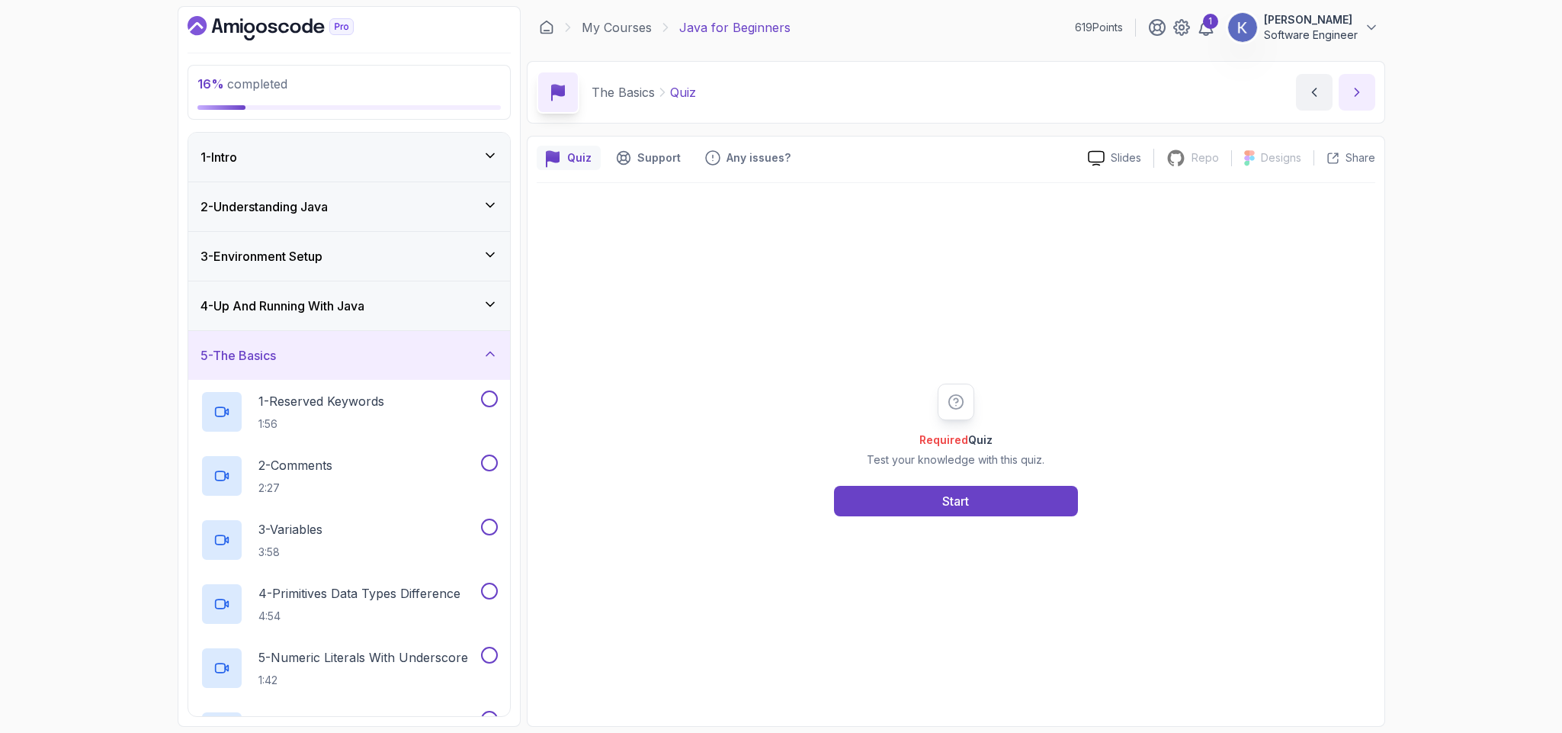
click at [1345, 96] on button "next content" at bounding box center [1356, 92] width 37 height 37
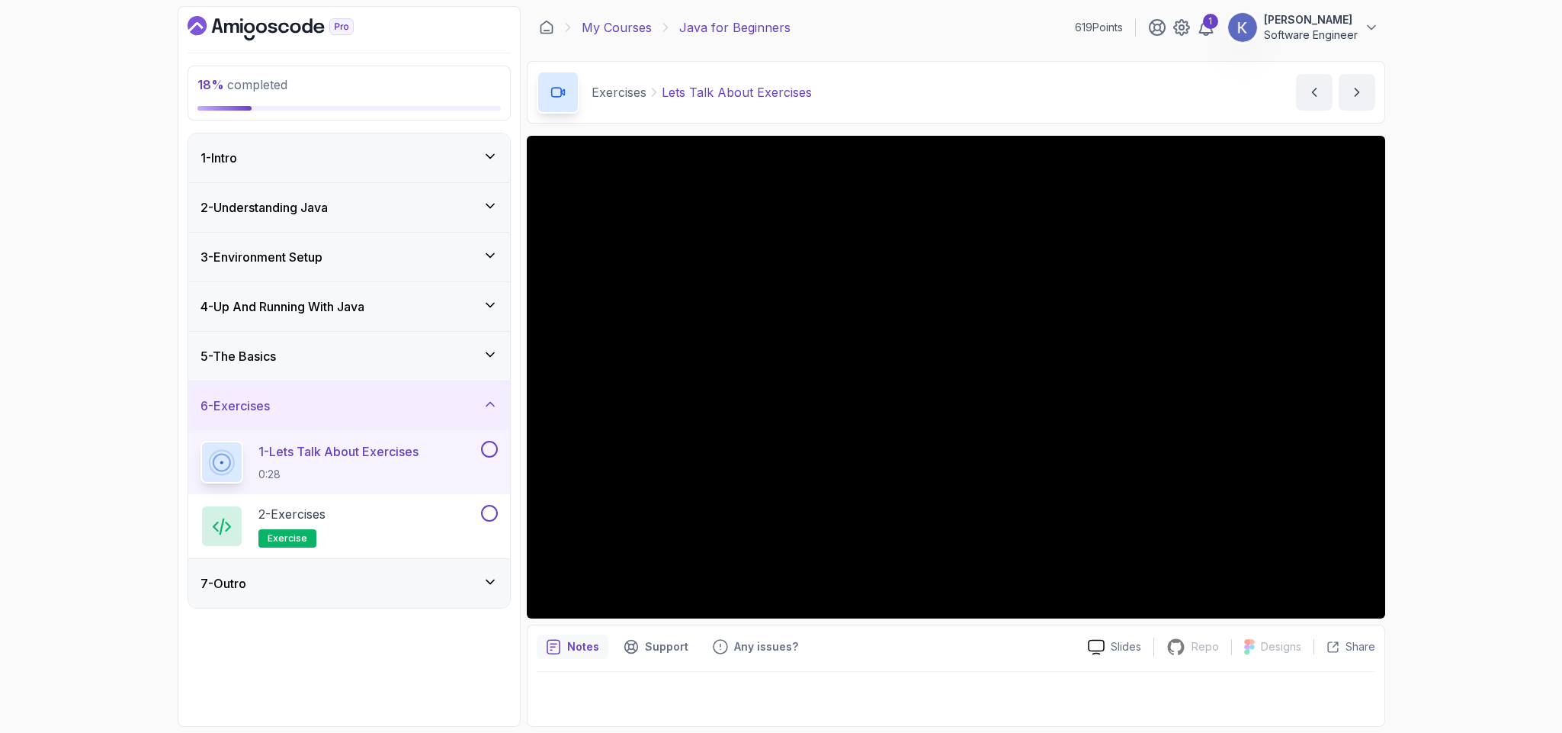
click at [627, 30] on link "My Courses" at bounding box center [617, 27] width 70 height 18
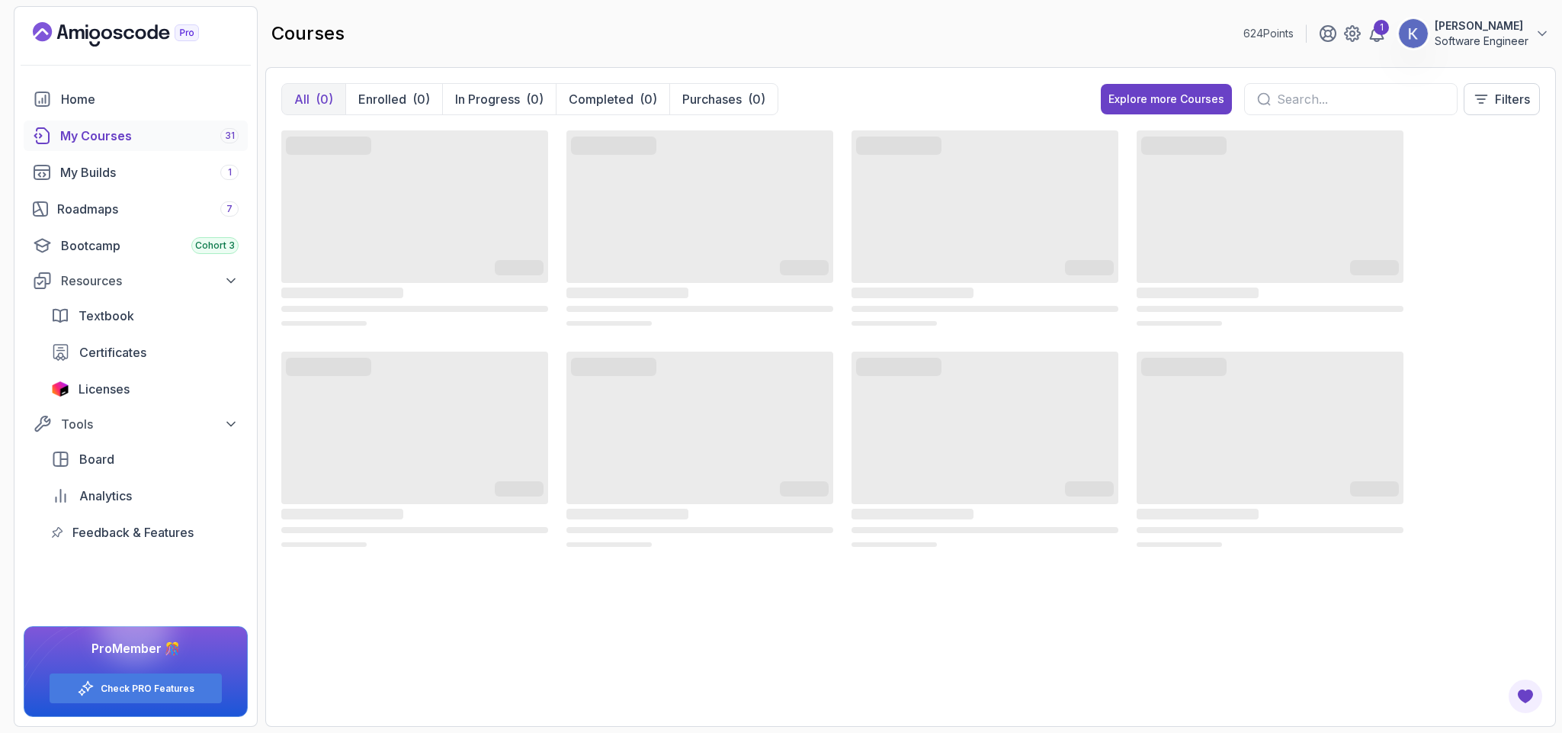
drag, startPoint x: 851, startPoint y: 723, endPoint x: 855, endPoint y: 757, distance: 33.8
click at [855, 732] on html "624 Points 1 [PERSON_NAME] Software Engineer Home My Courses 31 My Builds 1 Roa…" at bounding box center [781, 366] width 1562 height 733
click at [1452, 227] on div "‌ ‌ ‌ ‌ ‌ ‌ ‌ ‌ ‌ ‌ ‌ ‌ ‌ ‌ ‌ ‌ ‌ ‌ ‌ ‌ ‌ ‌ ‌ ‌ ‌ ‌ ‌ ‌ ‌ ‌ ‌ ‌ ‌ ‌ ‌ ‌ ‌ ‌ ‌ ‌…" at bounding box center [910, 339] width 1258 height 424
